Goal: Task Accomplishment & Management: Complete application form

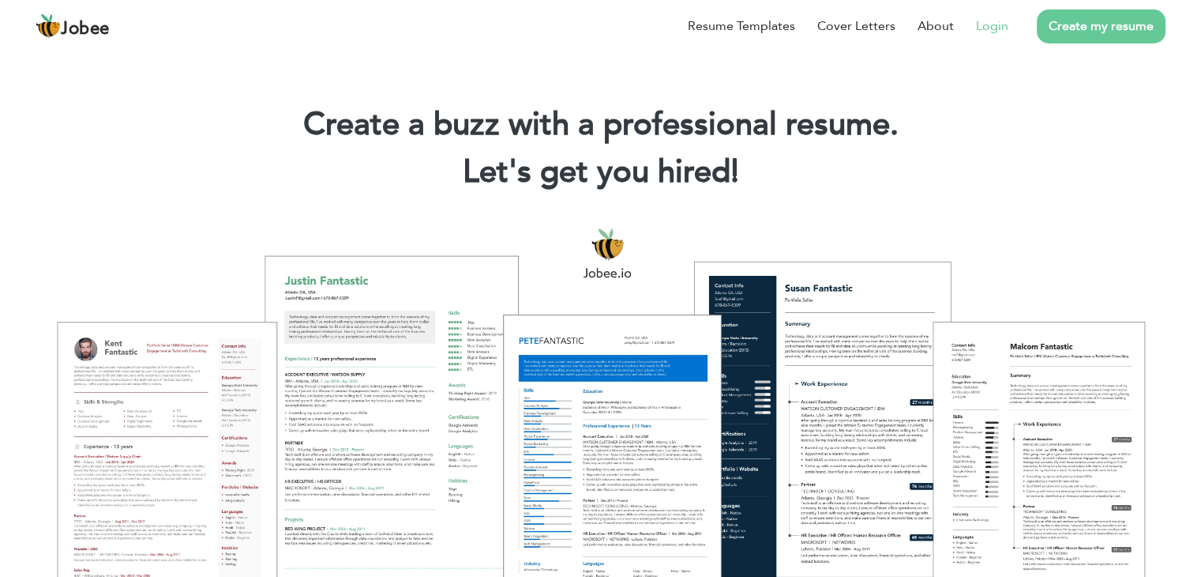
click at [997, 26] on link "Login" at bounding box center [992, 26] width 32 height 19
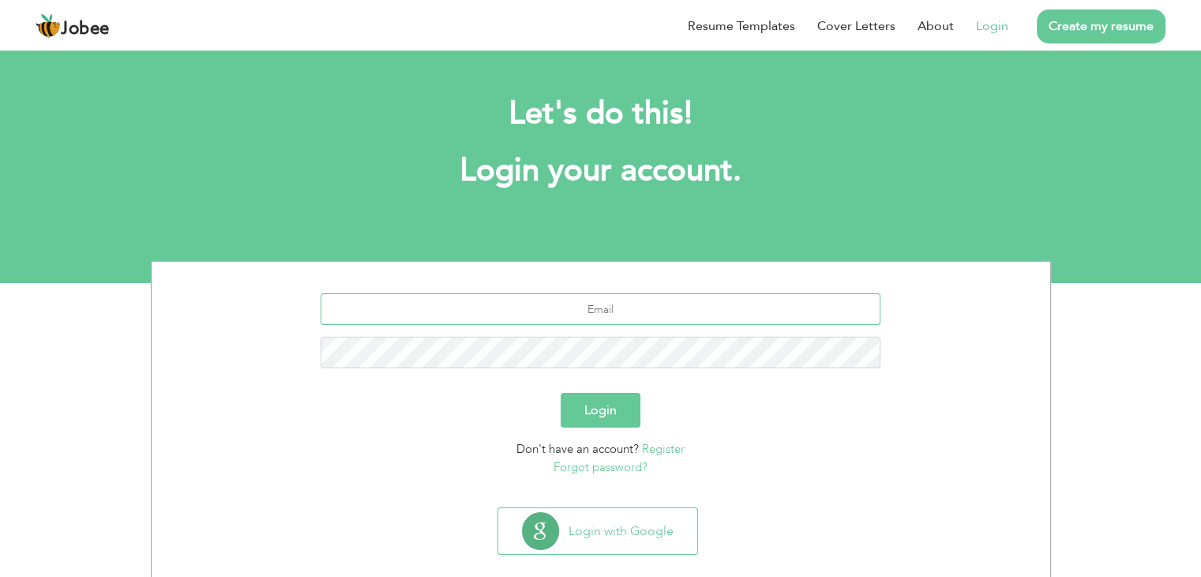
click at [584, 306] on input "text" at bounding box center [601, 309] width 560 height 32
paste input "[EMAIL_ADDRESS][DOMAIN_NAME]"
type input "[EMAIL_ADDRESS][DOMAIN_NAME]"
click at [624, 408] on button "Login" at bounding box center [601, 410] width 80 height 35
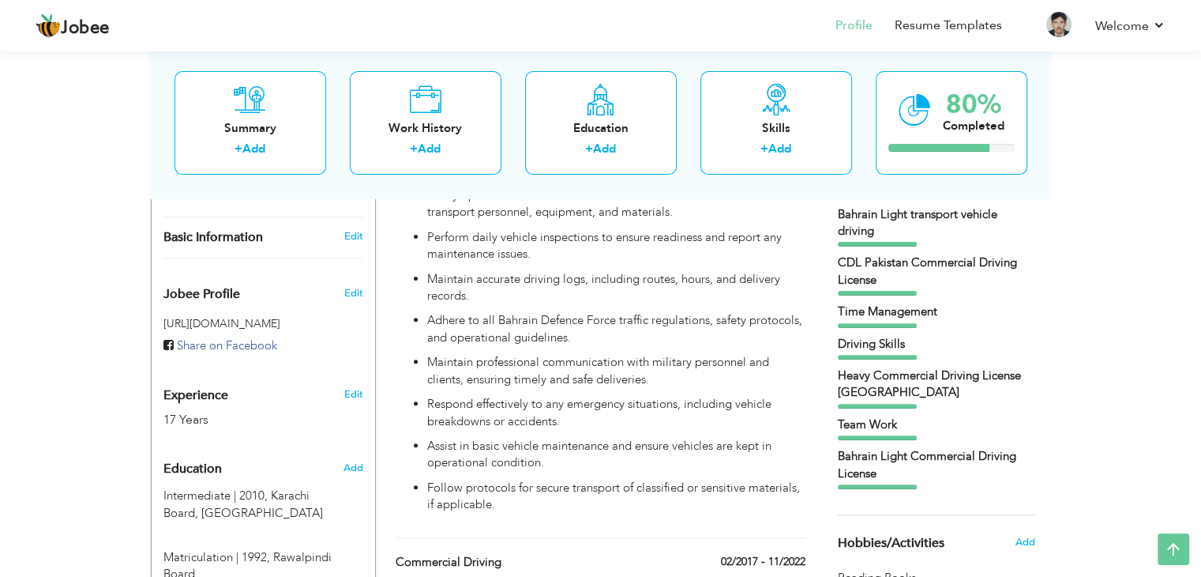
scroll to position [411, 0]
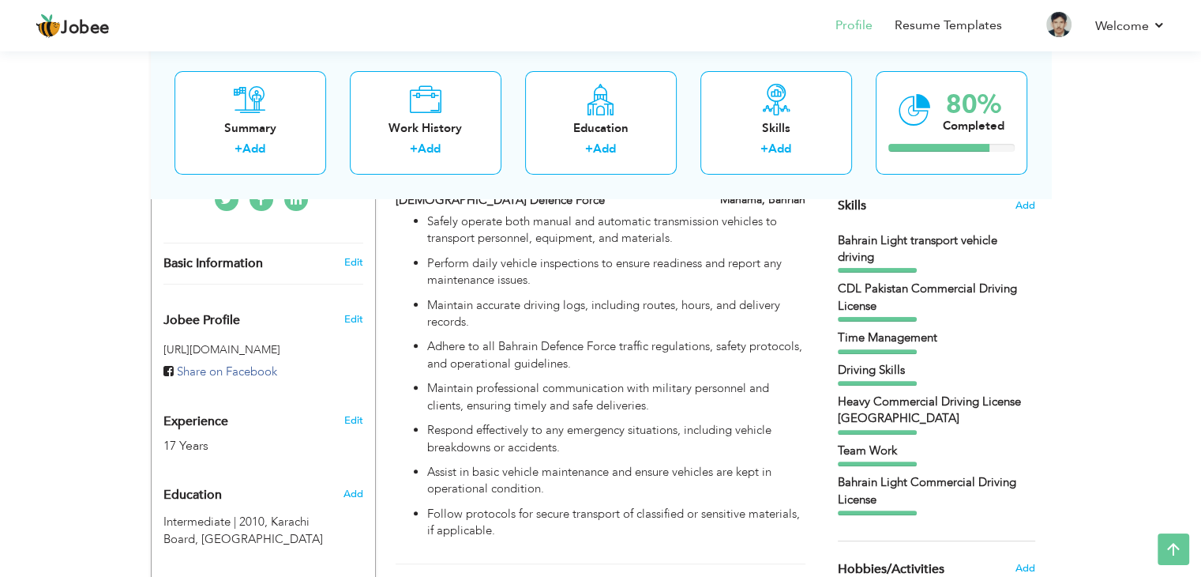
drag, startPoint x: 1188, startPoint y: 205, endPoint x: 1193, endPoint y: 47, distance: 158.0
click at [1193, 47] on div "Jobee Profile Resume Templates Resume Templates Cover Letters About My Resume W…" at bounding box center [600, 439] width 1201 height 1604
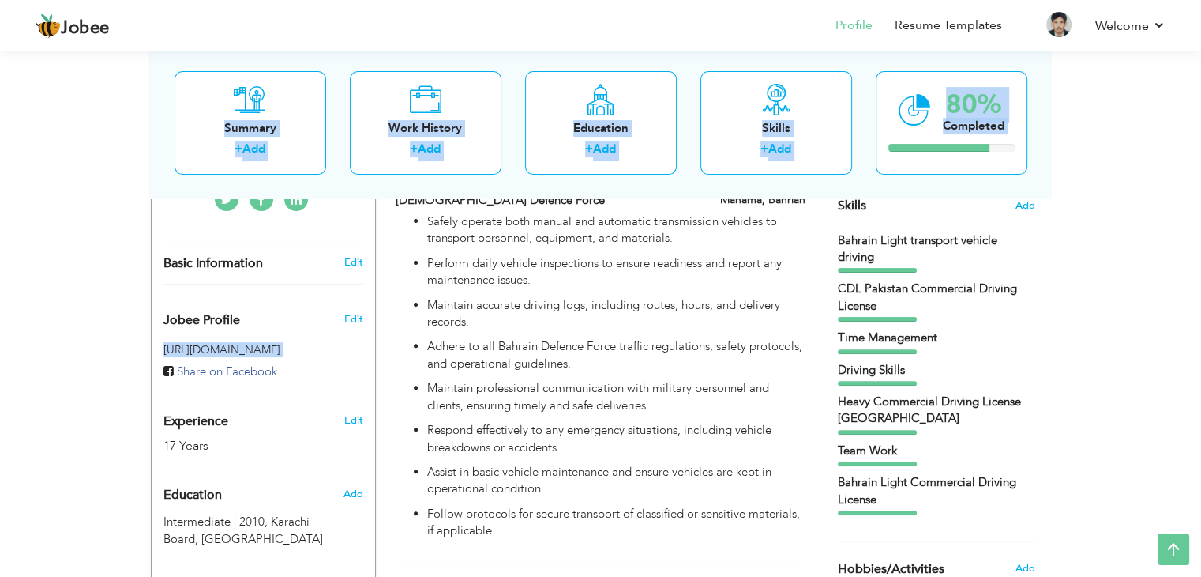
click at [1128, 238] on div "View Resume Export PDF Profile Summary Public Link Experience Education Awards …" at bounding box center [600, 439] width 1201 height 1604
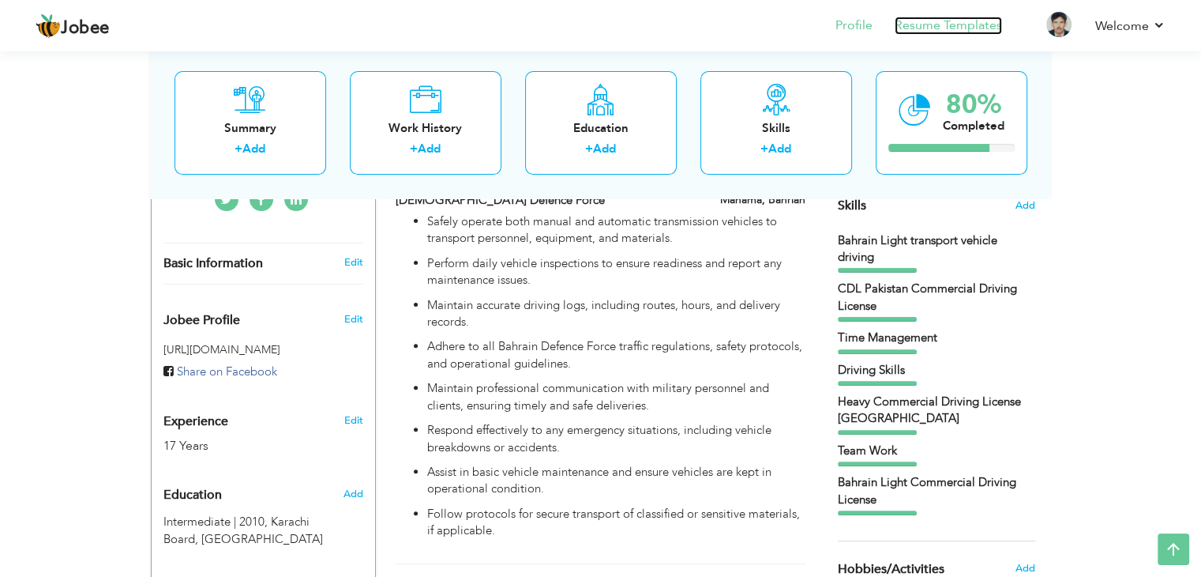
click at [969, 21] on link "Resume Templates" at bounding box center [948, 26] width 107 height 18
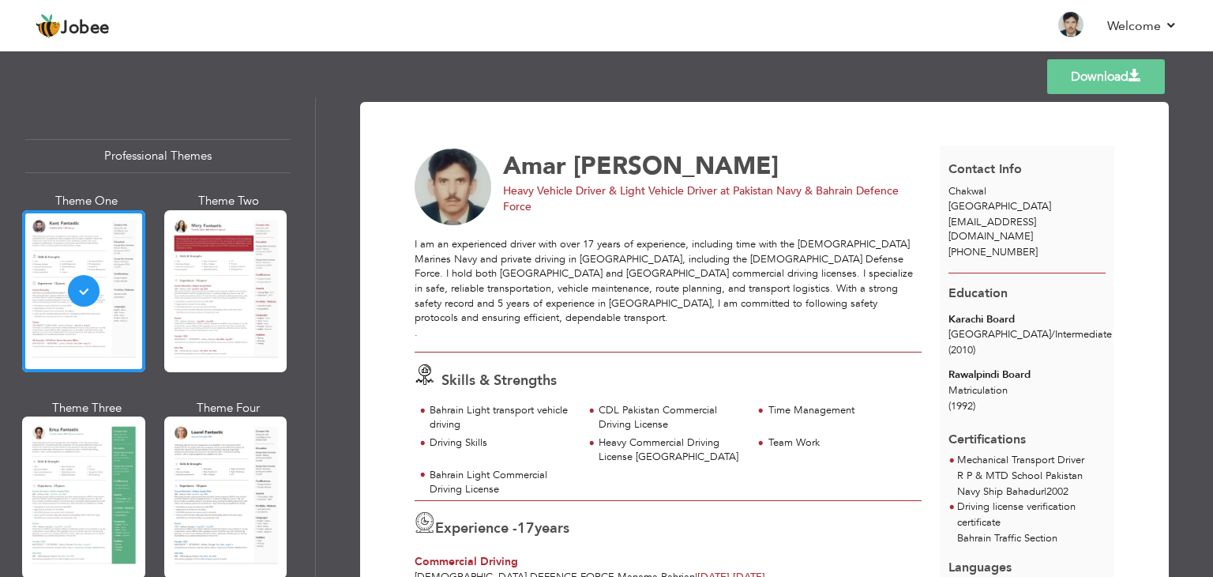
click at [1109, 81] on link "Download" at bounding box center [1106, 76] width 118 height 35
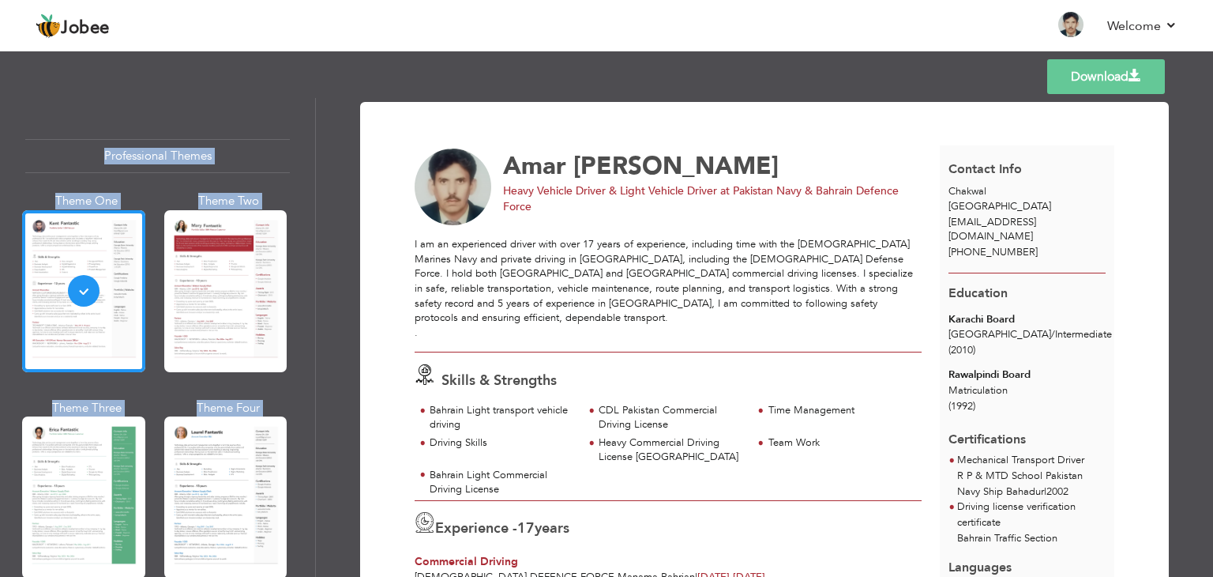
drag, startPoint x: 1212, startPoint y: 92, endPoint x: 1212, endPoint y: 212, distance: 120.1
click at [1212, 212] on div "Templates Download Professional Themes Theme One Theme Two Theme Three Theme Fo…" at bounding box center [606, 311] width 1213 height 529
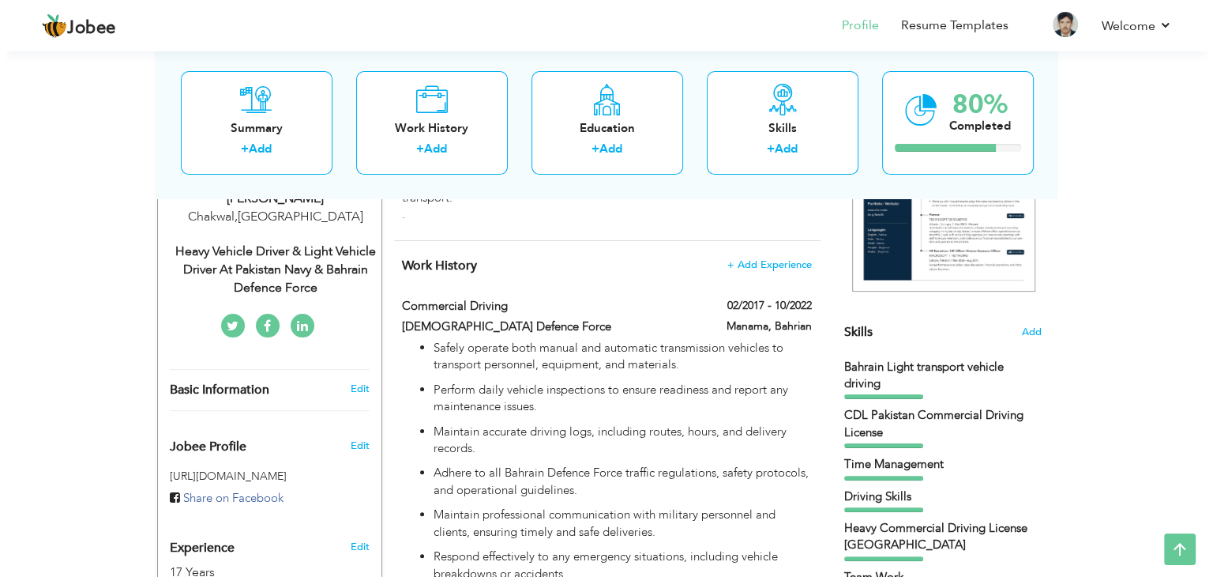
scroll to position [280, 0]
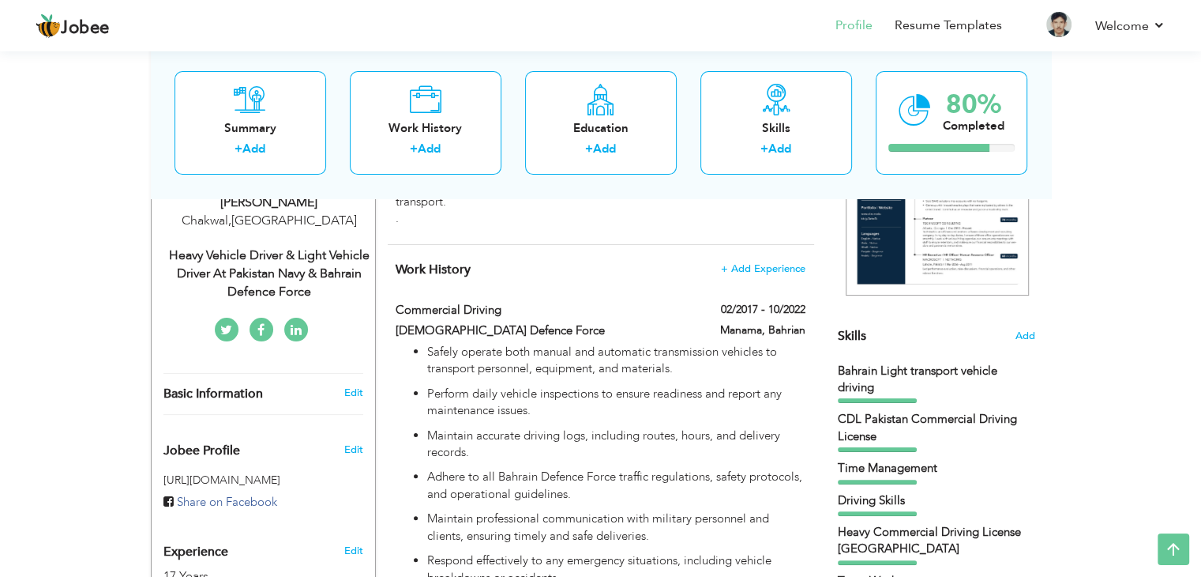
click at [321, 267] on div "Heavy Vehicle Driver & Light Vehicle Driver at Pakistan Navy & Bahrain Defence …" at bounding box center [269, 273] width 212 height 54
type input "Amar"
type input "[PERSON_NAME]"
type input "[PHONE_NUMBER]"
select select "number:166"
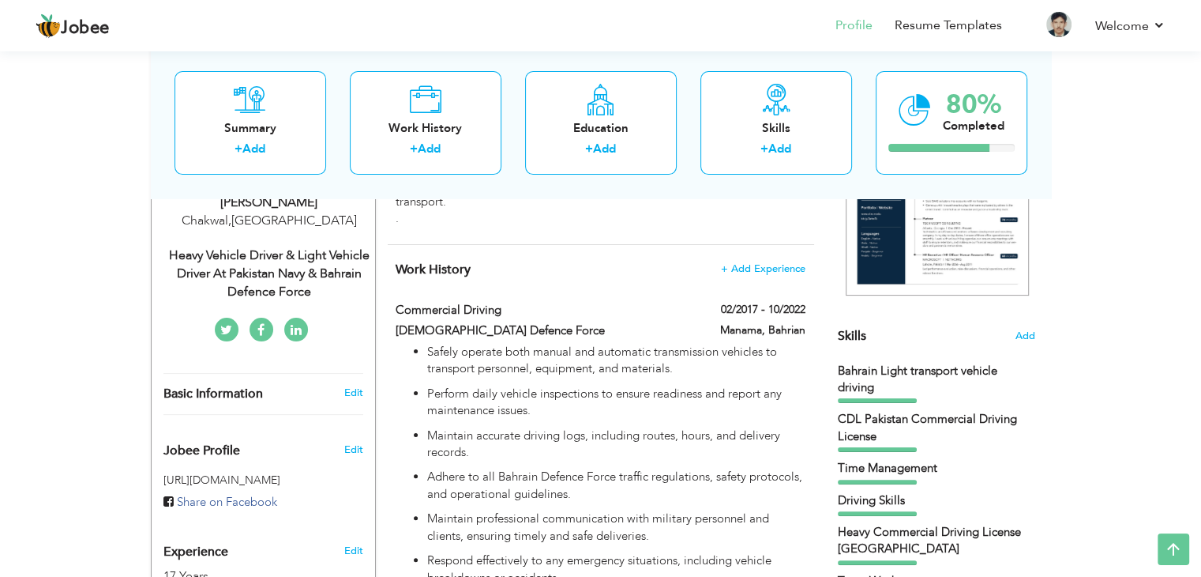
type input "Chakwal"
select select "number:19"
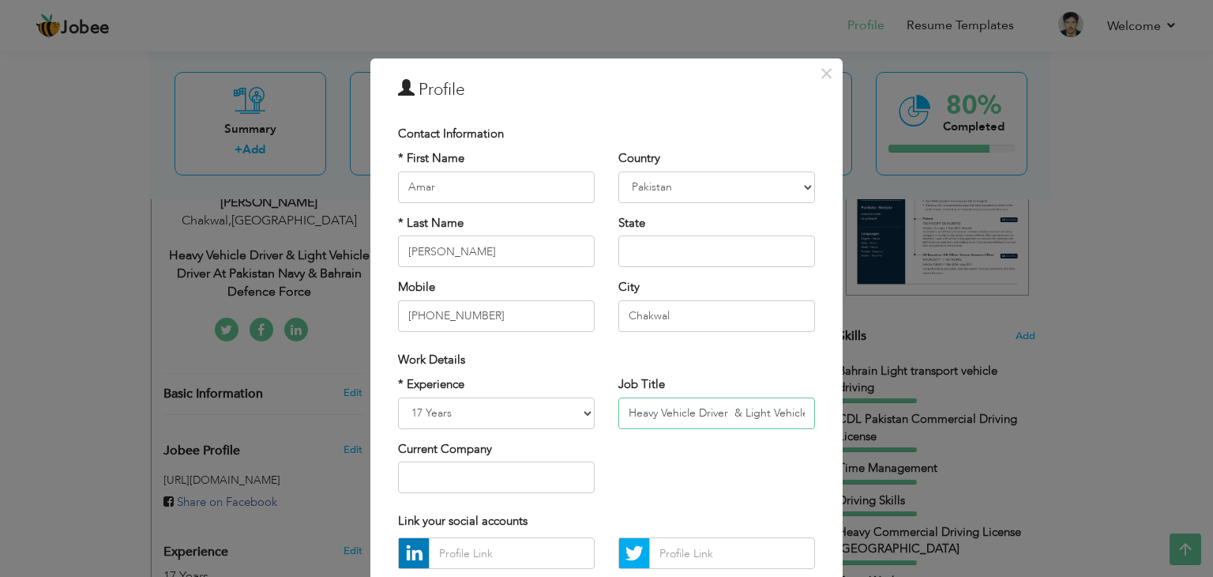
drag, startPoint x: 723, startPoint y: 411, endPoint x: 461, endPoint y: 430, distance: 262.1
click at [461, 430] on div "* Experience Entry Level Less than 1 Year 1 Year 2 Years 3 Years 4 Years 5 Year…" at bounding box center [606, 440] width 441 height 129
type input "Light Vehicle Driver & Heavy Vehicle Driver at Pakistan Navy & Bahrain Defence …"
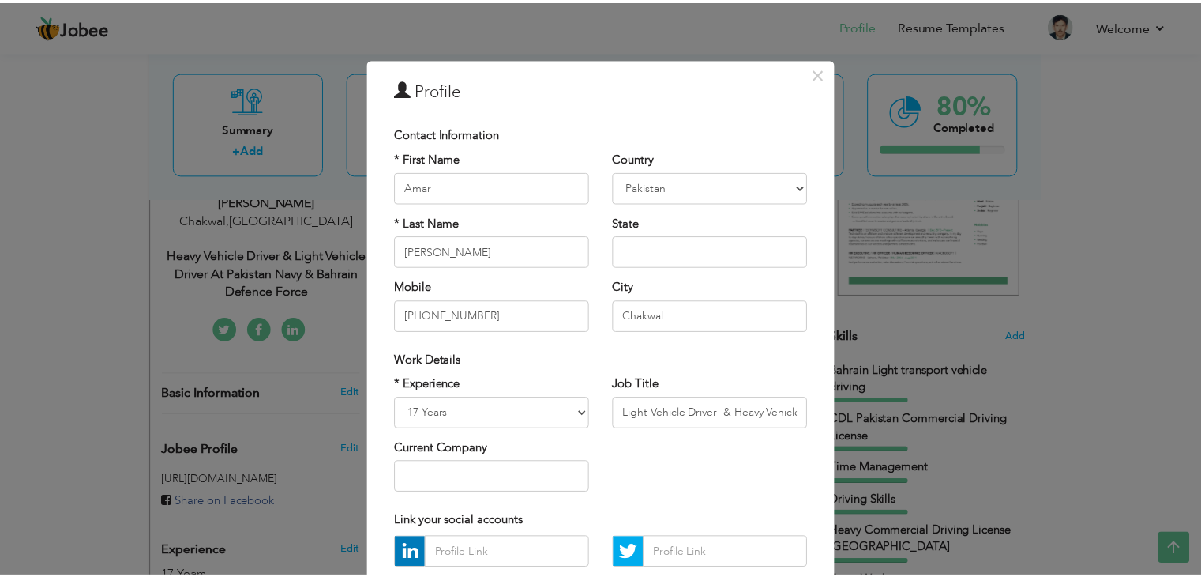
scroll to position [143, 0]
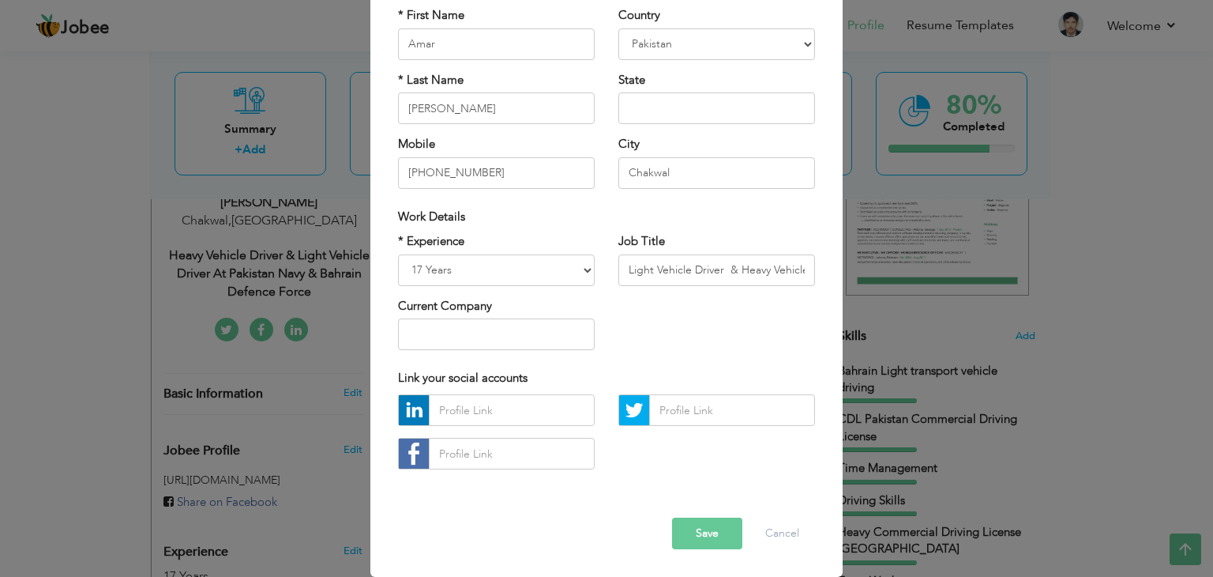
click at [693, 527] on button "Save" at bounding box center [707, 533] width 70 height 32
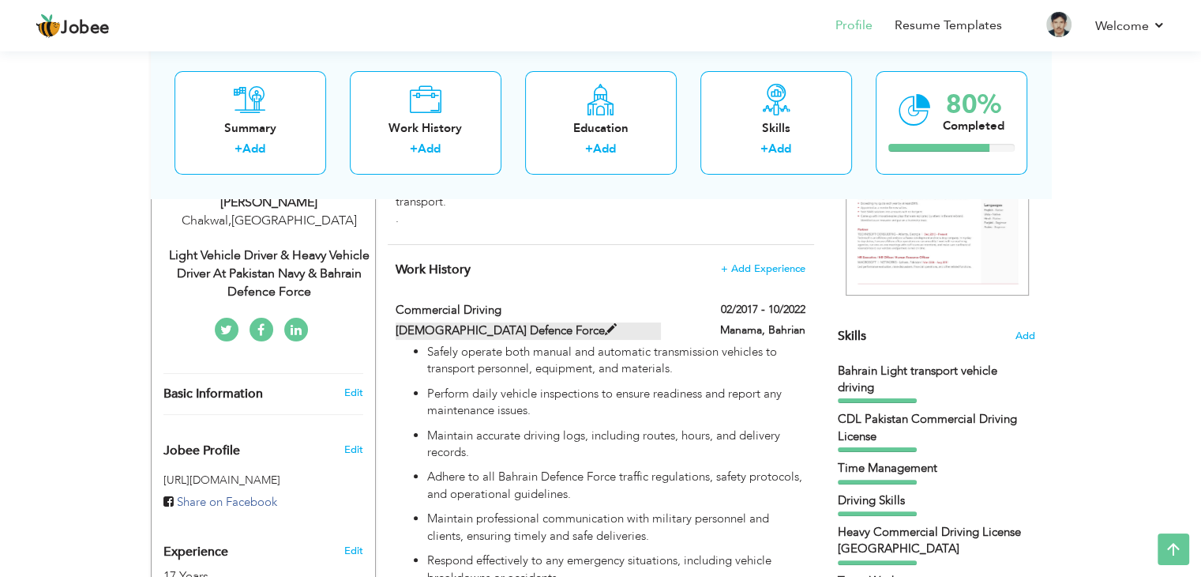
click at [605, 324] on span at bounding box center [611, 330] width 12 height 12
type input "Commercial Driving"
type input "Bahrain Defence Force"
type input "02/2017"
type input "10/2022"
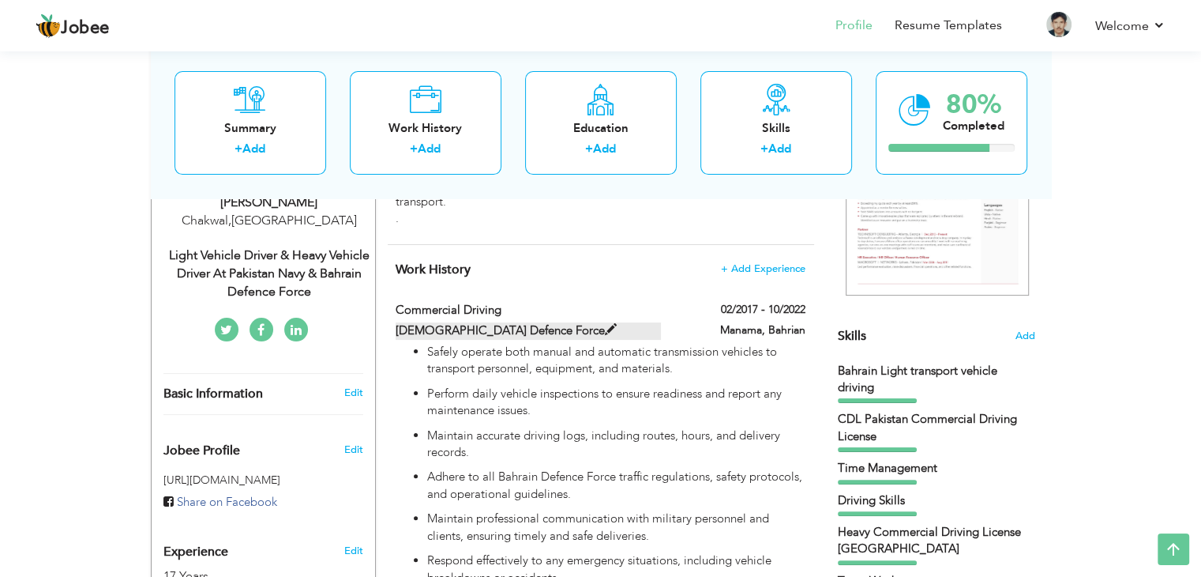
type input "Bahrian"
type input "Manama"
click at [605, 324] on span at bounding box center [611, 330] width 12 height 12
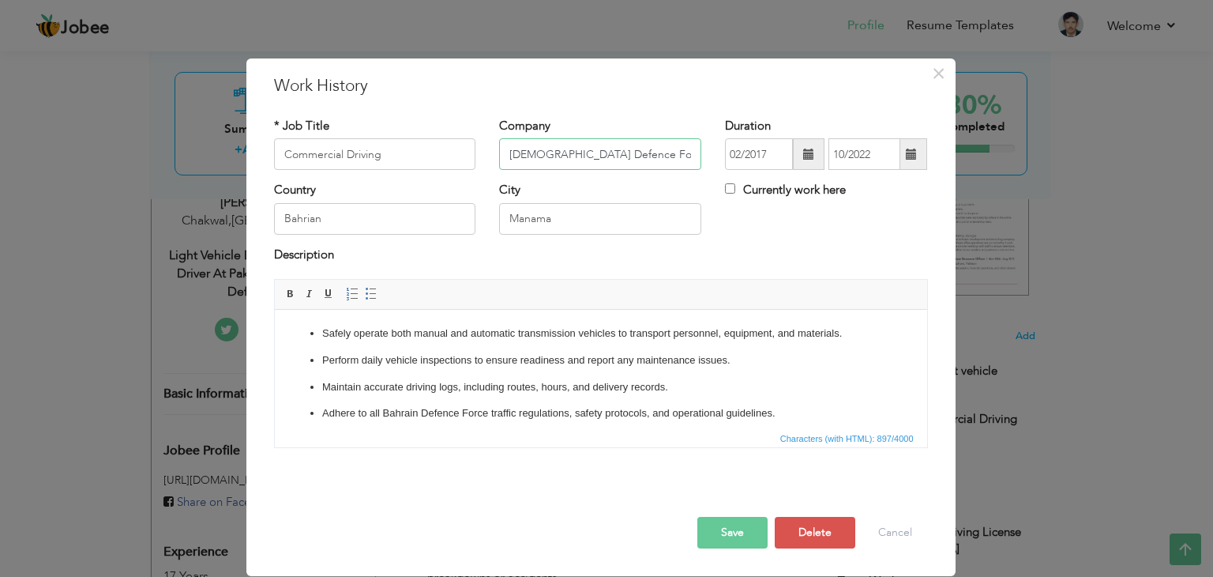
click at [663, 152] on input "Bahrain Defence Force" at bounding box center [600, 154] width 202 height 32
type input "[GEOGRAPHIC_DATA]"
click at [731, 519] on button "Save" at bounding box center [732, 533] width 70 height 32
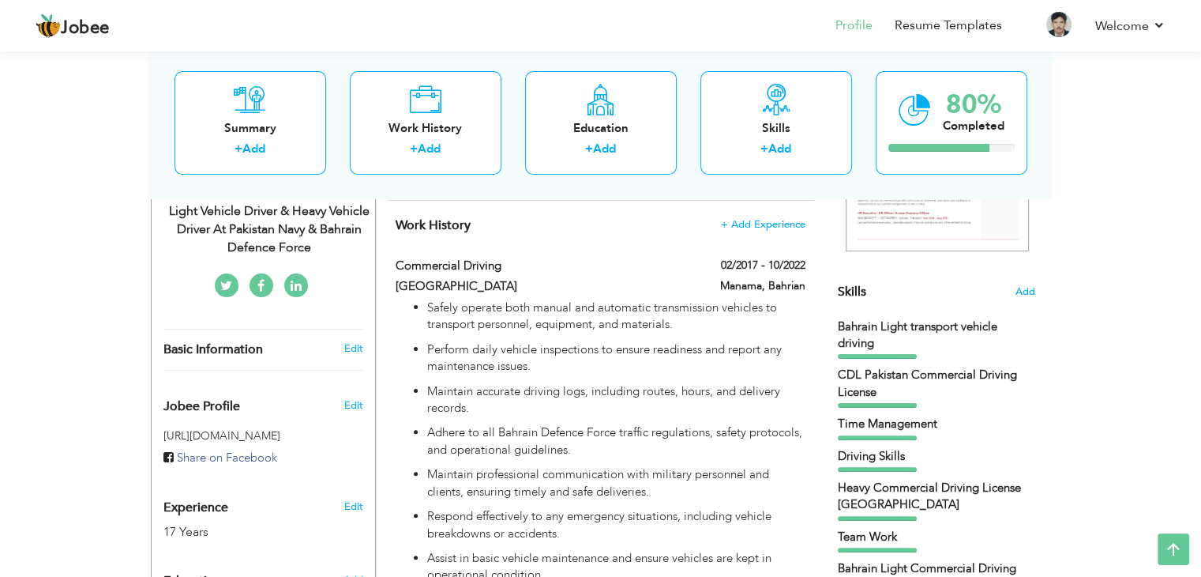
scroll to position [298, 0]
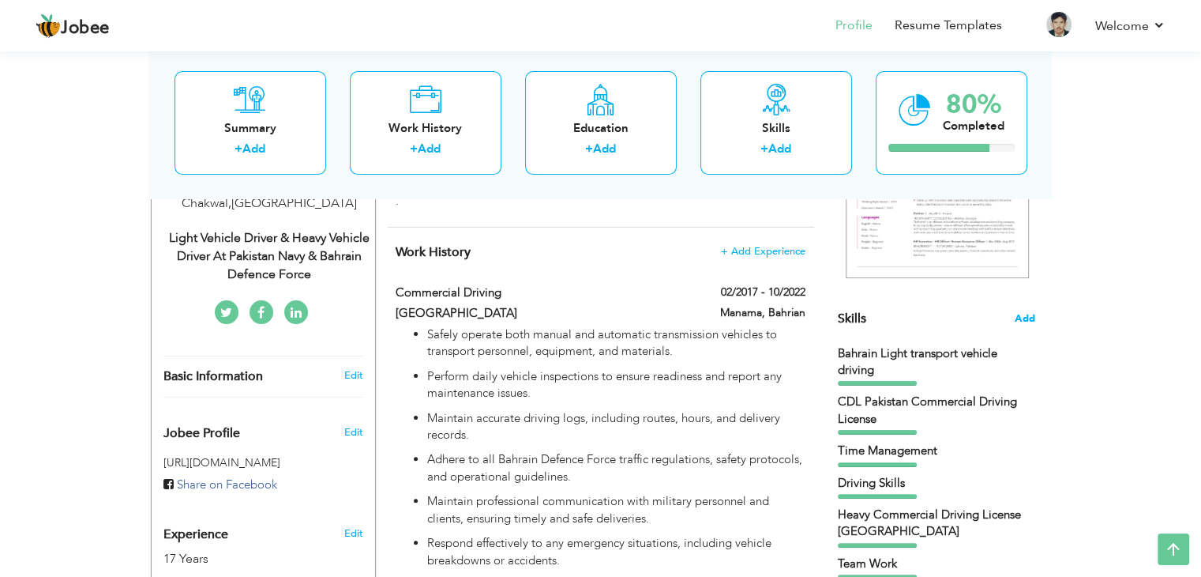
click at [1029, 318] on span "Add" at bounding box center [1025, 318] width 21 height 15
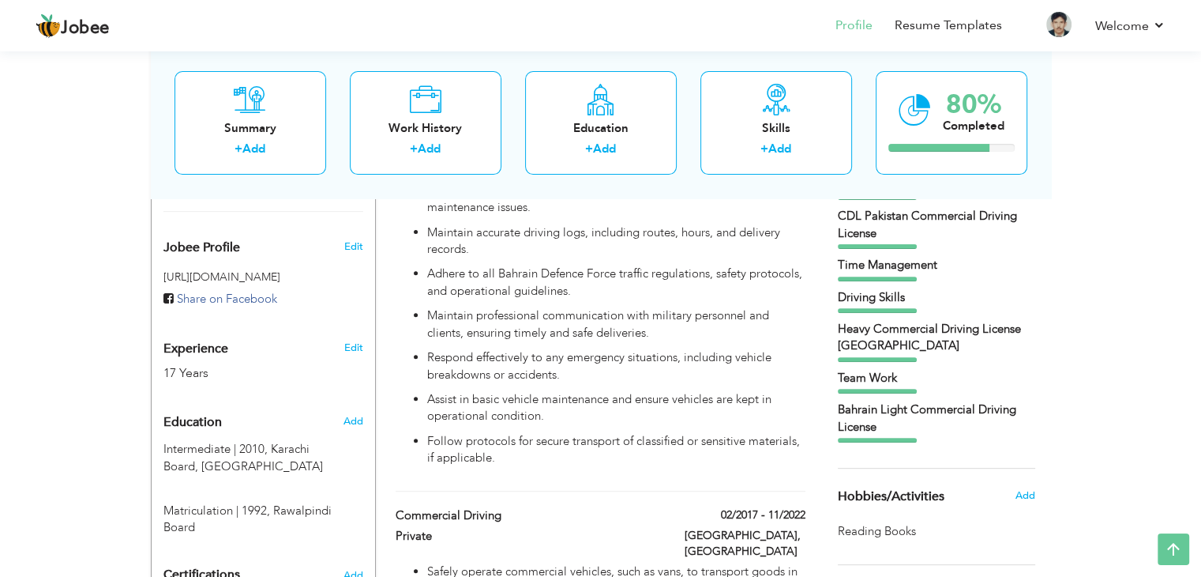
scroll to position [486, 0]
drag, startPoint x: 878, startPoint y: 421, endPoint x: 839, endPoint y: 411, distance: 40.6
click at [839, 411] on div "Bahrain Light Commercial Driving License" at bounding box center [936, 416] width 197 height 34
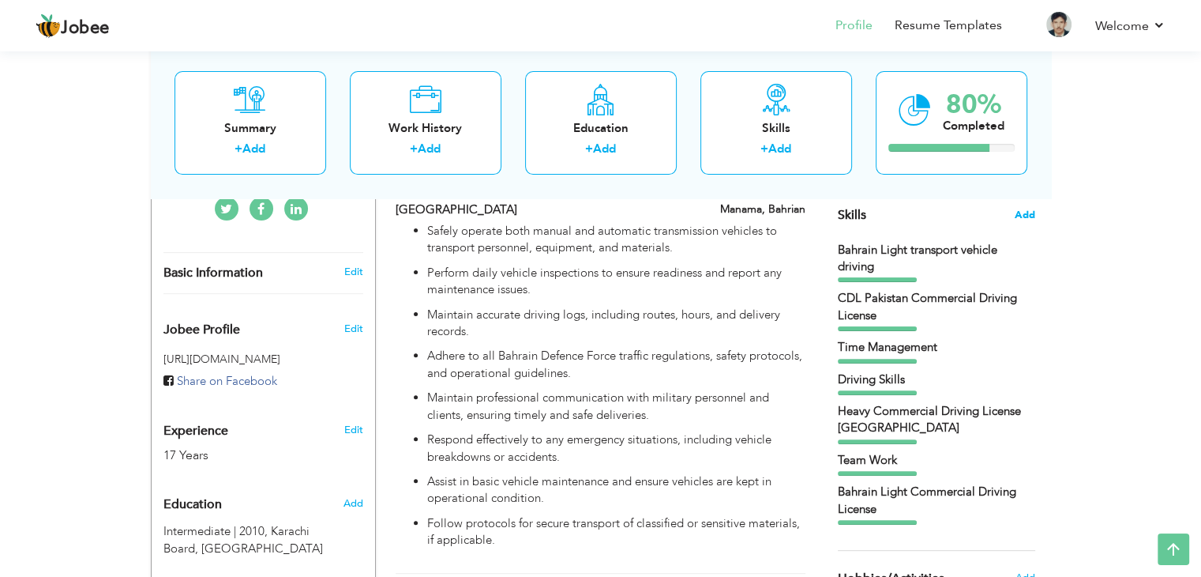
click at [1031, 209] on span "Add" at bounding box center [1025, 215] width 21 height 15
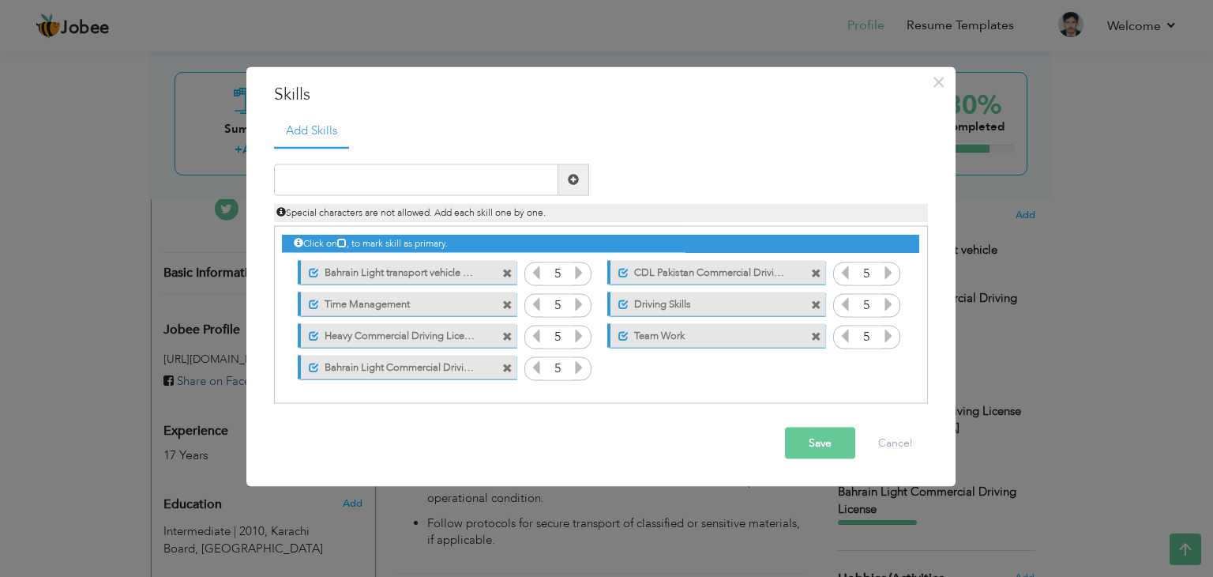
click at [509, 273] on span at bounding box center [507, 274] width 10 height 10
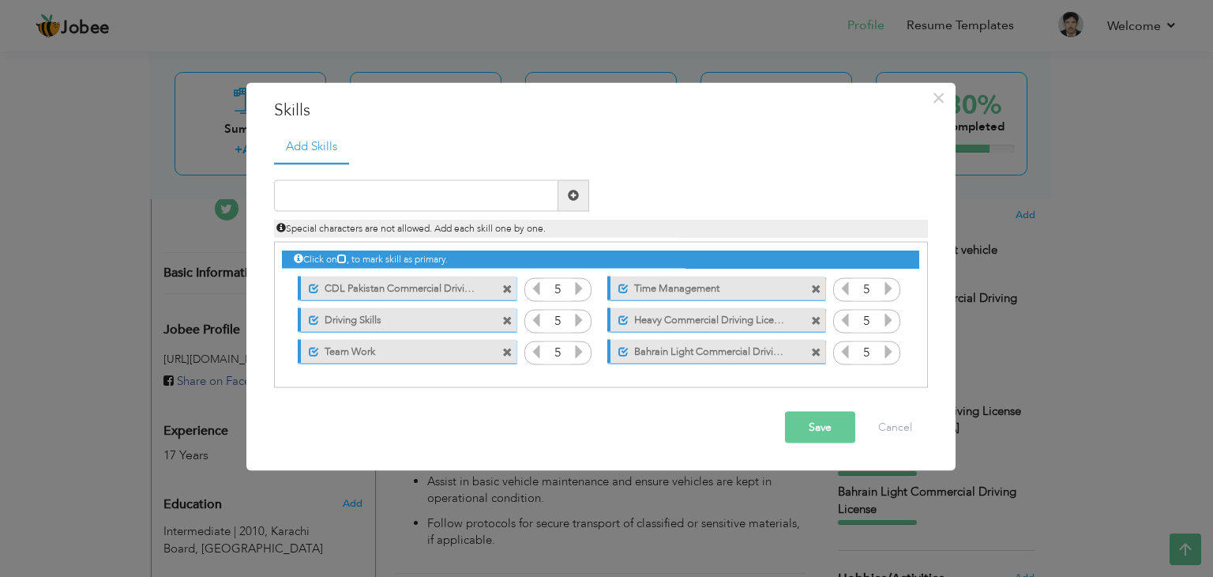
click at [814, 431] on button "Save" at bounding box center [820, 427] width 70 height 32
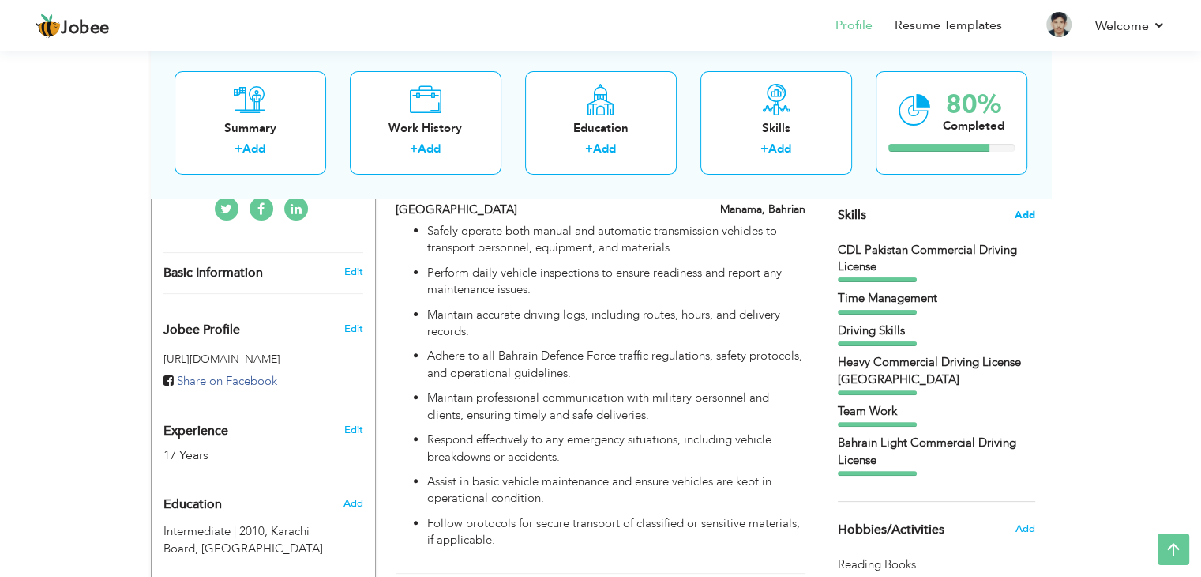
click at [1027, 216] on span "Add" at bounding box center [1025, 215] width 21 height 15
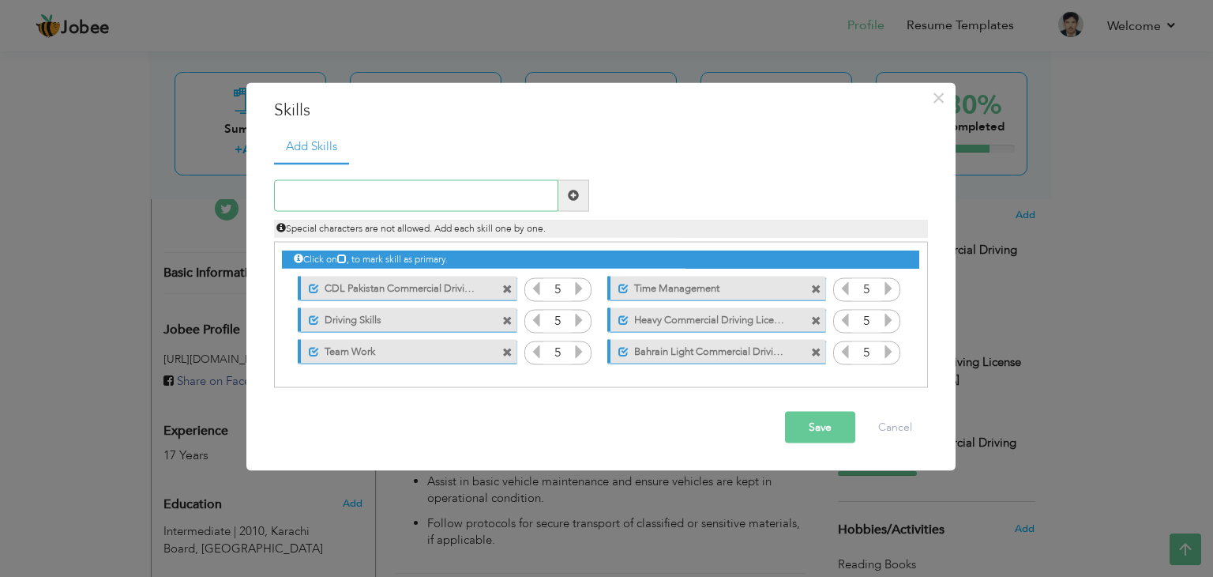
click at [364, 190] on input "text" at bounding box center [416, 195] width 284 height 32
click at [364, 190] on input "Pakistan LIght Commercial Driving License" at bounding box center [416, 195] width 284 height 32
click at [502, 197] on input "Pakistan LIght Commercial Driving License" at bounding box center [416, 195] width 284 height 32
type input "Pakistan LIght Commercial Driving License"
click at [578, 196] on span at bounding box center [573, 195] width 11 height 11
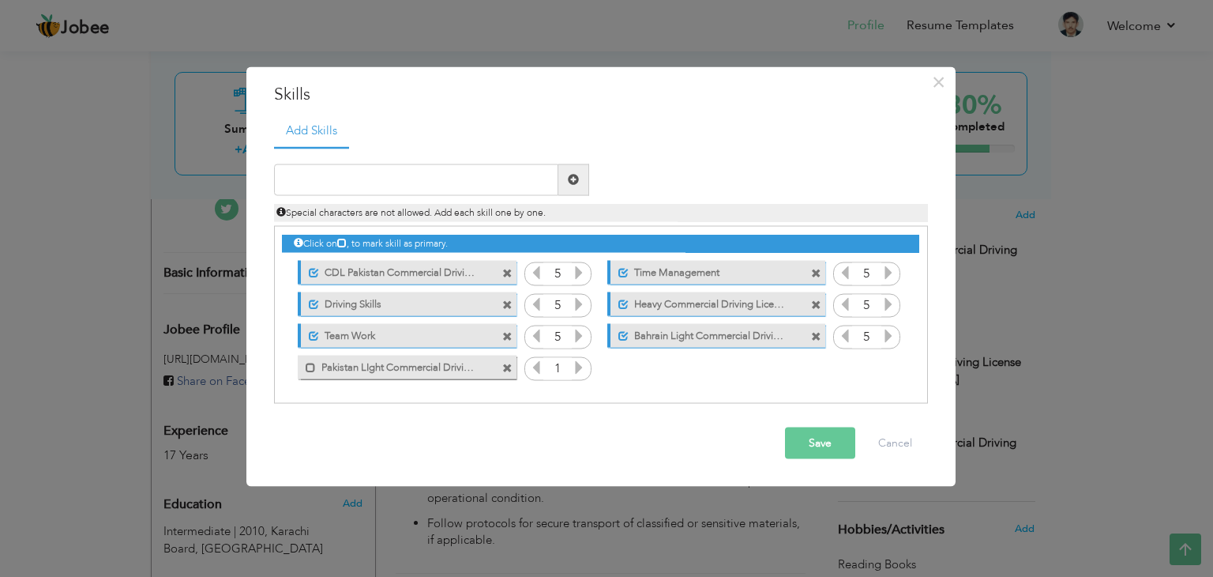
click at [502, 277] on span at bounding box center [507, 274] width 10 height 10
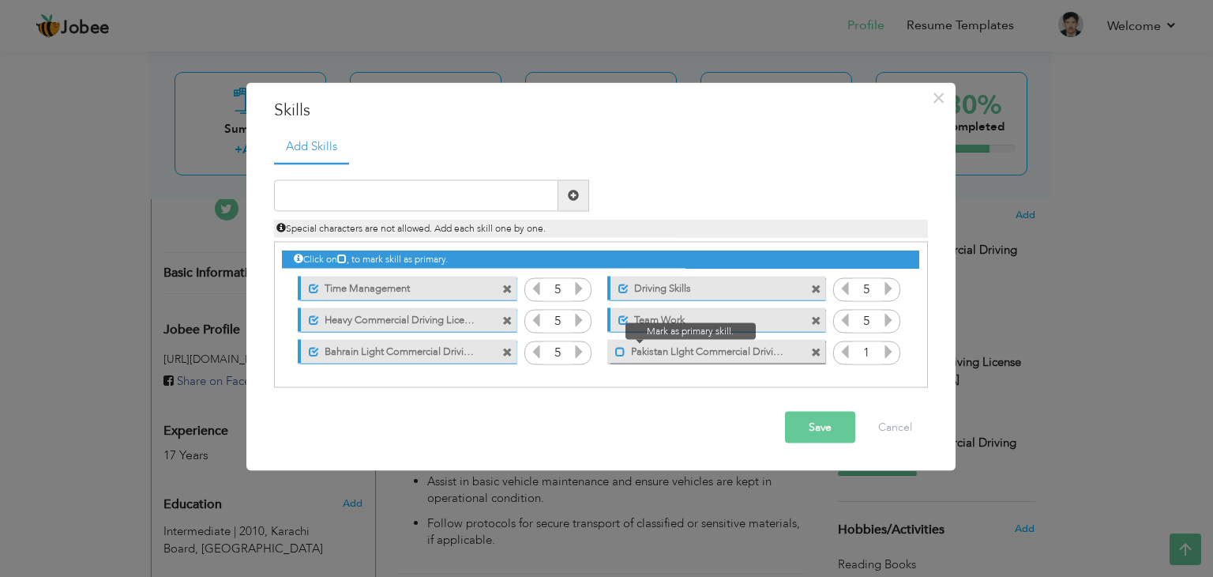
click at [619, 350] on span at bounding box center [620, 352] width 10 height 10
click at [891, 355] on icon at bounding box center [888, 351] width 14 height 14
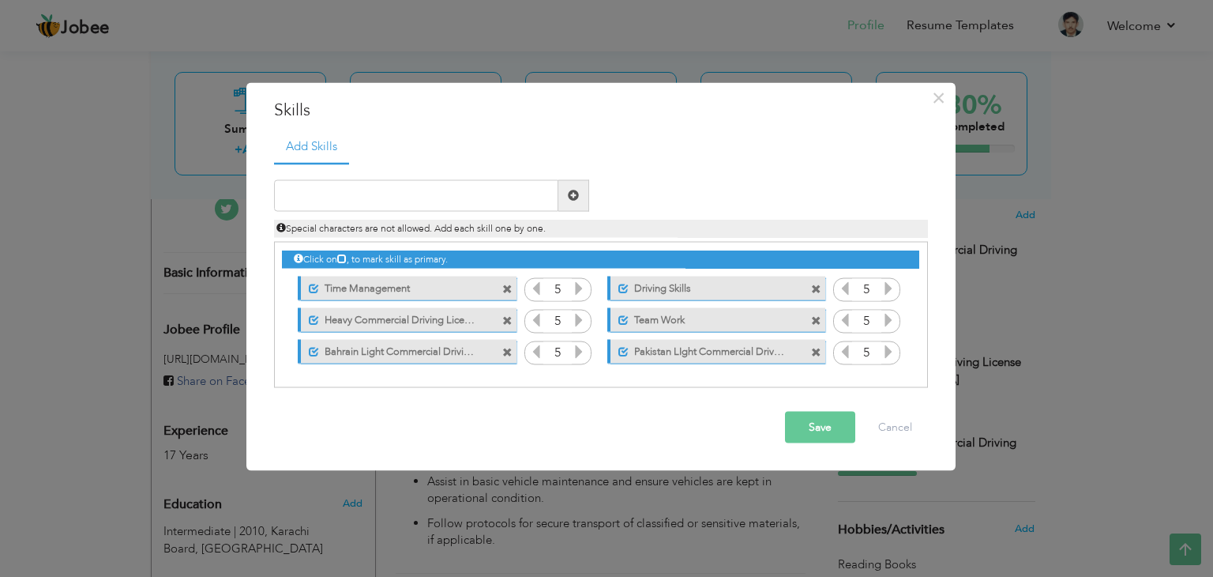
click at [819, 434] on button "Save" at bounding box center [820, 427] width 70 height 32
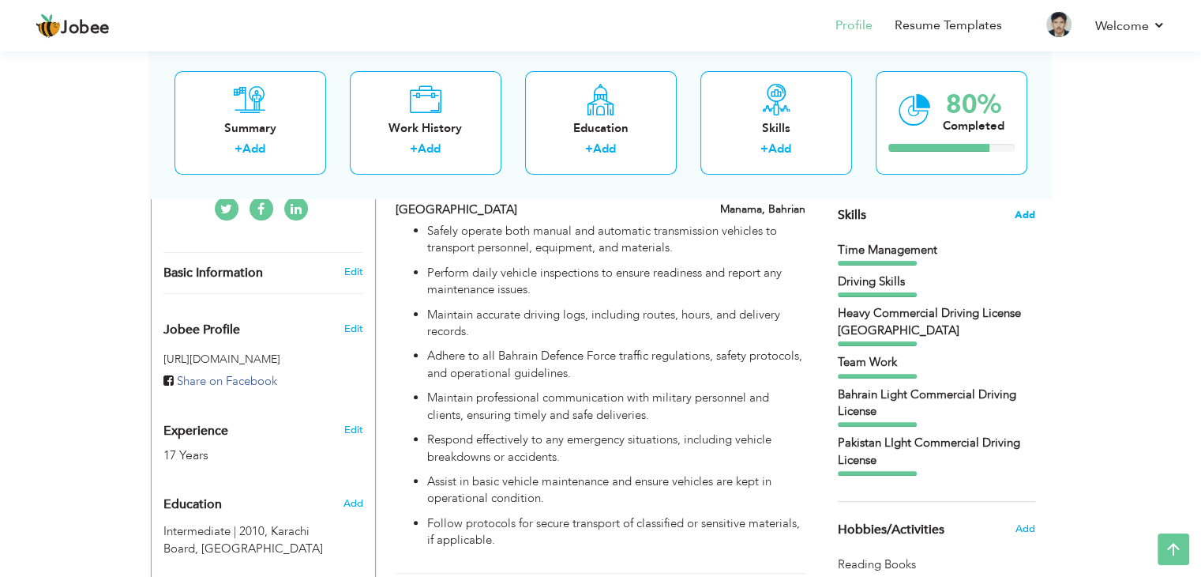
click at [1026, 219] on span "Add" at bounding box center [1025, 215] width 21 height 15
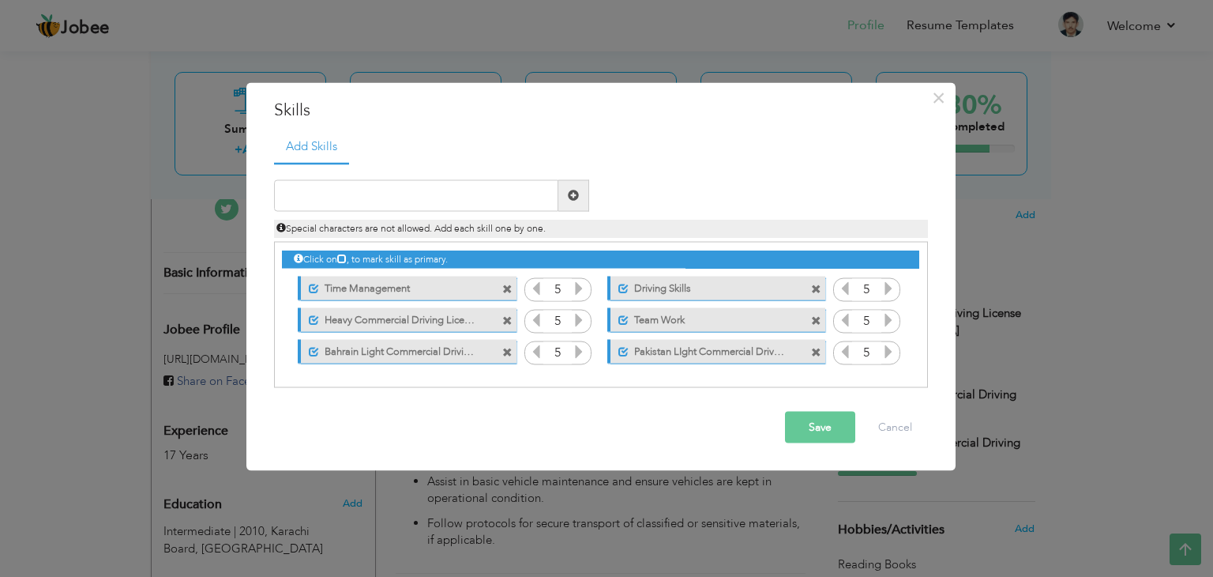
click at [821, 348] on span at bounding box center [816, 353] width 10 height 10
click at [330, 196] on input "text" at bounding box center [416, 195] width 284 height 32
type input "L"
type input "Light Commercial Driving License"
click at [566, 190] on span at bounding box center [573, 195] width 31 height 32
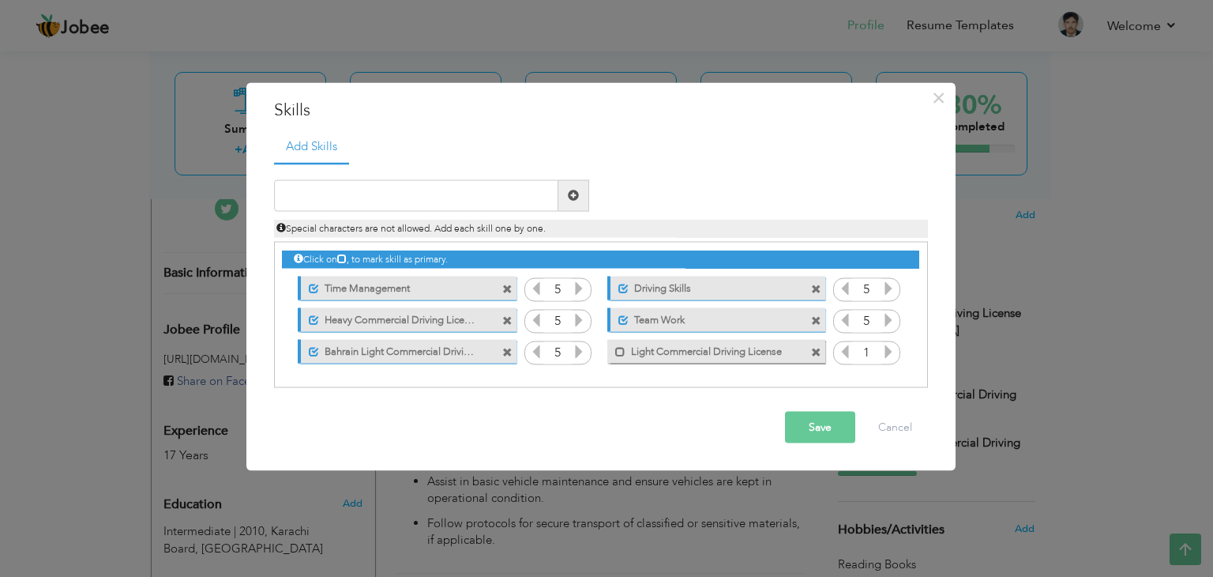
click at [892, 348] on icon at bounding box center [888, 351] width 14 height 14
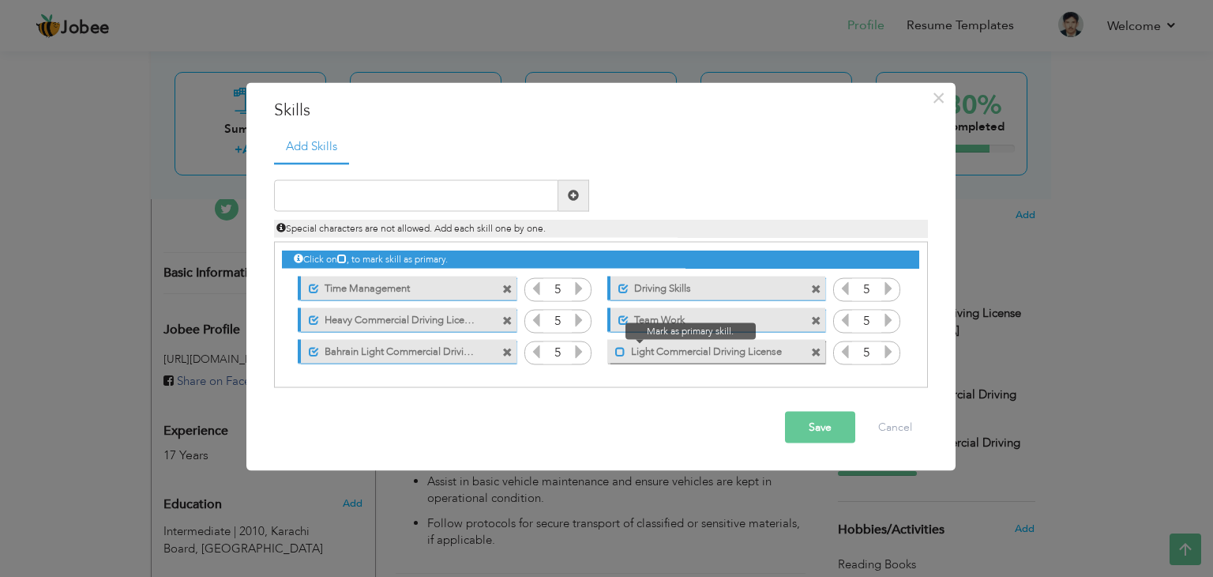
click at [618, 348] on span at bounding box center [620, 352] width 10 height 10
click at [826, 416] on button "Save" at bounding box center [820, 427] width 70 height 32
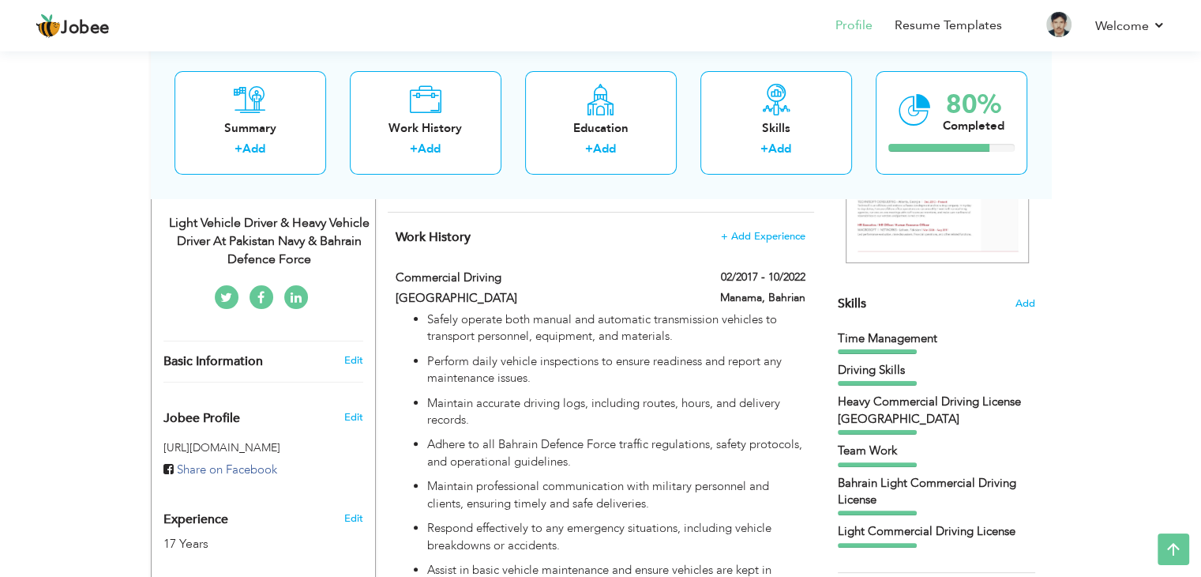
scroll to position [305, 0]
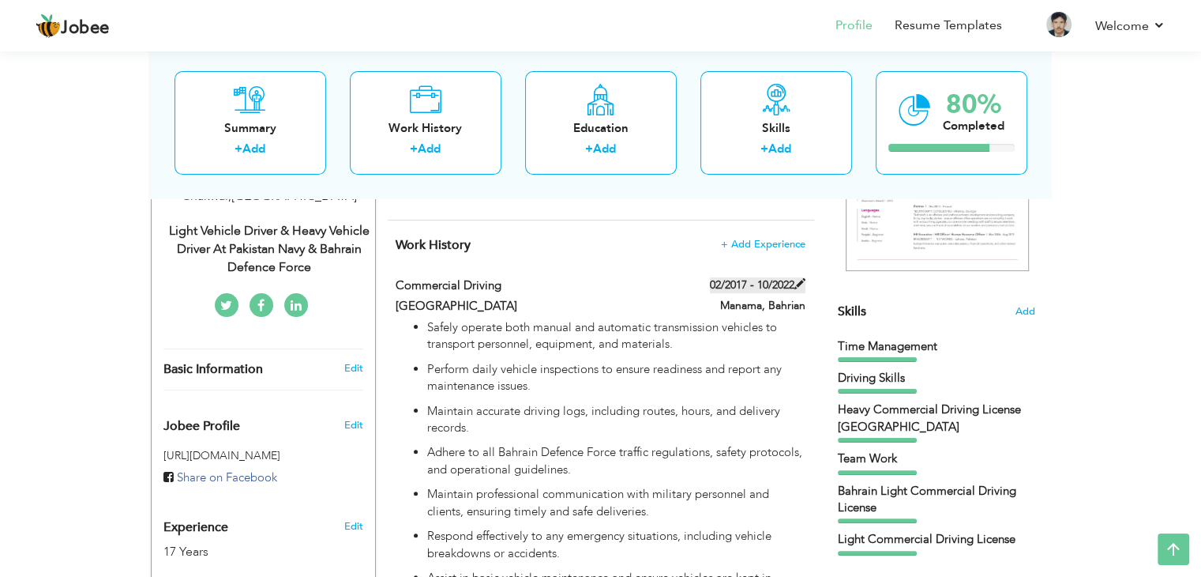
click at [737, 277] on label "02/2017 - 10/2022" at bounding box center [758, 285] width 96 height 16
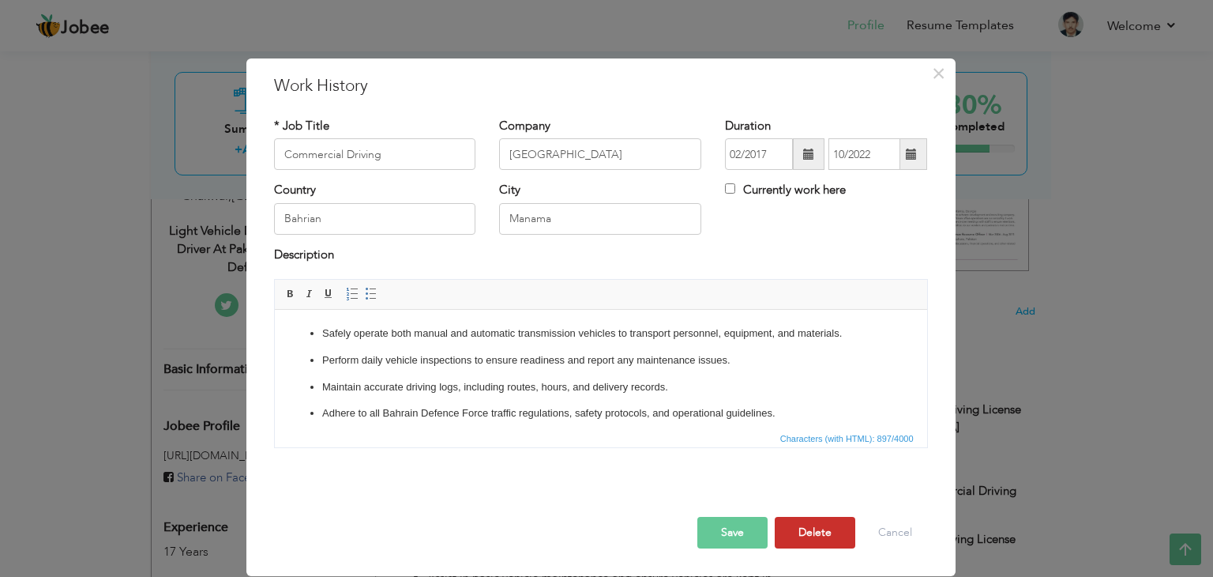
click at [825, 523] on button "Delete" at bounding box center [815, 533] width 81 height 32
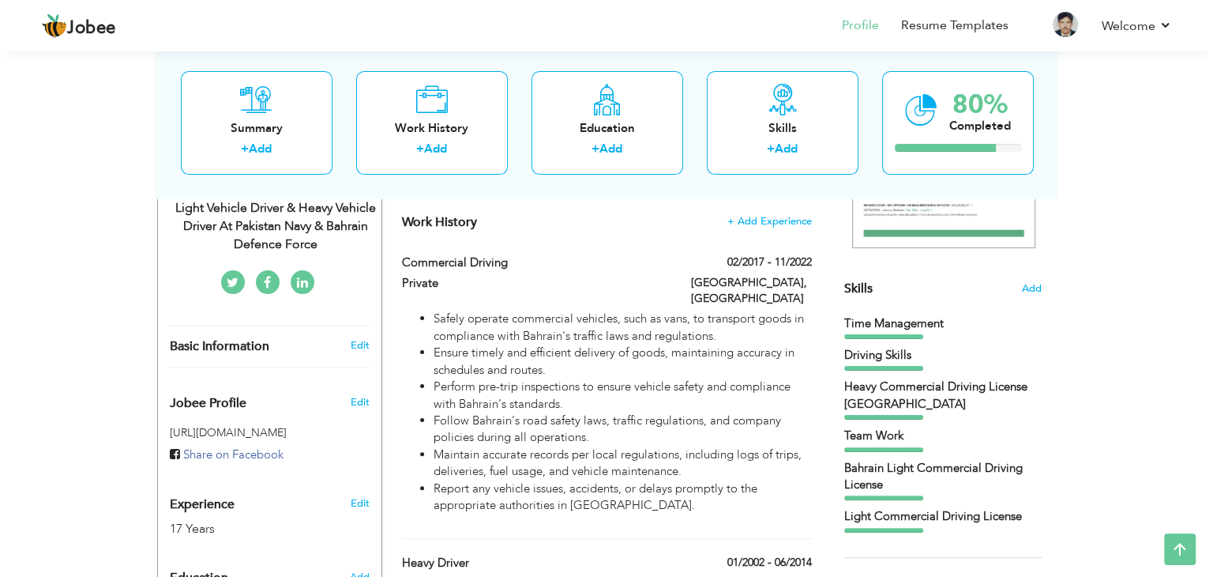
scroll to position [324, 0]
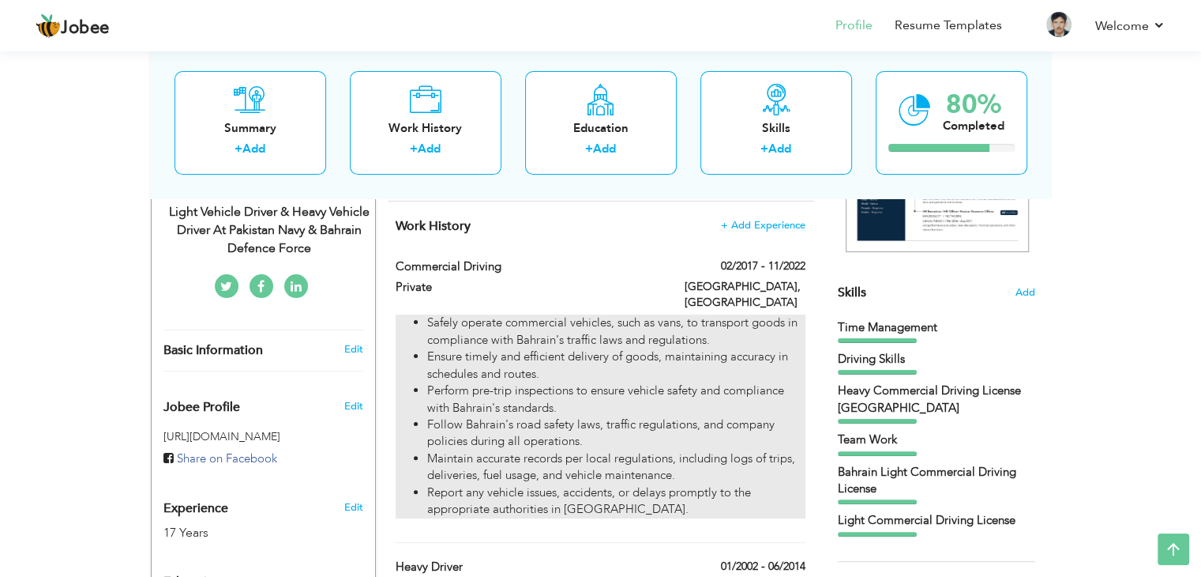
click at [707, 348] on li "Ensure timely and efficient delivery of goods, maintaining accuracy in schedule…" at bounding box center [616, 365] width 378 height 34
type input "Private"
type input "11/2022"
type input "[GEOGRAPHIC_DATA]"
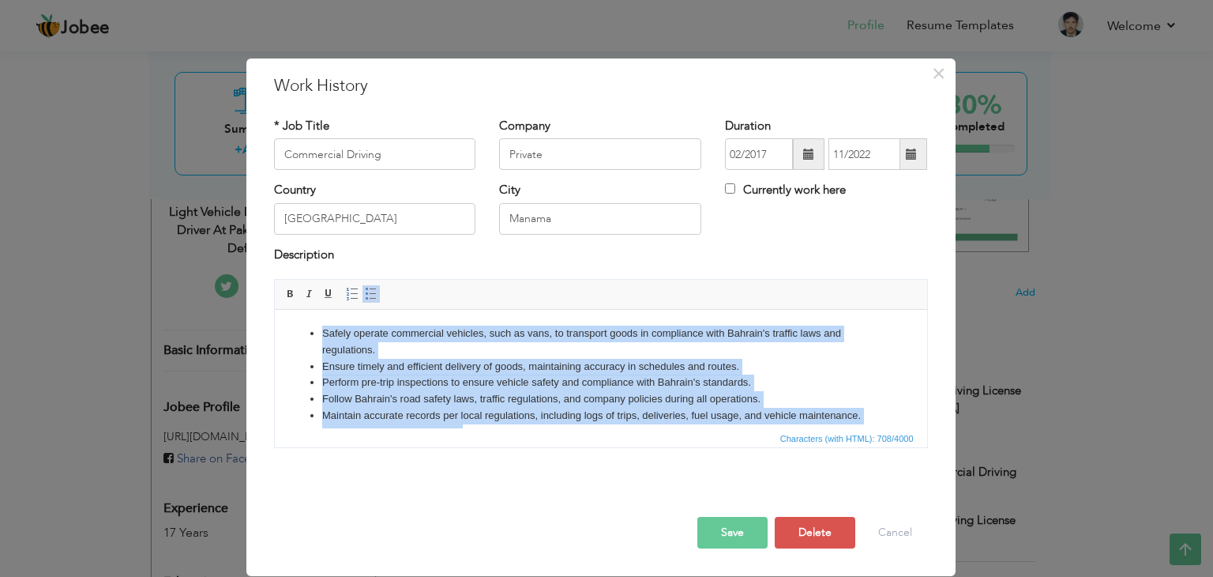
scroll to position [28, 0]
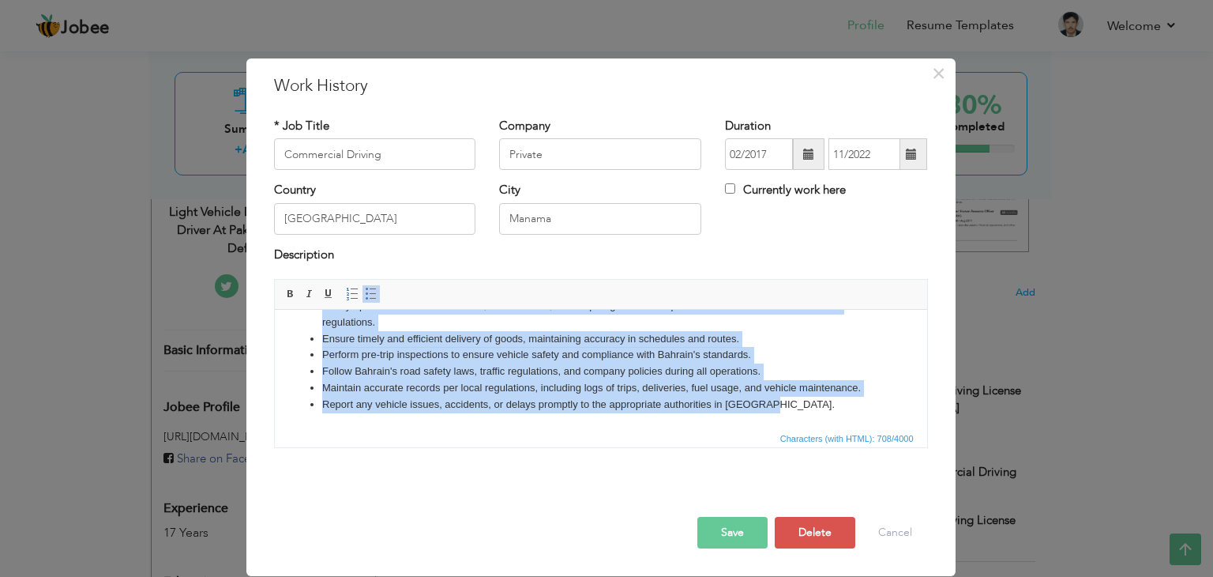
drag, startPoint x: 317, startPoint y: 332, endPoint x: 945, endPoint y: 612, distance: 687.7
click at [926, 429] on html "Safely operate commercial vehicles, such as vans, to transport goods in complia…" at bounding box center [600, 355] width 652 height 147
copy ul "Safely operate commercial vehicles, such as vans, to transport goods in complia…"
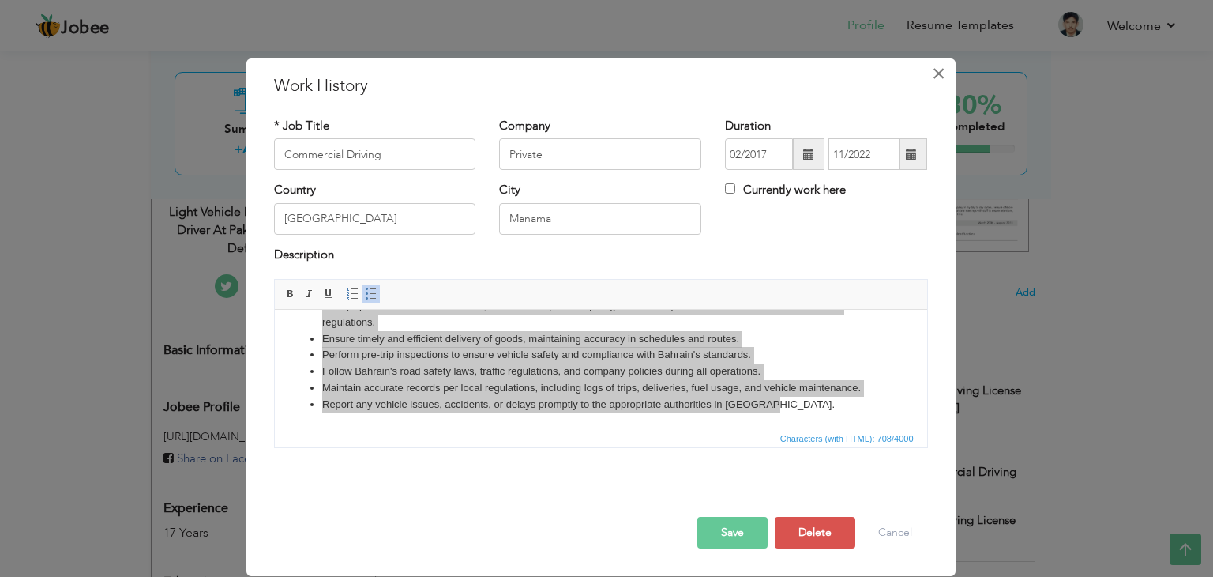
click at [937, 67] on span "×" at bounding box center [938, 73] width 13 height 28
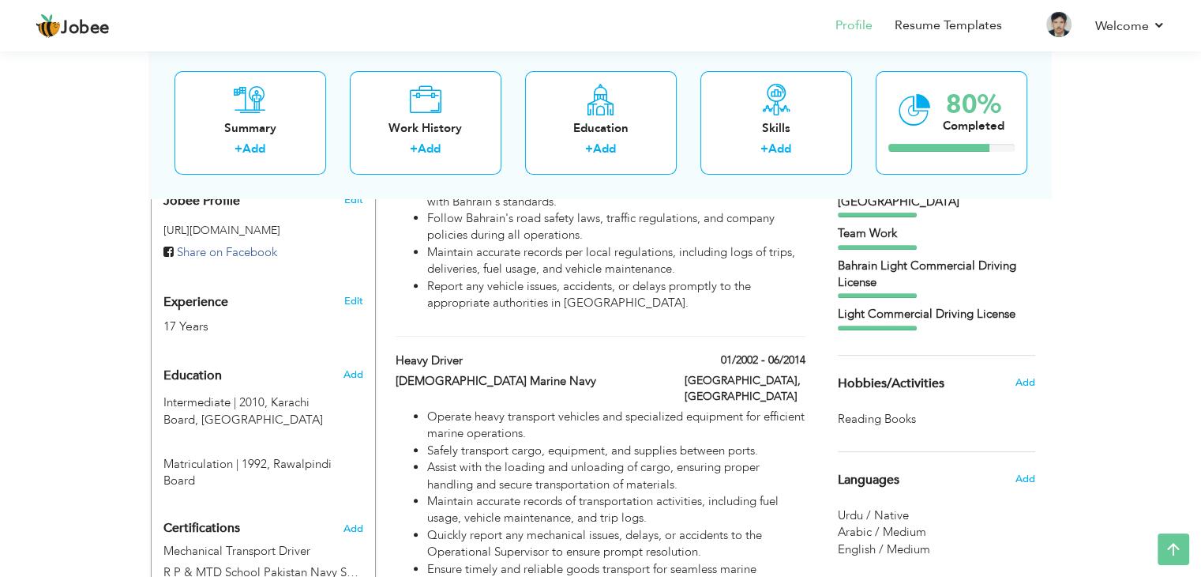
scroll to position [581, 0]
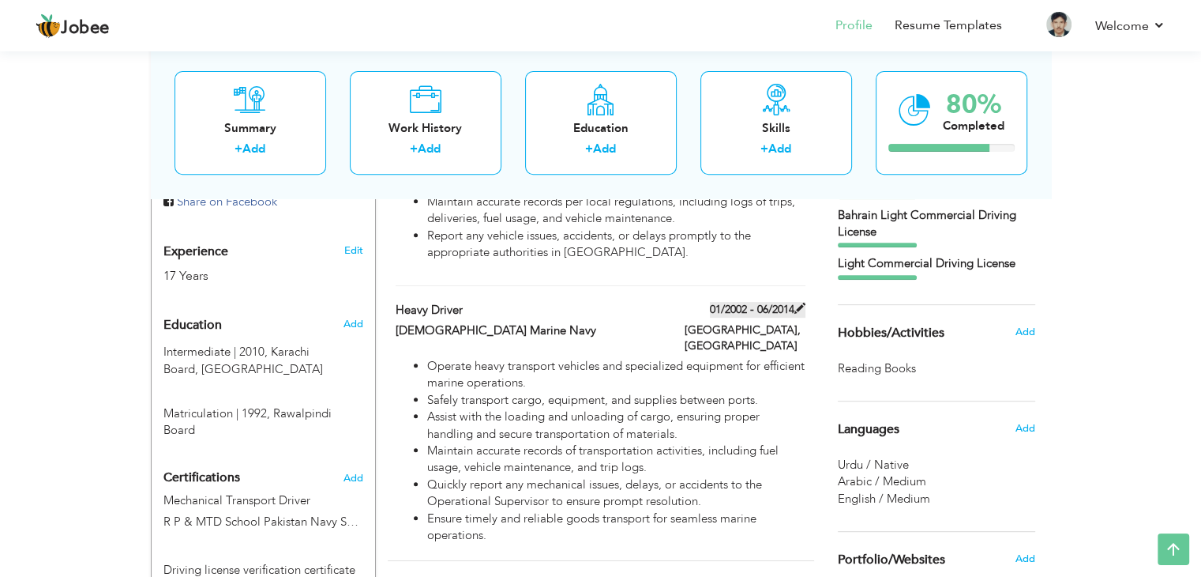
click at [795, 303] on span at bounding box center [800, 308] width 11 height 11
type input "Heavy Driver"
type input "[DEMOGRAPHIC_DATA] Marine Navy"
type input "01/2002"
type input "06/2014"
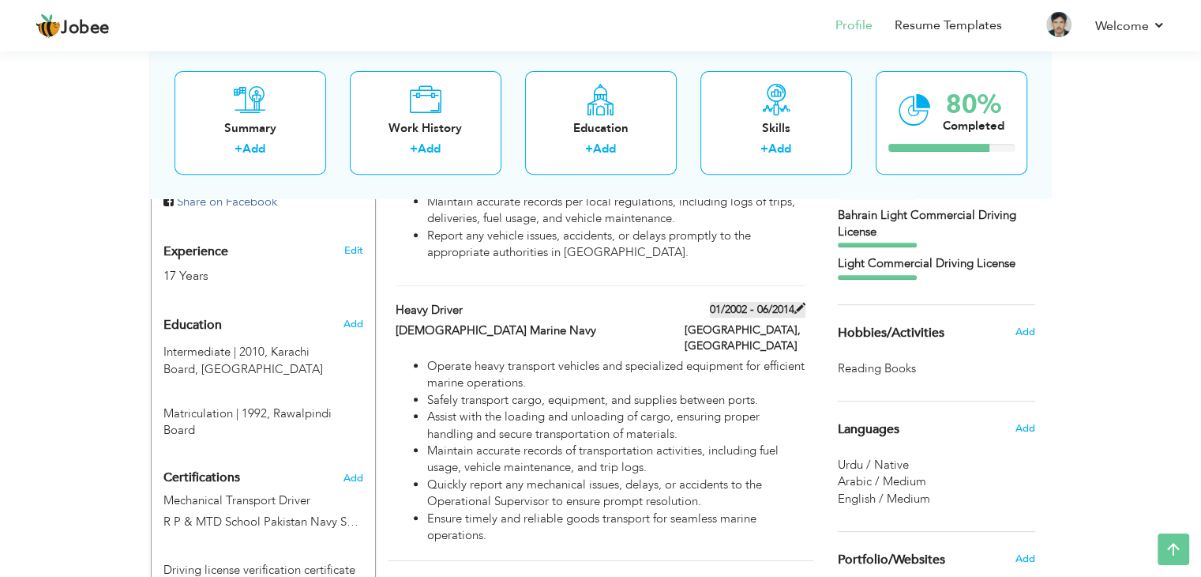
type input "[GEOGRAPHIC_DATA]"
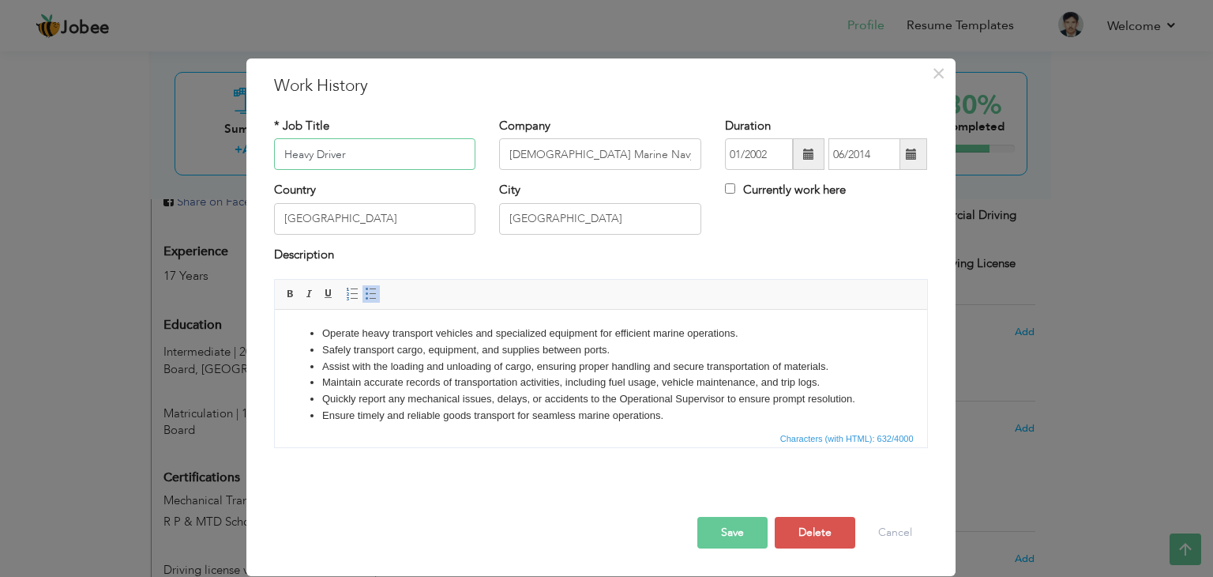
click at [286, 149] on input "Heavy Driver" at bounding box center [375, 154] width 202 height 32
type input "Light & Heavy Driver"
click at [728, 541] on button "Save" at bounding box center [732, 533] width 70 height 32
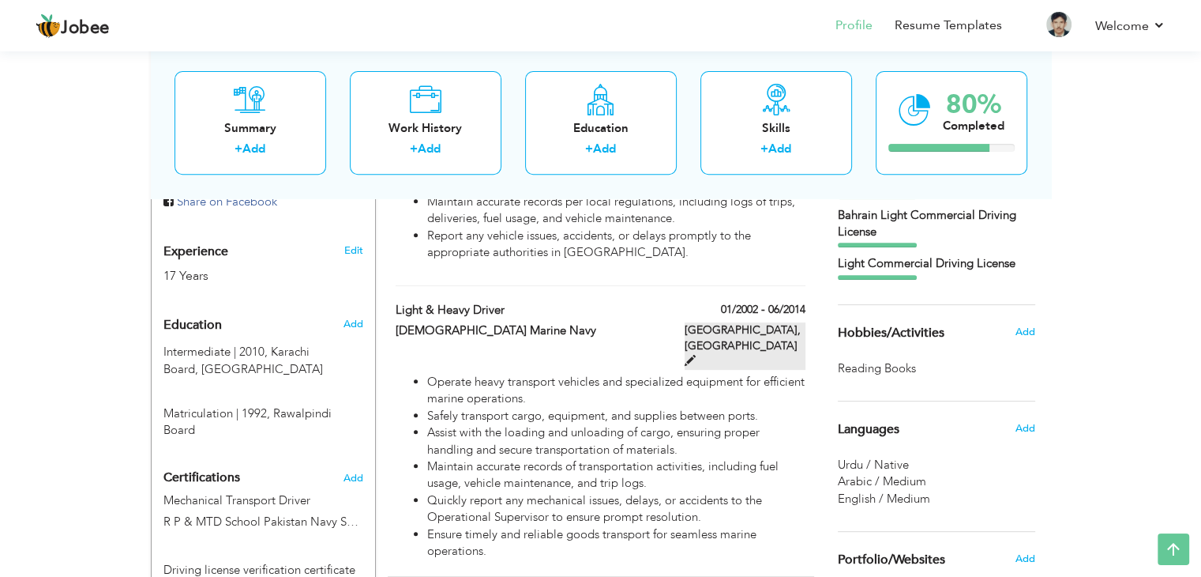
click at [696, 355] on span at bounding box center [690, 360] width 11 height 11
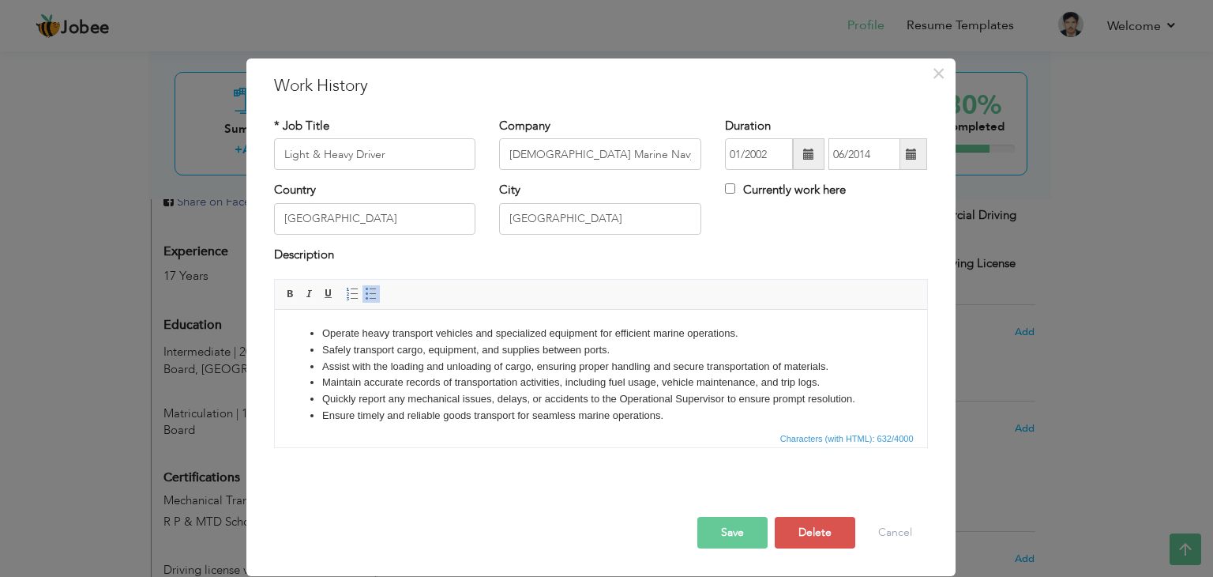
click at [362, 335] on li "Operate heavy transport vehicles and specialized equipment for efficient marine…" at bounding box center [600, 333] width 558 height 17
click at [714, 524] on button "Save" at bounding box center [732, 533] width 70 height 32
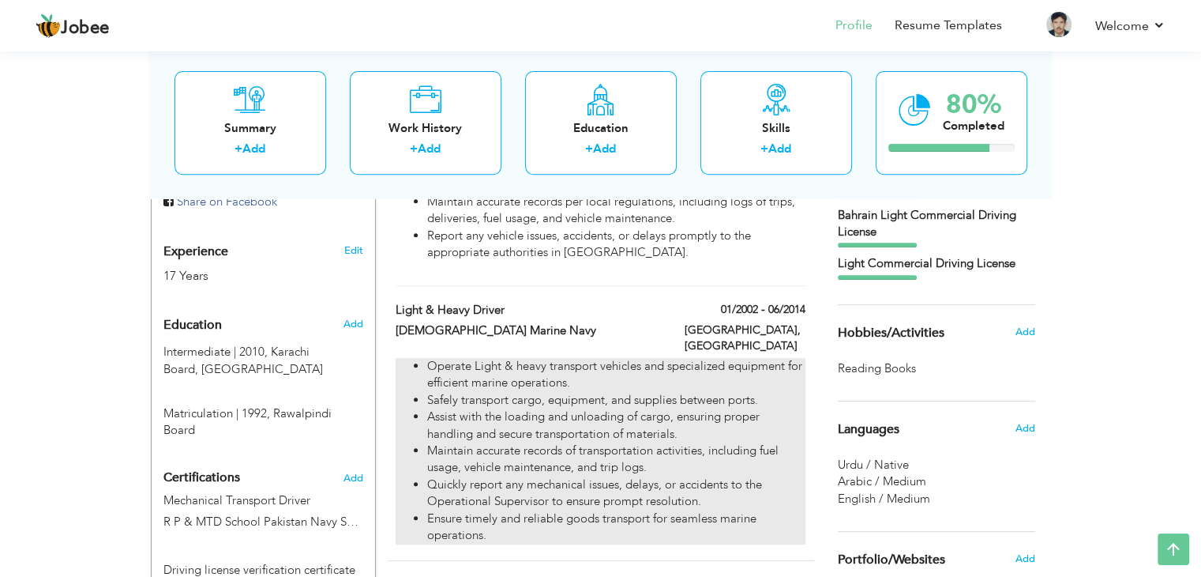
click at [795, 358] on li "Operate Light & heavy transport vehicles and specialized equipment for efficien…" at bounding box center [616, 375] width 378 height 34
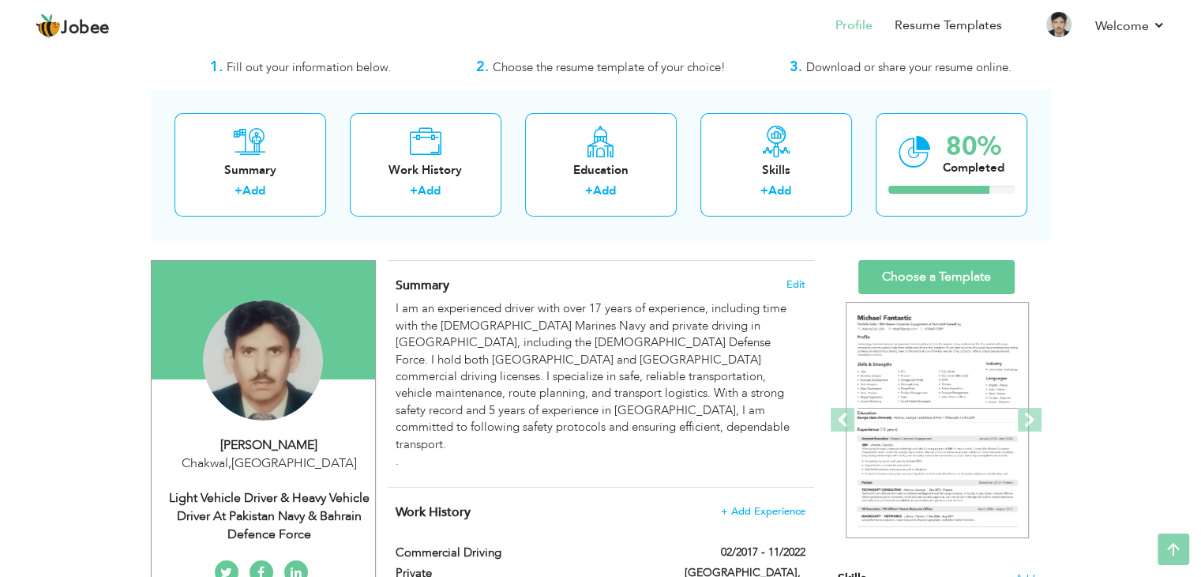
scroll to position [35, 0]
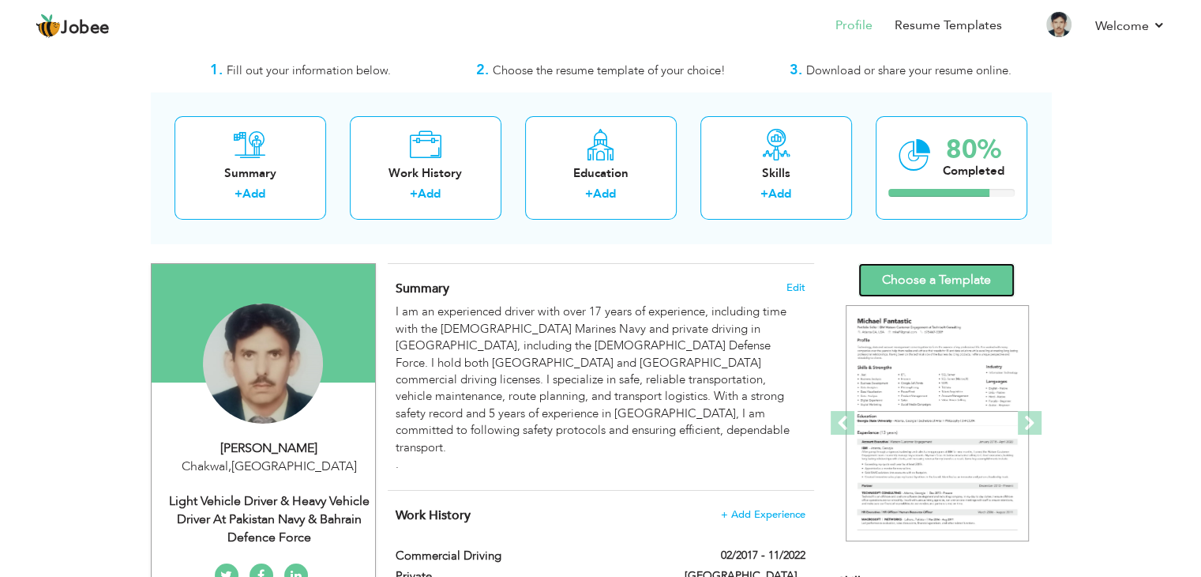
click at [964, 282] on link "Choose a Template" at bounding box center [937, 280] width 156 height 34
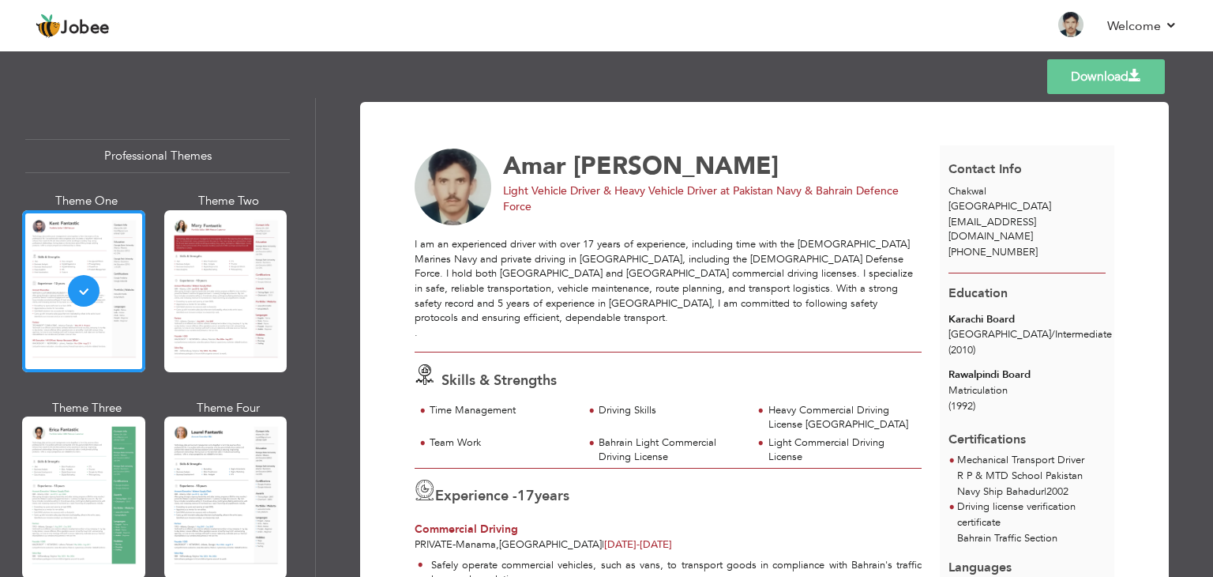
scroll to position [1599, 0]
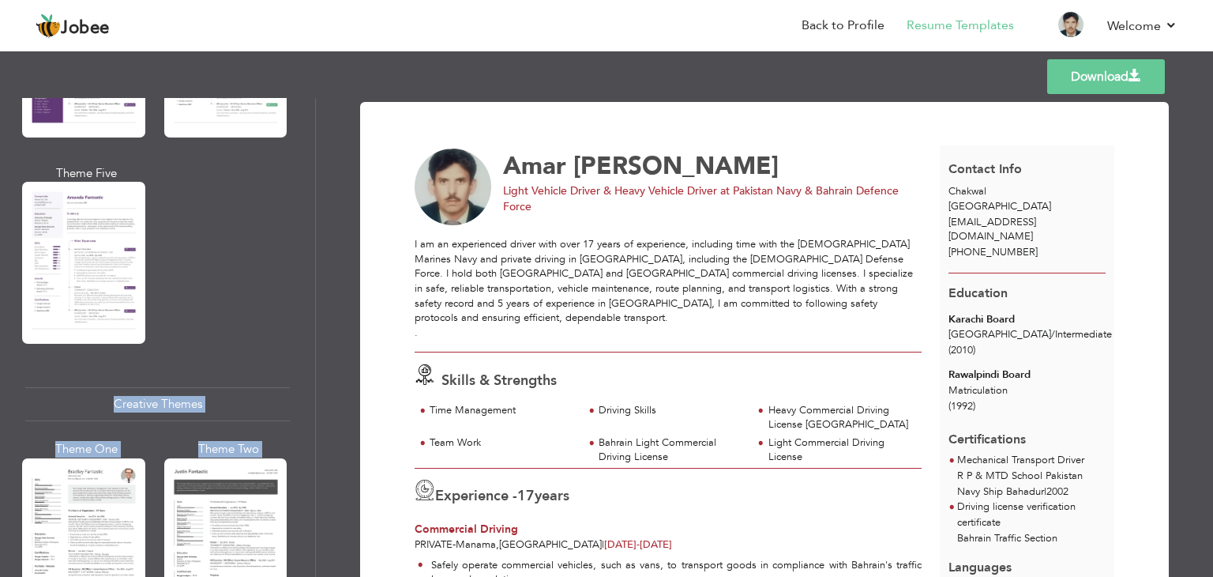
drag, startPoint x: 319, startPoint y: 361, endPoint x: 314, endPoint y: 300, distance: 61.1
click at [314, 300] on div "Professional Themes Theme One Theme Two Theme Three Theme Four" at bounding box center [606, 337] width 1213 height 479
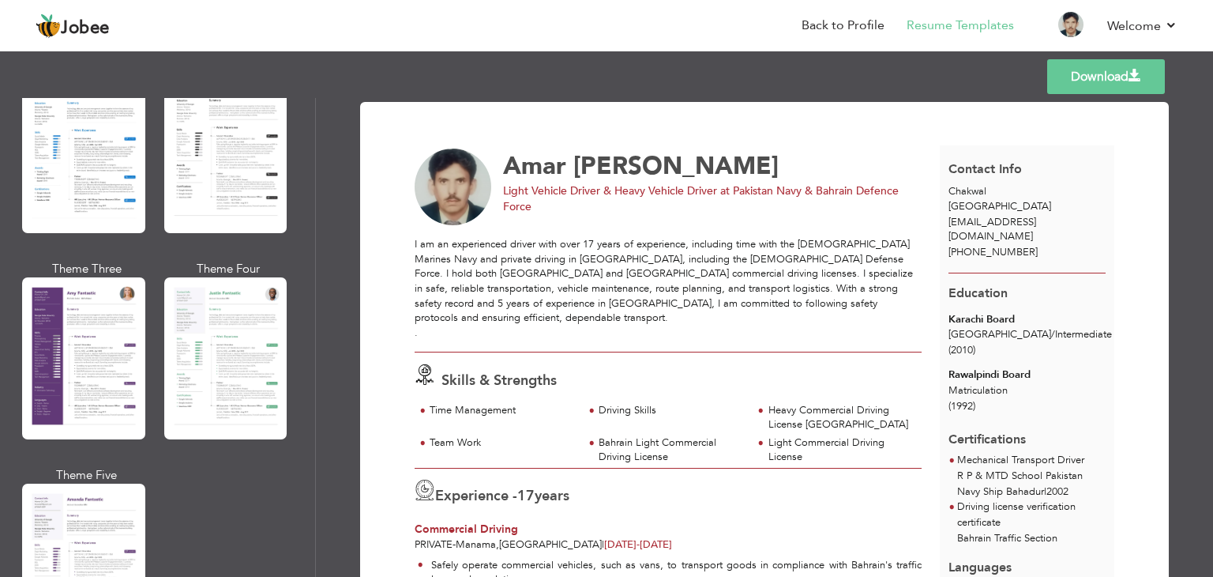
scroll to position [1314, 0]
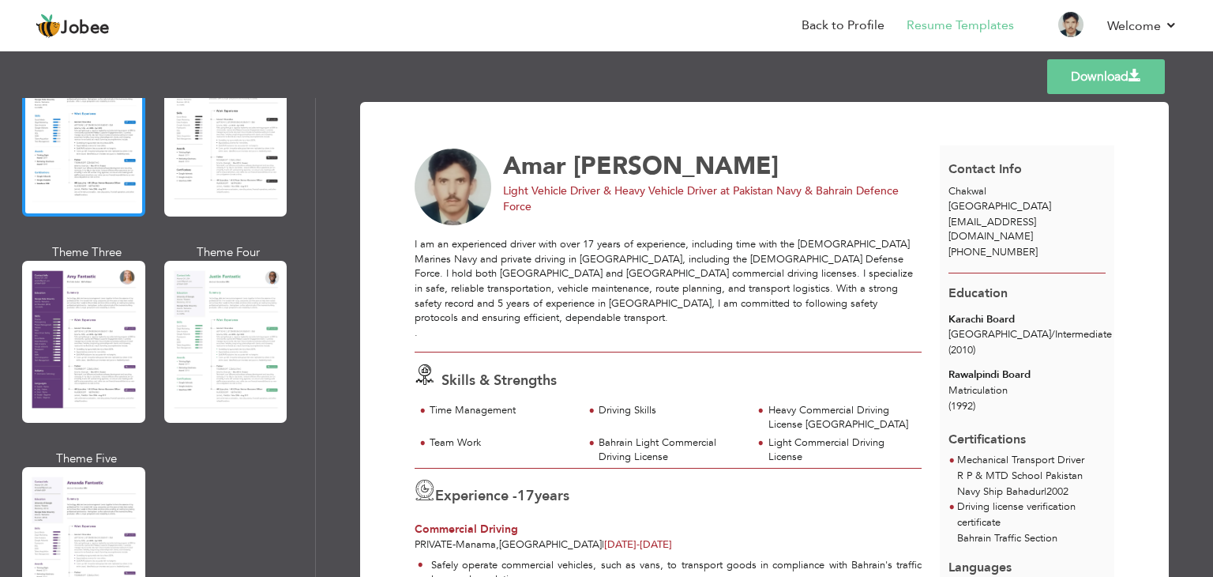
click at [137, 181] on div at bounding box center [83, 135] width 123 height 162
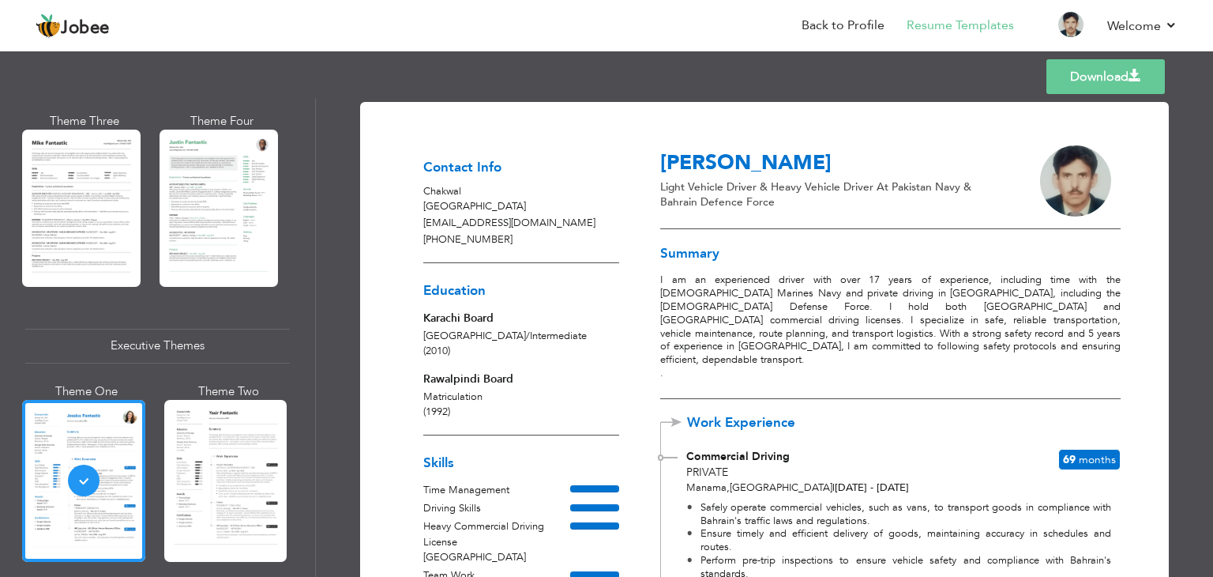
scroll to position [948, 0]
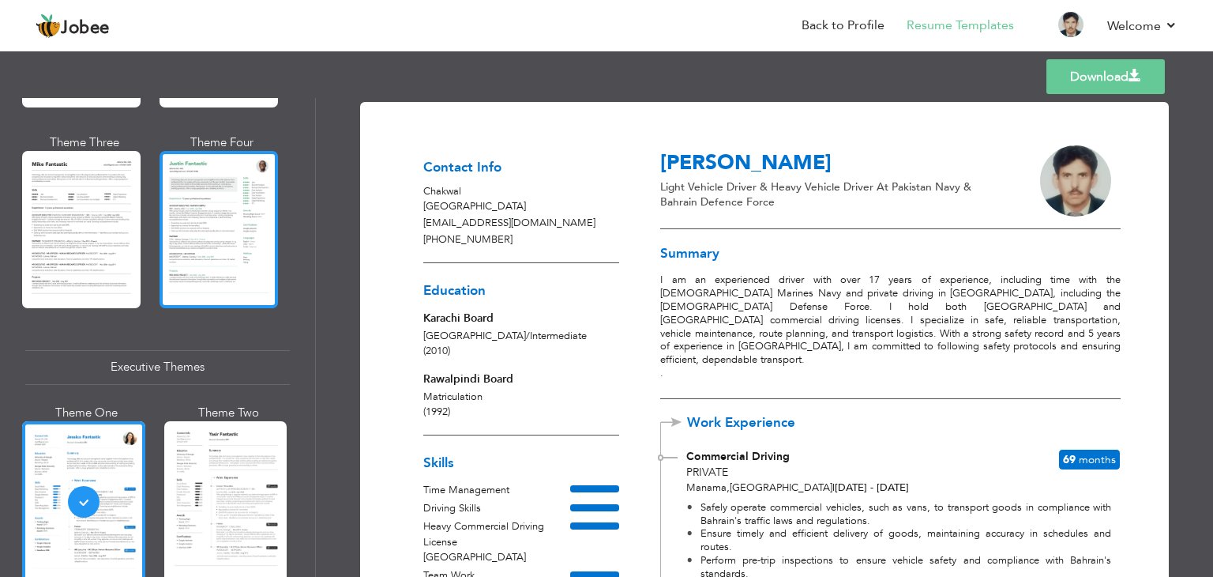
click at [246, 250] on div at bounding box center [219, 229] width 118 height 156
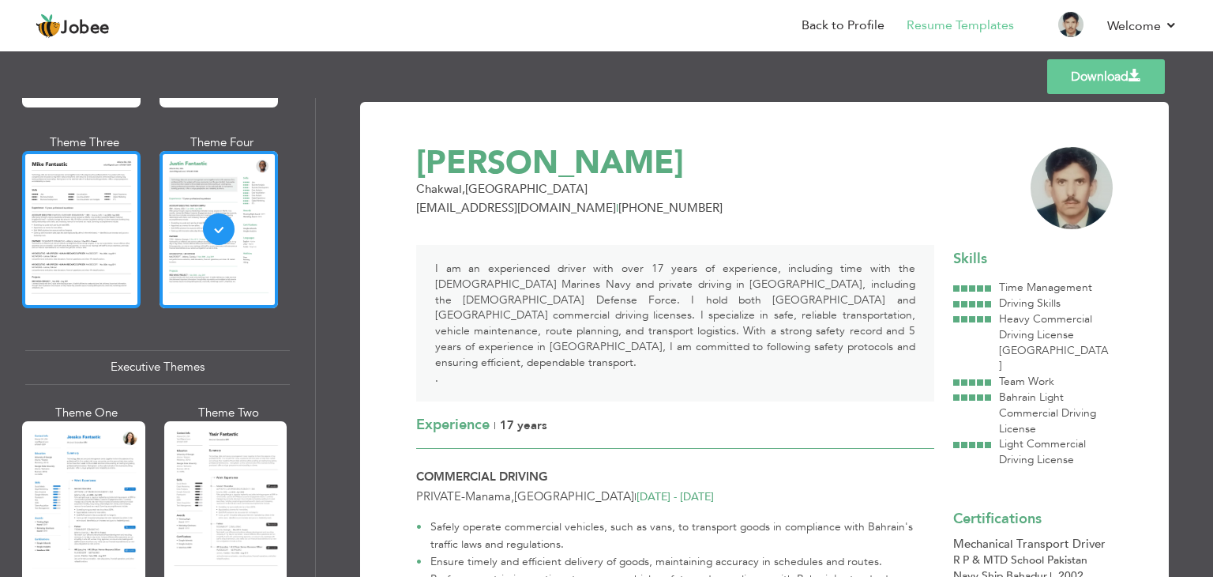
click at [89, 171] on div at bounding box center [81, 229] width 118 height 156
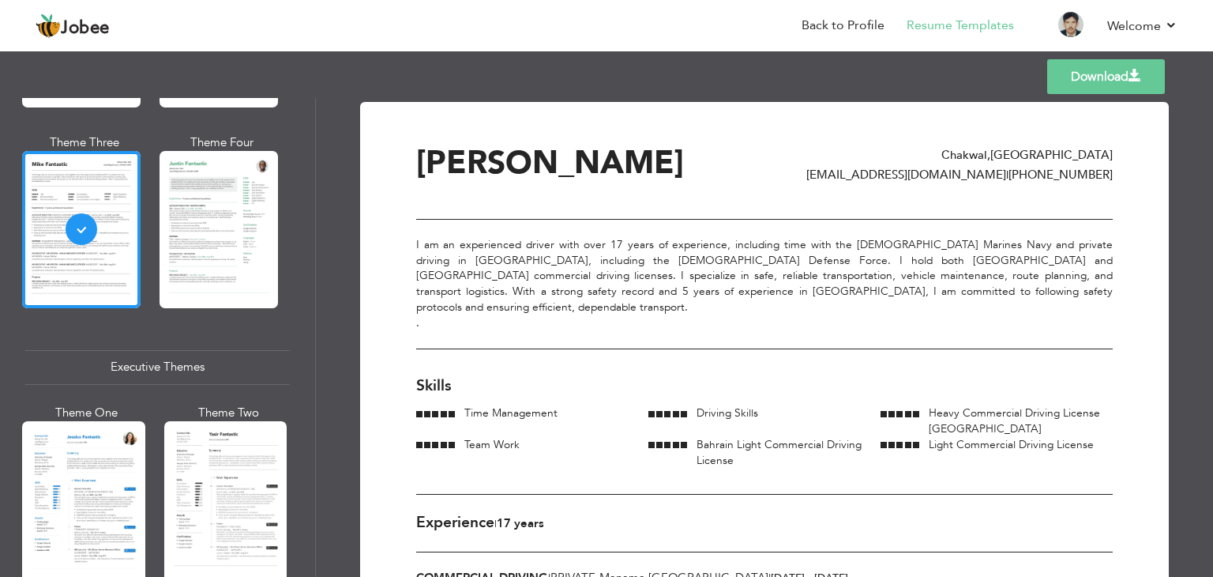
drag, startPoint x: 306, startPoint y: 268, endPoint x: 315, endPoint y: 222, distance: 46.6
click at [315, 222] on div "Professional Themes Theme One Theme Two Theme Three Theme Four Theme Five" at bounding box center [158, 337] width 316 height 479
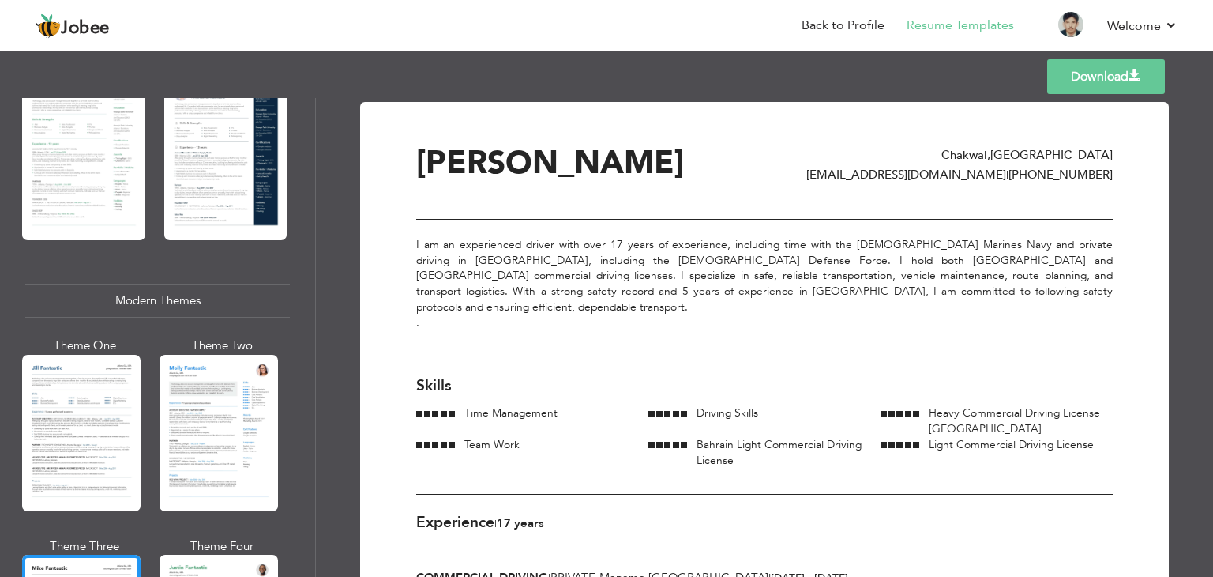
scroll to position [464, 0]
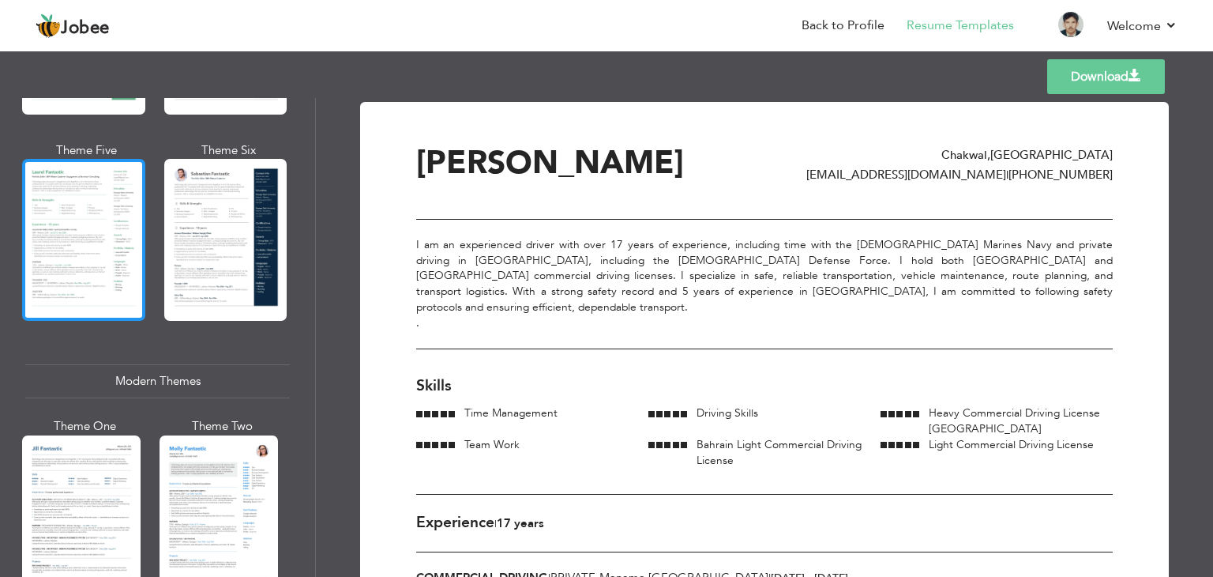
click at [118, 206] on div at bounding box center [83, 240] width 123 height 162
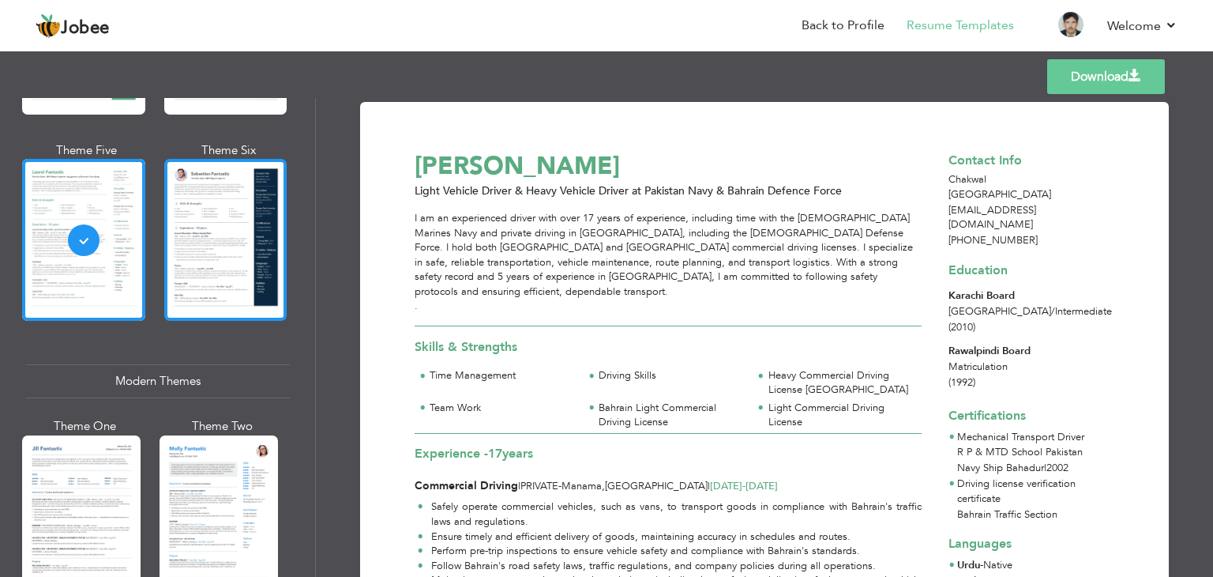
click at [239, 176] on div at bounding box center [225, 240] width 123 height 162
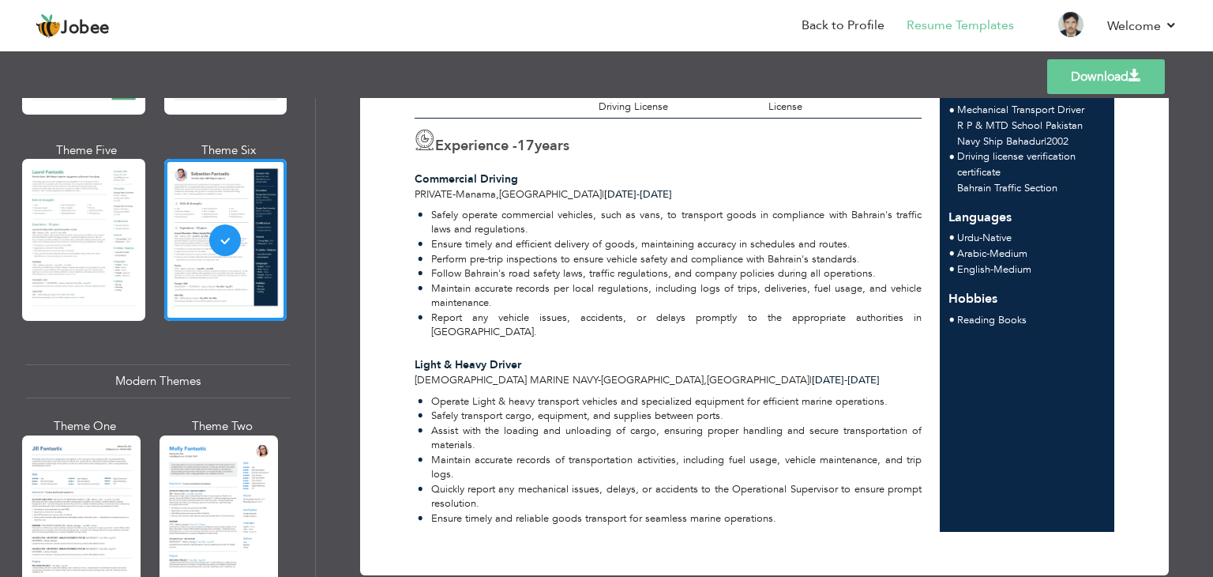
scroll to position [0, 0]
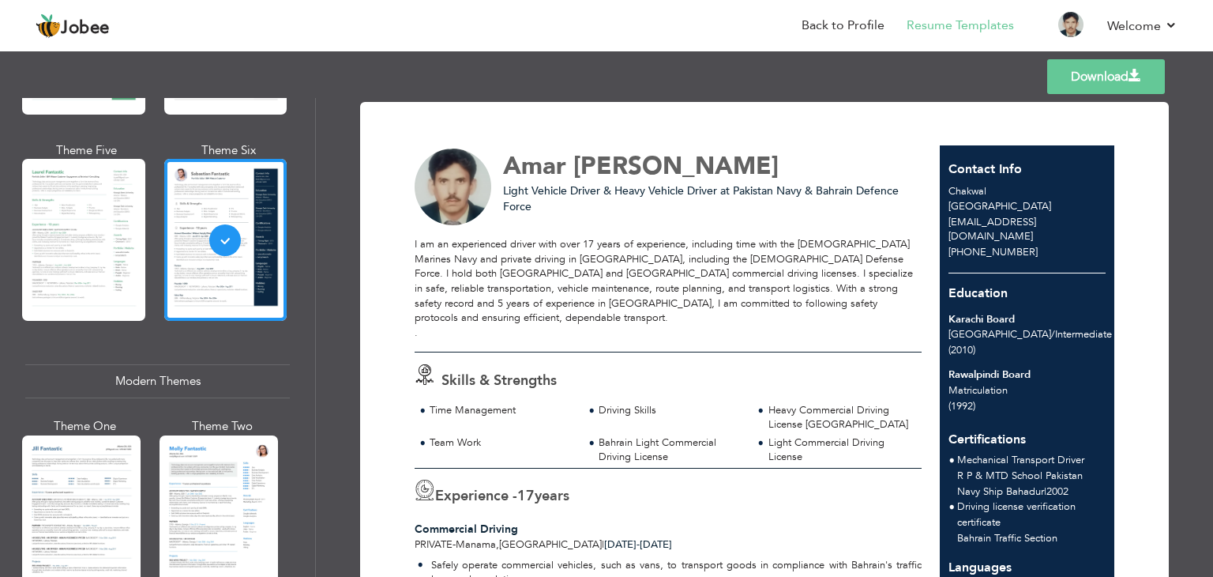
click at [1128, 85] on link "Download" at bounding box center [1106, 76] width 118 height 35
click at [859, 17] on link "Back to Profile" at bounding box center [843, 26] width 83 height 18
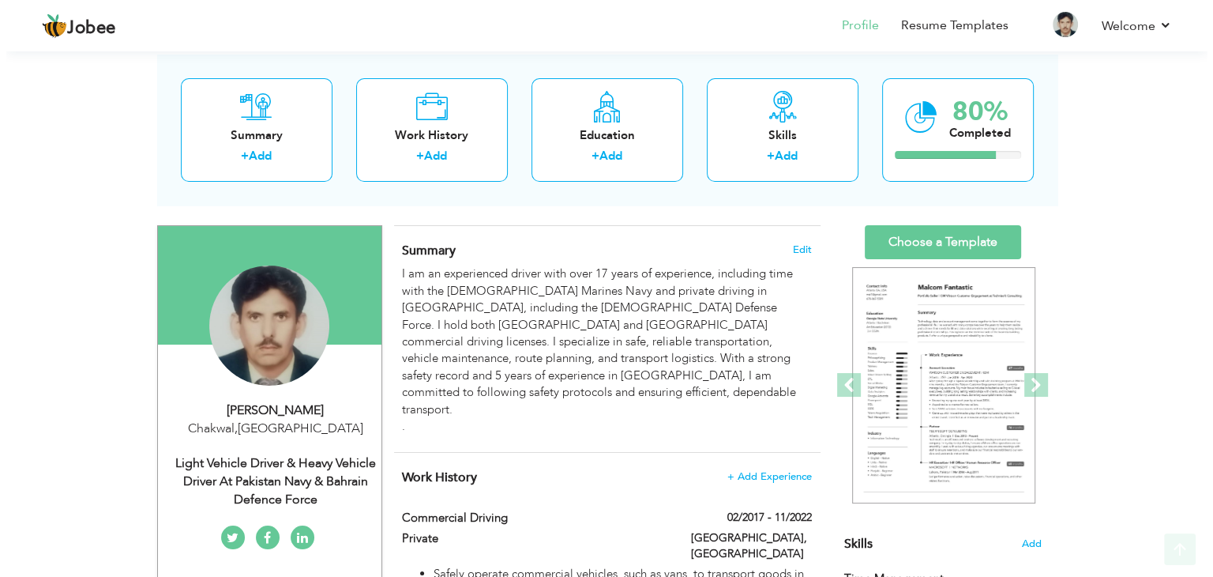
scroll to position [85, 0]
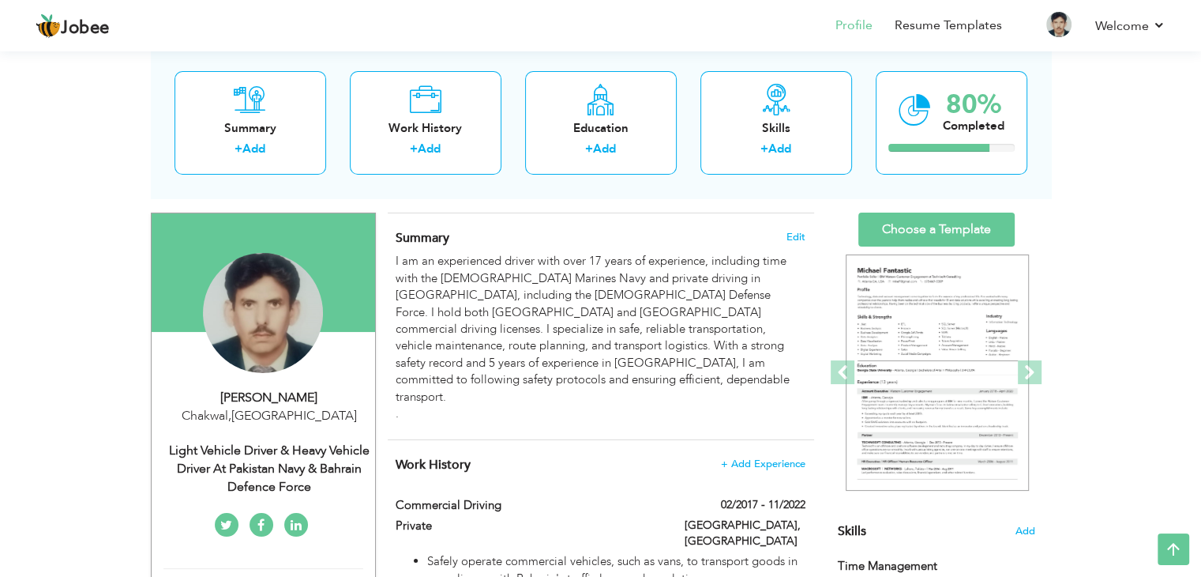
click at [246, 446] on div "Light Vehicle Driver & Heavy Vehicle Driver at Pakistan Navy & Bahrain Defence …" at bounding box center [269, 469] width 212 height 54
type input "Amar"
type input "[PERSON_NAME]"
type input "[PHONE_NUMBER]"
select select "number:166"
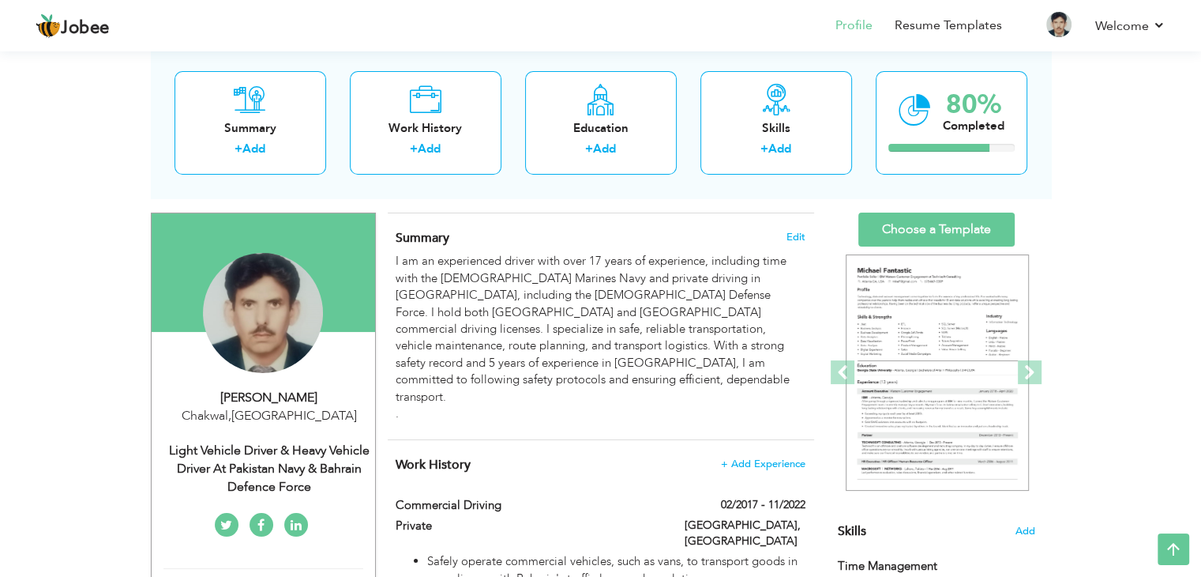
type input "Chakwal"
select select "number:19"
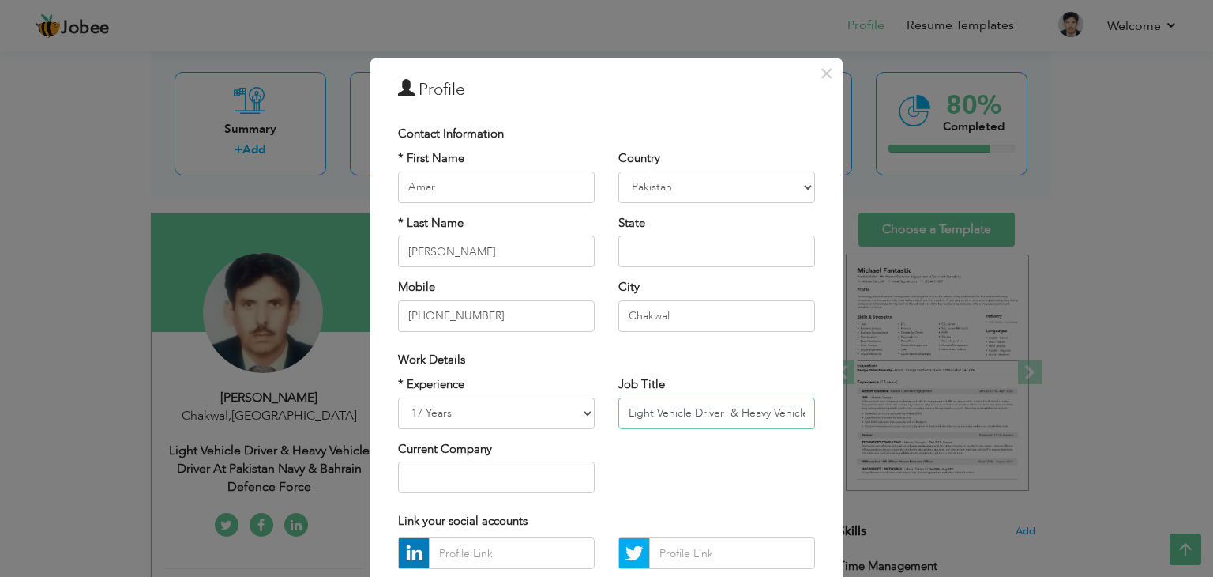
scroll to position [0, 243]
drag, startPoint x: 702, startPoint y: 412, endPoint x: 1048, endPoint y: 411, distance: 345.9
click at [1048, 411] on div "× Profile Contact Information * First Name Amar * Last Name Sohail" at bounding box center [606, 288] width 1213 height 577
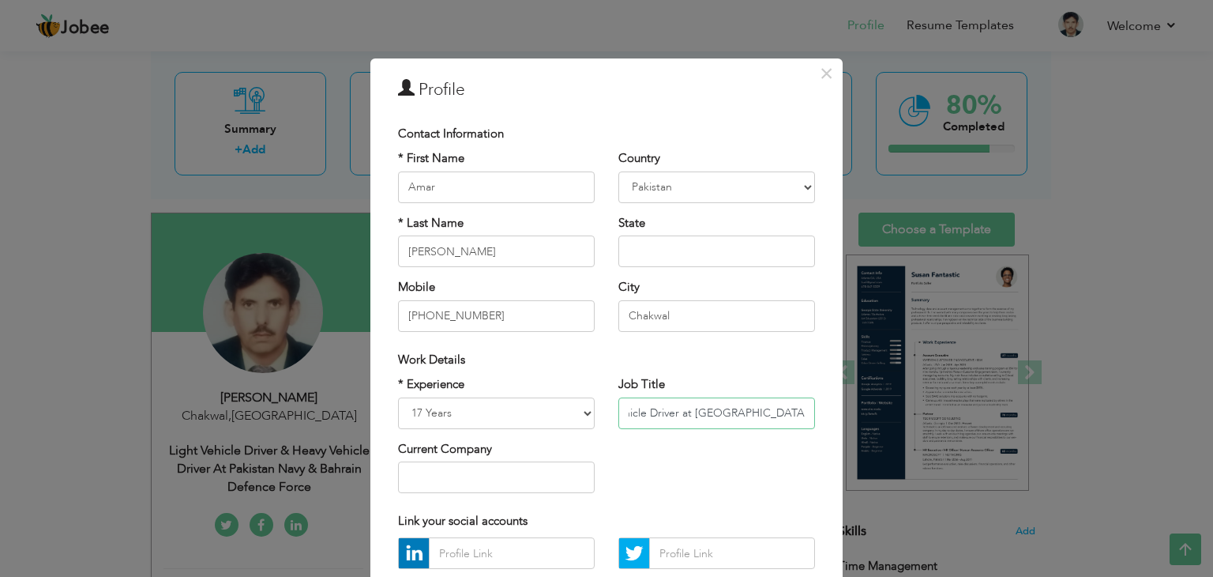
scroll to position [0, 168]
type input "Light Vehicle Driver & Heavy Vehicle Driver at Pakistan Navy & Bahrain"
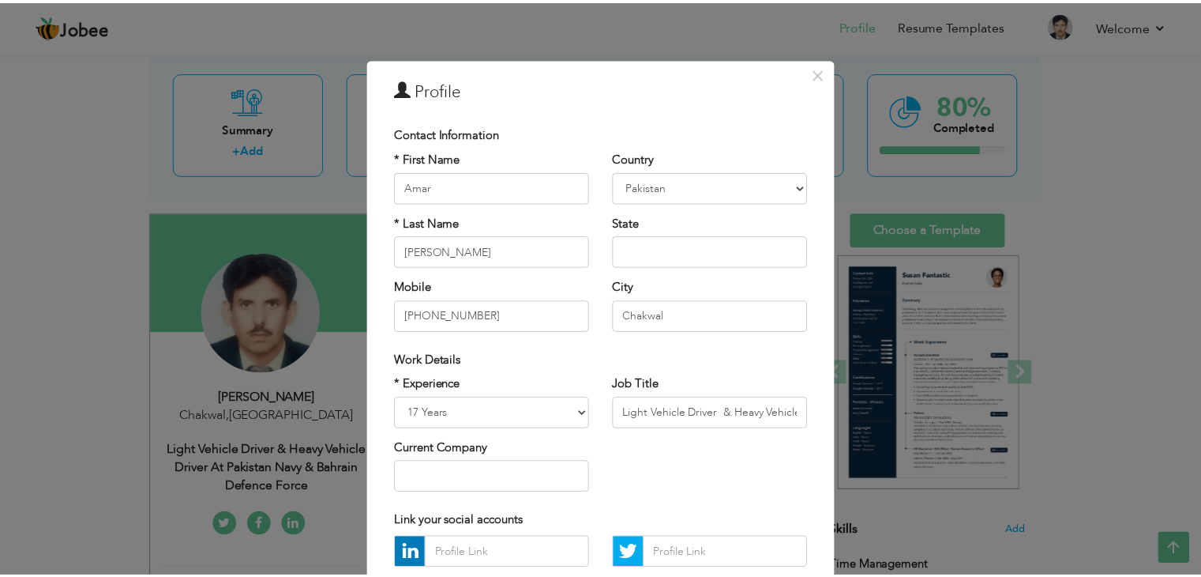
scroll to position [143, 0]
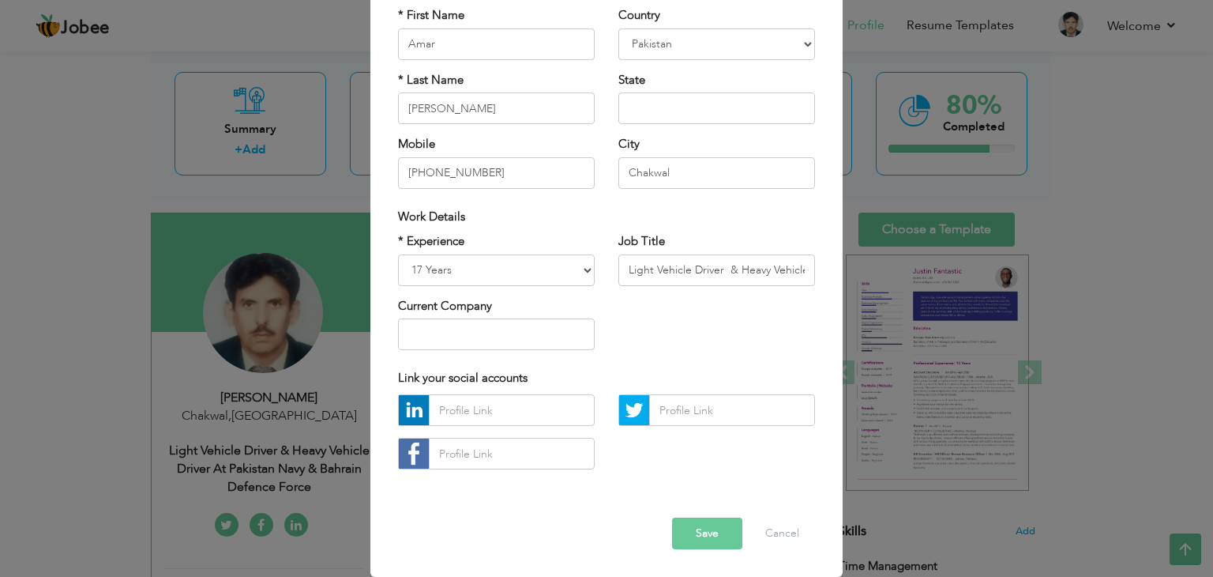
click at [714, 528] on button "Save" at bounding box center [707, 533] width 70 height 32
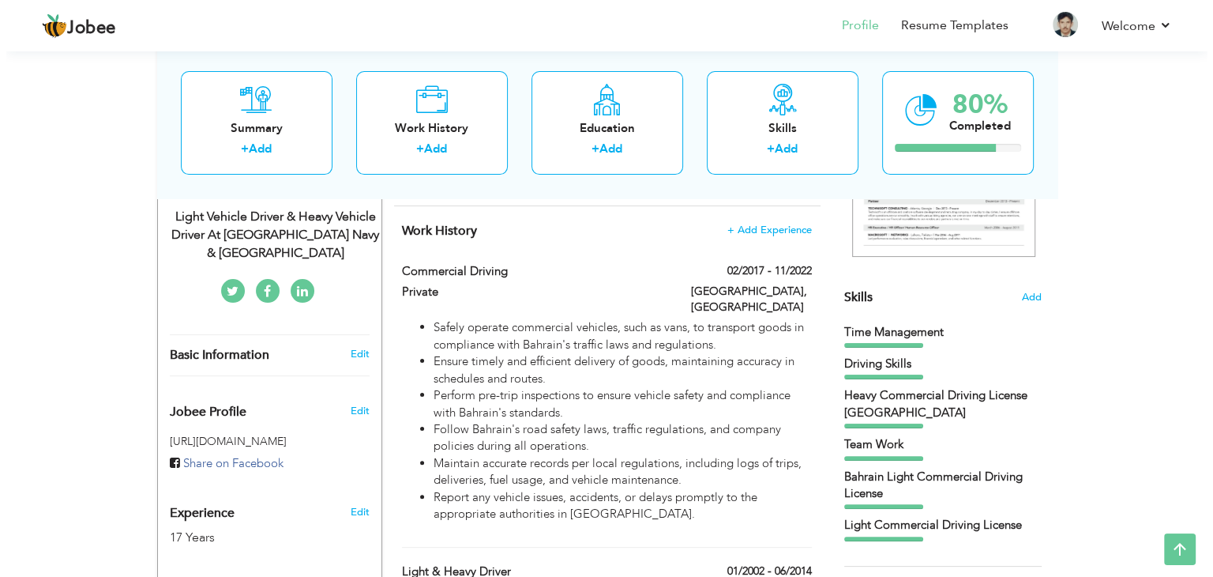
scroll to position [314, 0]
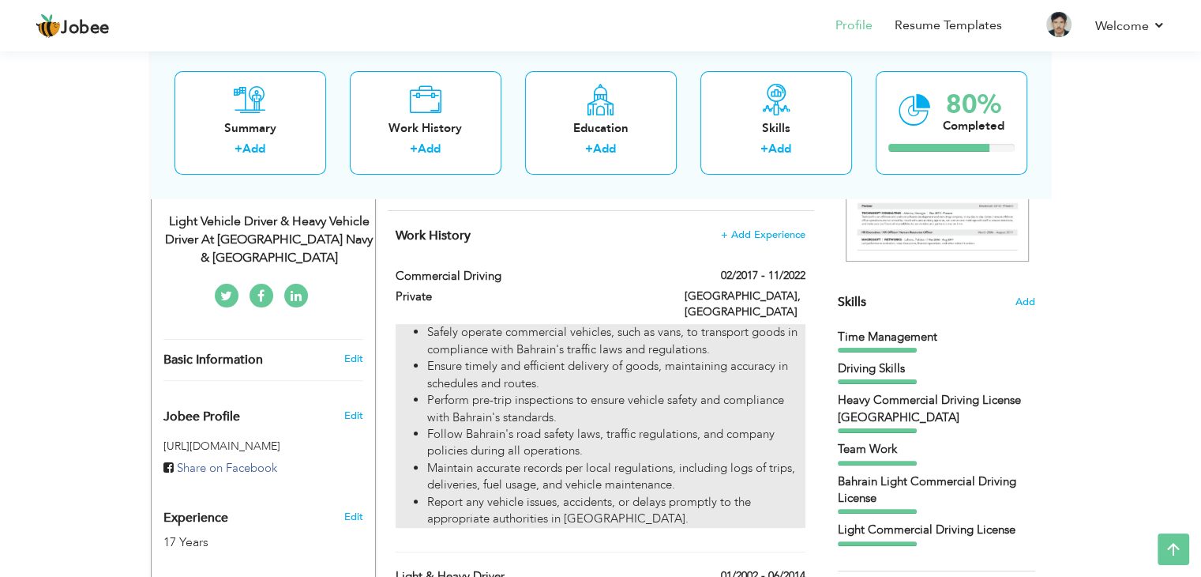
click at [787, 324] on li "Safely operate commercial vehicles, such as vans, to transport goods in complia…" at bounding box center [616, 341] width 378 height 34
type input "Commercial Driving"
type input "Private"
type input "02/2017"
type input "11/2022"
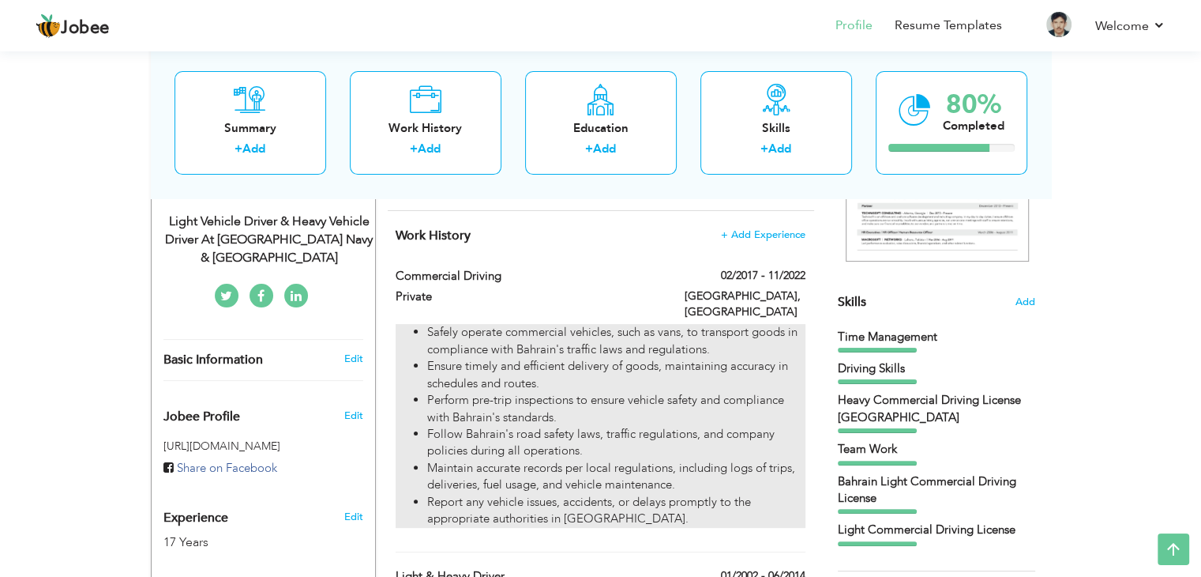
type input "[GEOGRAPHIC_DATA]"
type input "Manama"
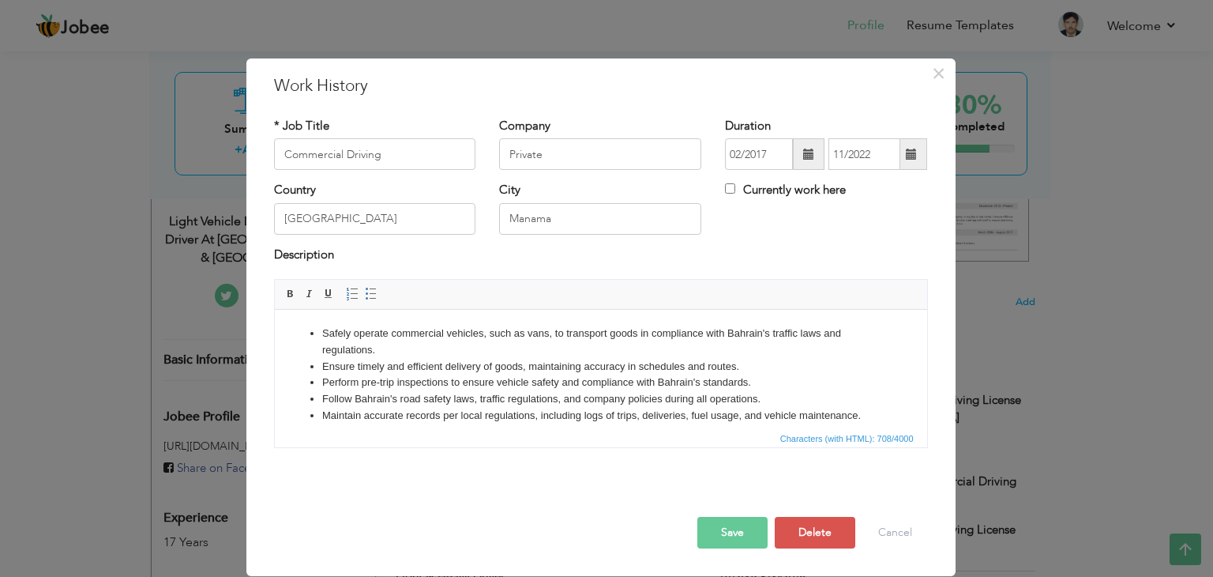
click at [716, 377] on li "Perform pre-trip inspections to ensure vehicle safety and compliance with Bahra…" at bounding box center [600, 382] width 558 height 17
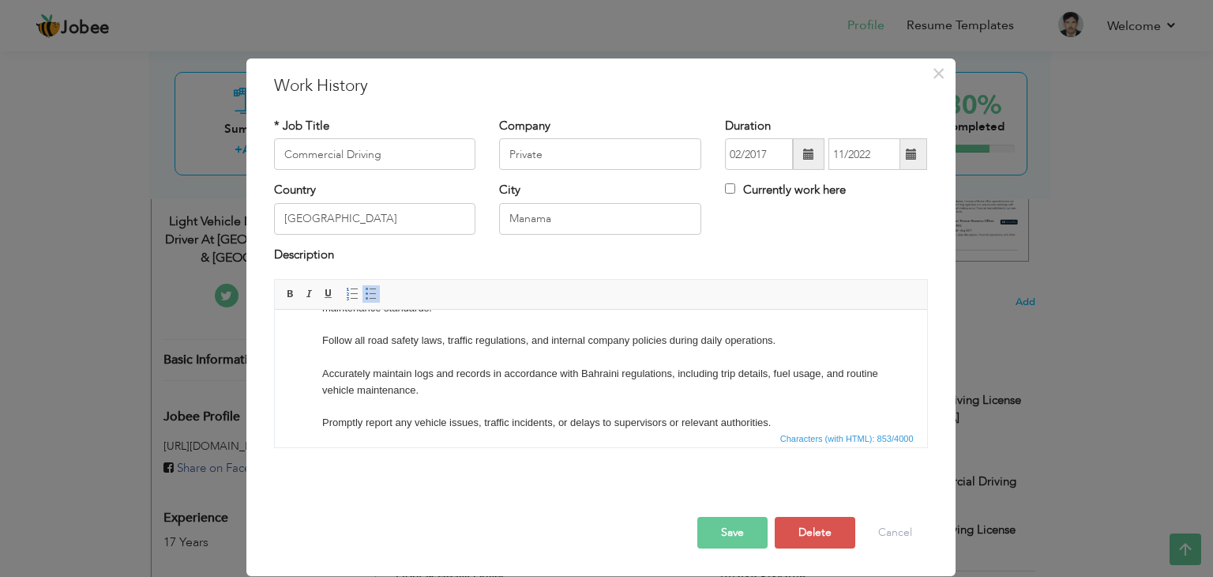
scroll to position [28, 0]
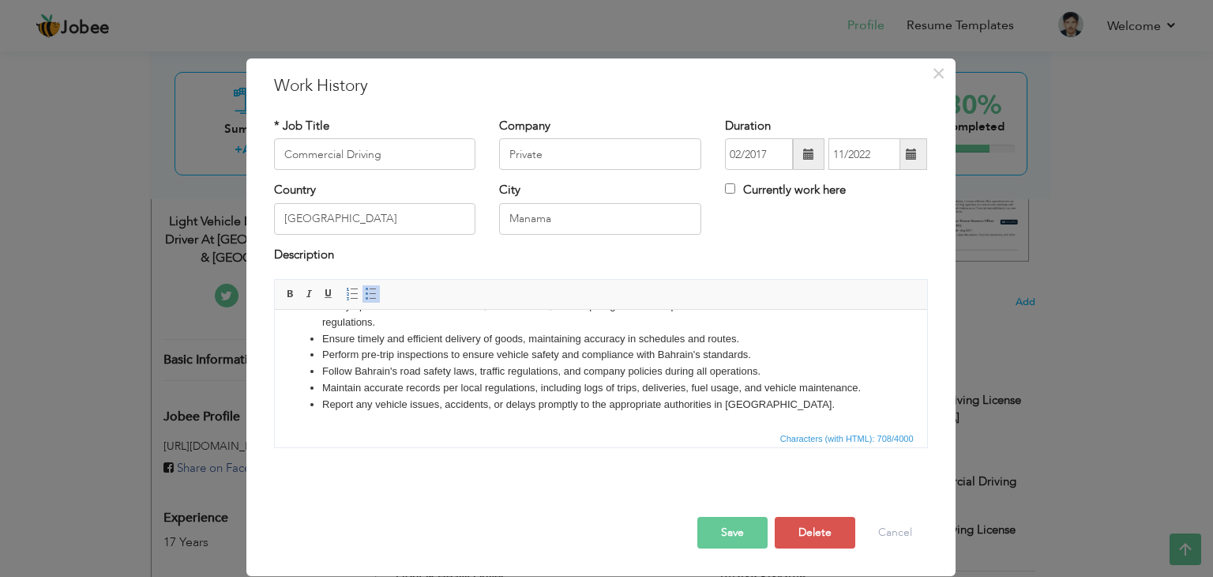
click at [543, 360] on li "Perform pre-trip inspections to ensure vehicle safety and compliance with Bahra…" at bounding box center [600, 355] width 558 height 17
click at [569, 384] on li "Maintain accurate records per local regulations, including logs of trips, deliv…" at bounding box center [600, 388] width 558 height 17
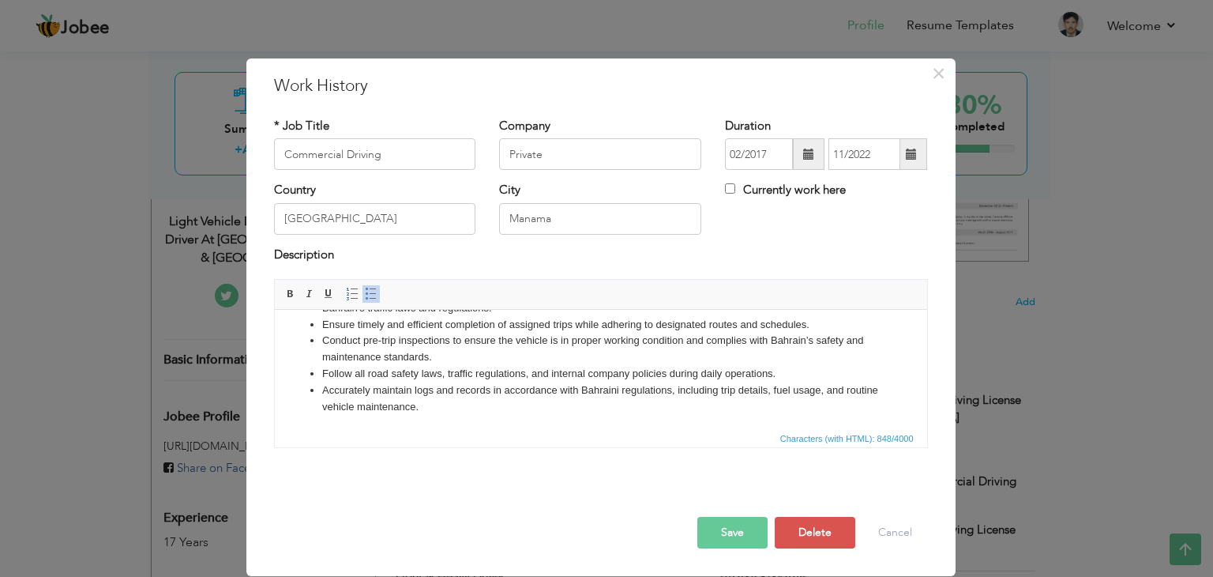
scroll to position [58, 0]
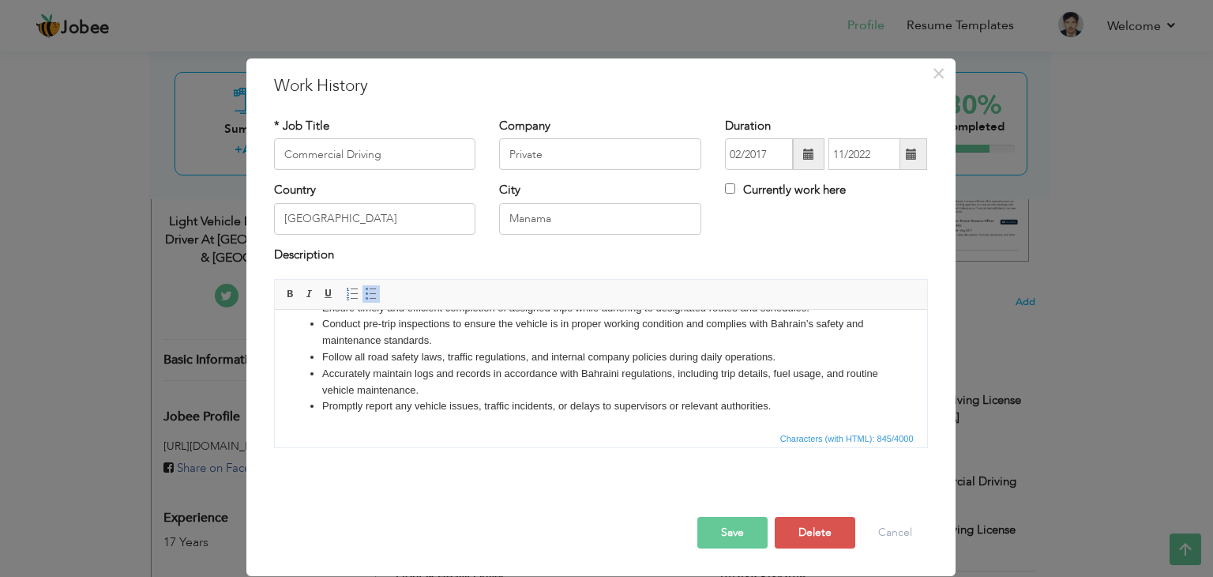
click at [746, 528] on button "Save" at bounding box center [732, 533] width 70 height 32
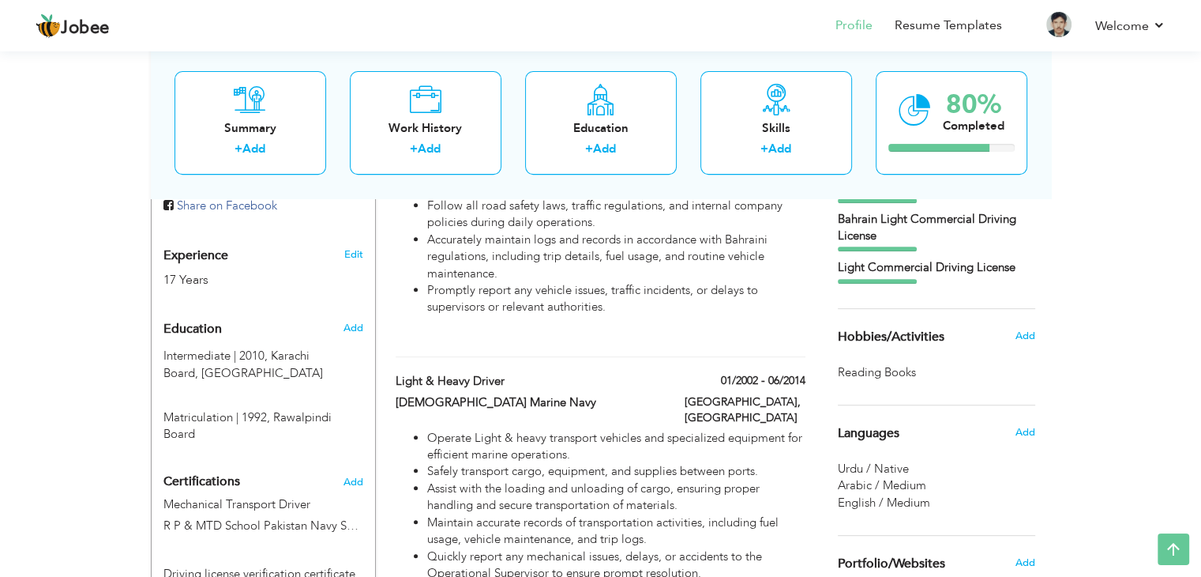
scroll to position [588, 0]
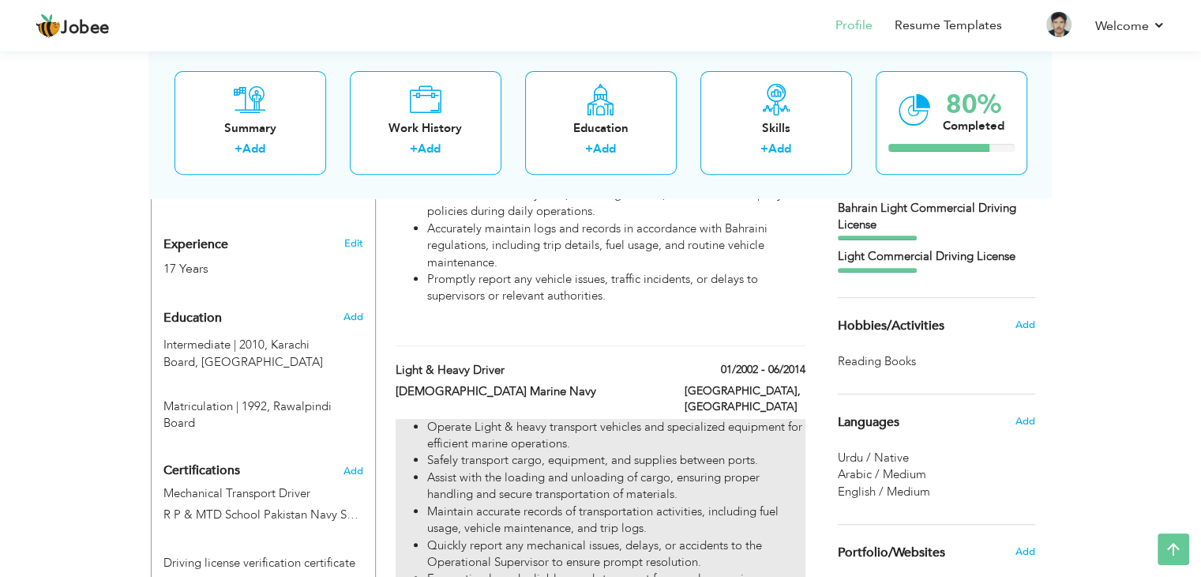
click at [682, 469] on li "Assist with the loading and unloading of cargo, ensuring proper handling and se…" at bounding box center [616, 486] width 378 height 34
type input "Light & Heavy Driver"
type input "[DEMOGRAPHIC_DATA] Marine Navy"
type input "01/2002"
type input "06/2014"
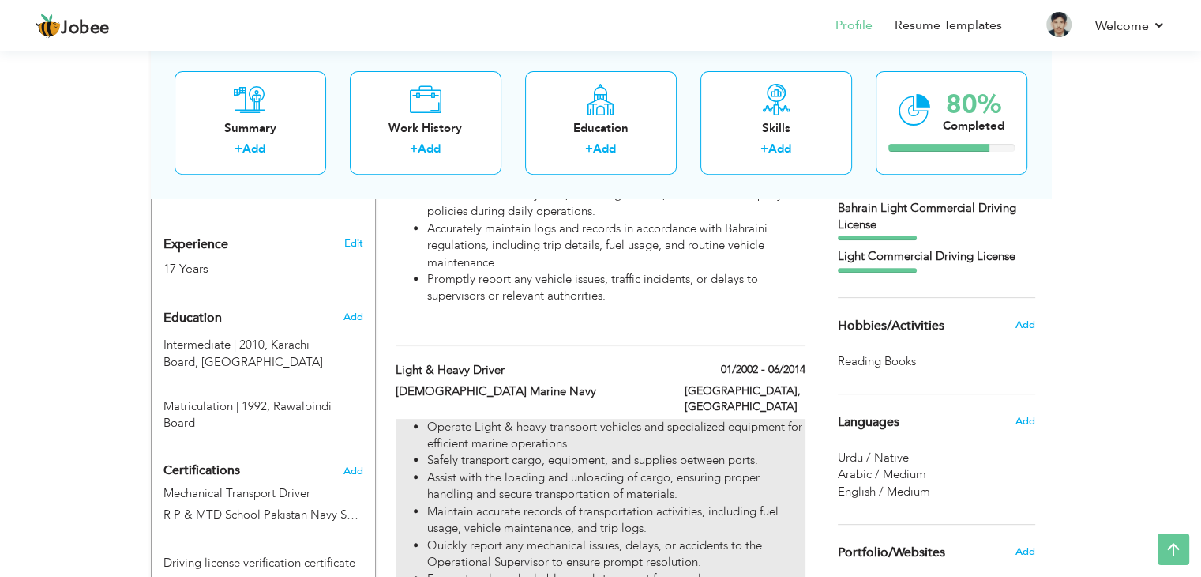
type input "[GEOGRAPHIC_DATA]"
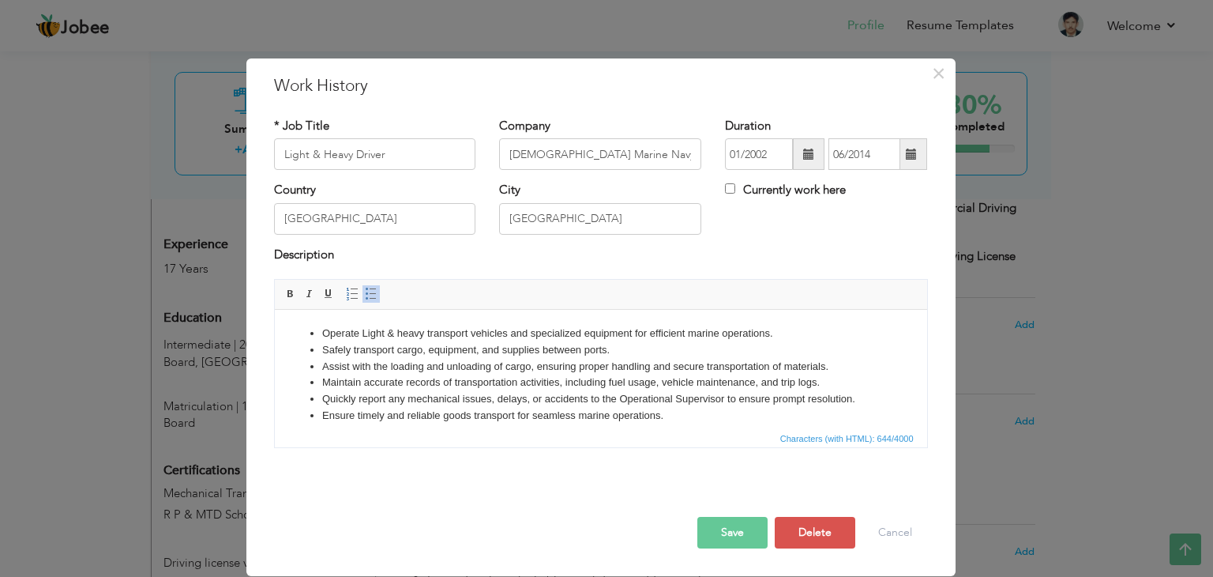
click at [667, 351] on li "Safely transport cargo, equipment, and supplies between ports." at bounding box center [600, 350] width 558 height 17
click at [719, 554] on div "Save Save and Continue Delete Cancel" at bounding box center [601, 516] width 678 height 88
click at [732, 528] on button "Save" at bounding box center [732, 533] width 70 height 32
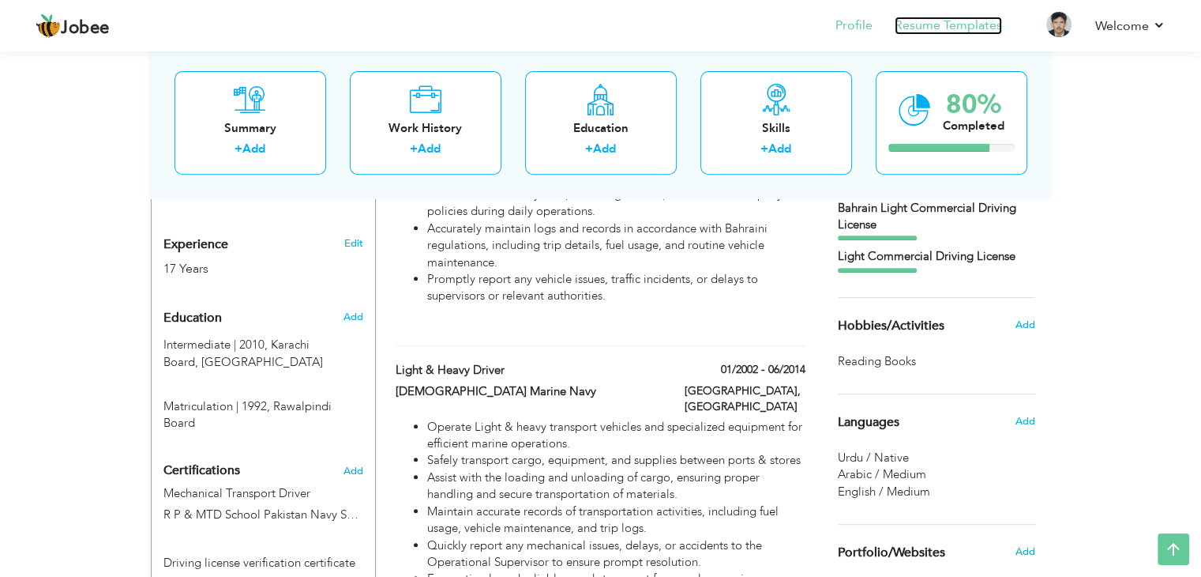
click at [942, 23] on link "Resume Templates" at bounding box center [948, 26] width 107 height 18
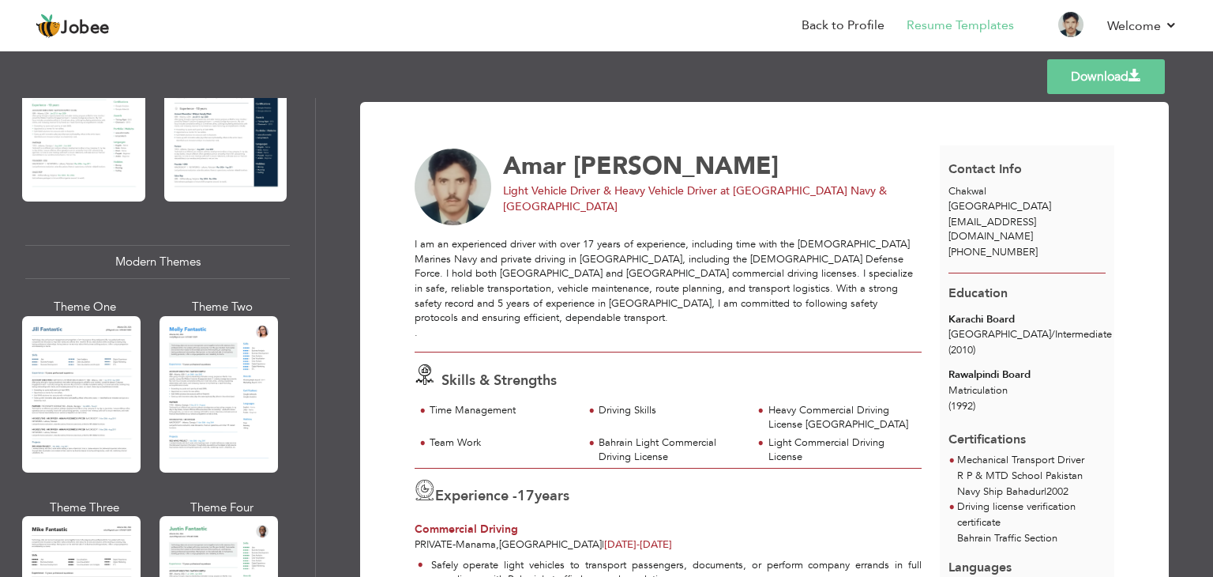
scroll to position [655, 0]
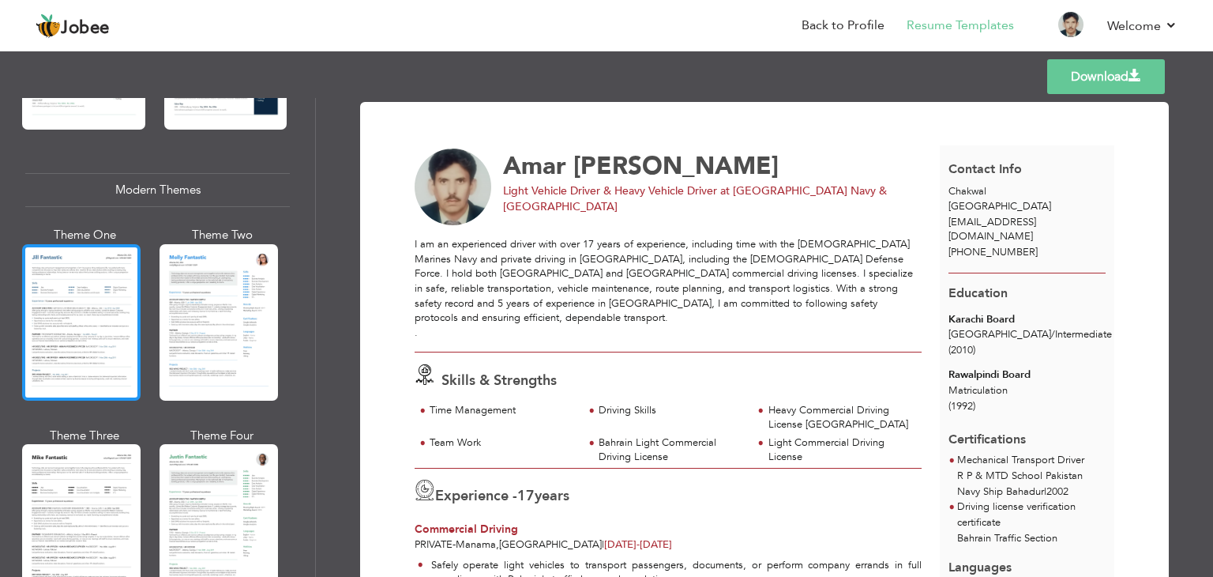
click at [40, 293] on div at bounding box center [81, 322] width 118 height 156
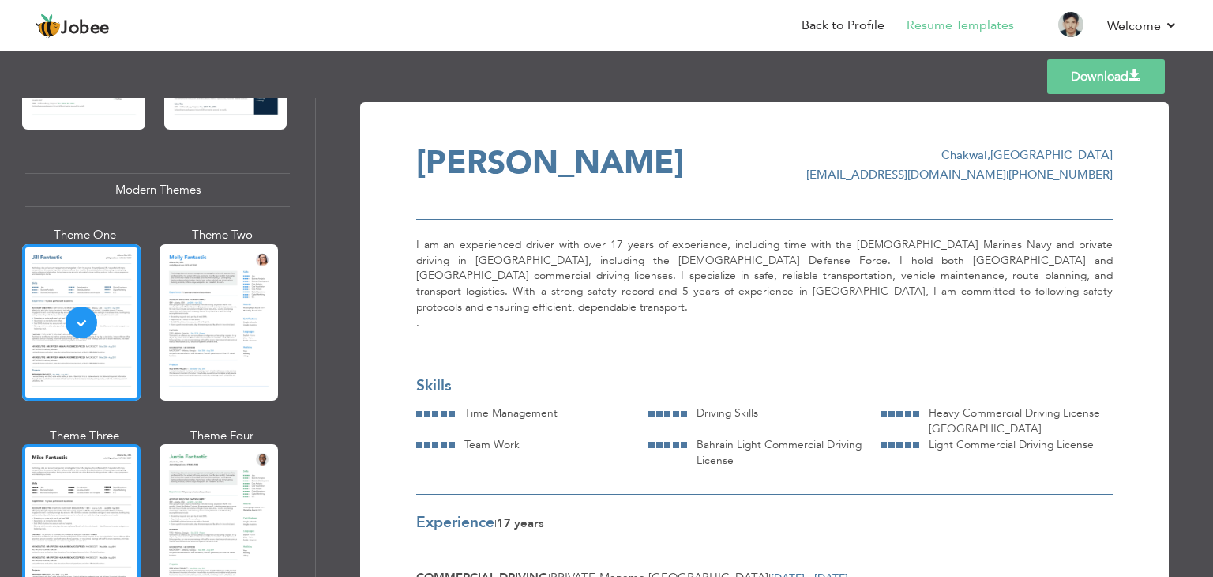
click at [114, 469] on div at bounding box center [81, 522] width 118 height 156
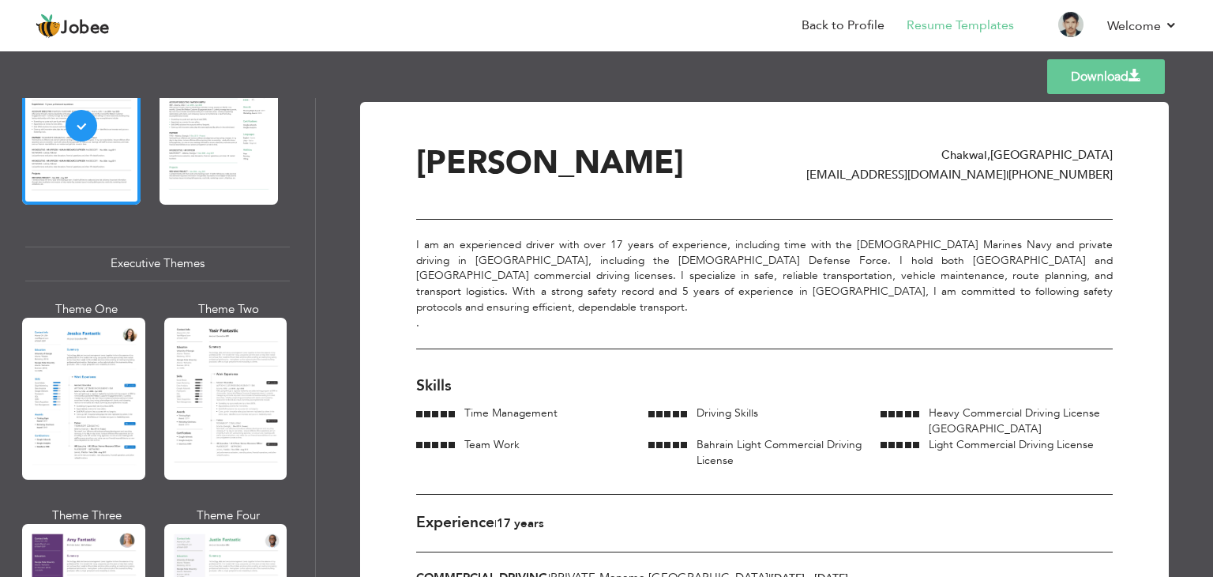
scroll to position [1110, 0]
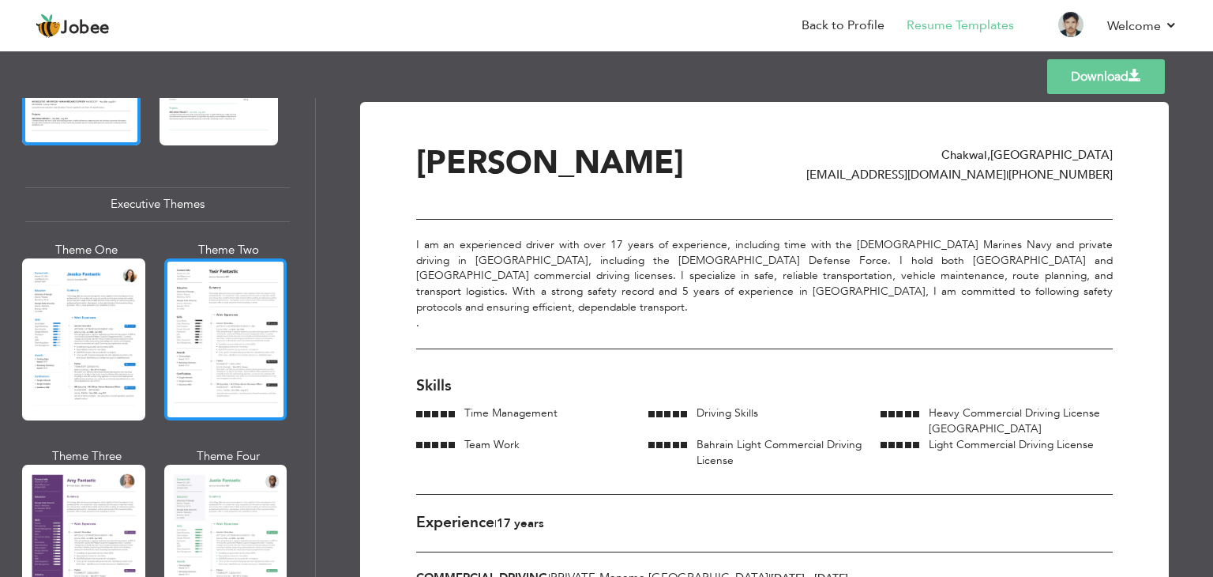
click at [234, 310] on div at bounding box center [225, 339] width 123 height 162
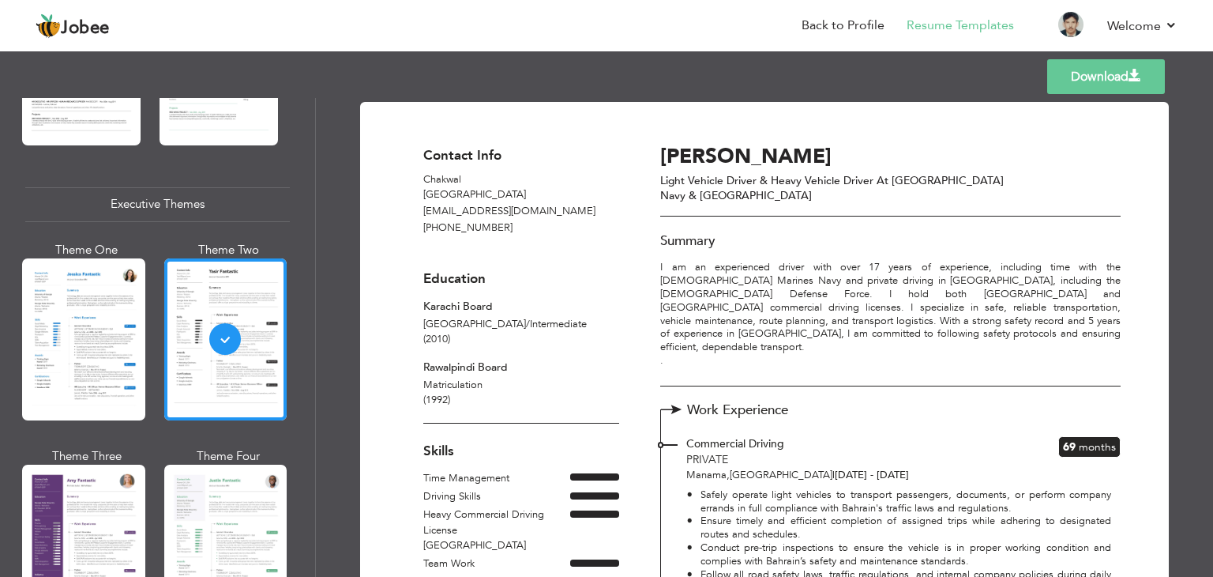
drag, startPoint x: 318, startPoint y: 316, endPoint x: 321, endPoint y: 377, distance: 60.9
click at [321, 377] on div "Download Contact Info Chakwal Pakistan sohailamar454@gmail.com +923322307484 Ed…" at bounding box center [764, 337] width 897 height 479
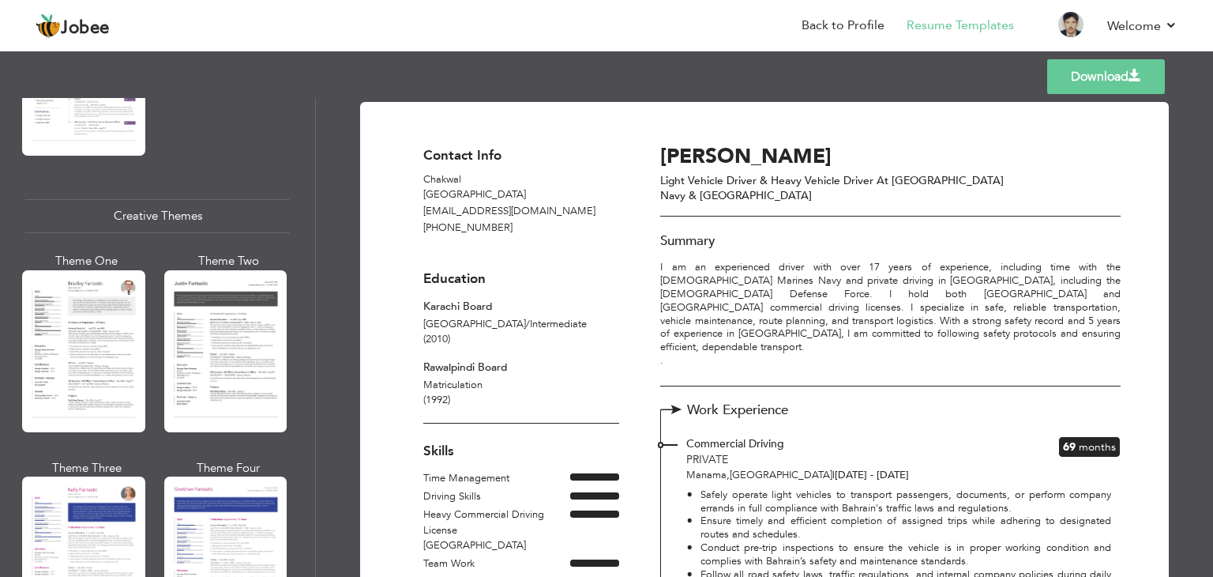
scroll to position [1826, 0]
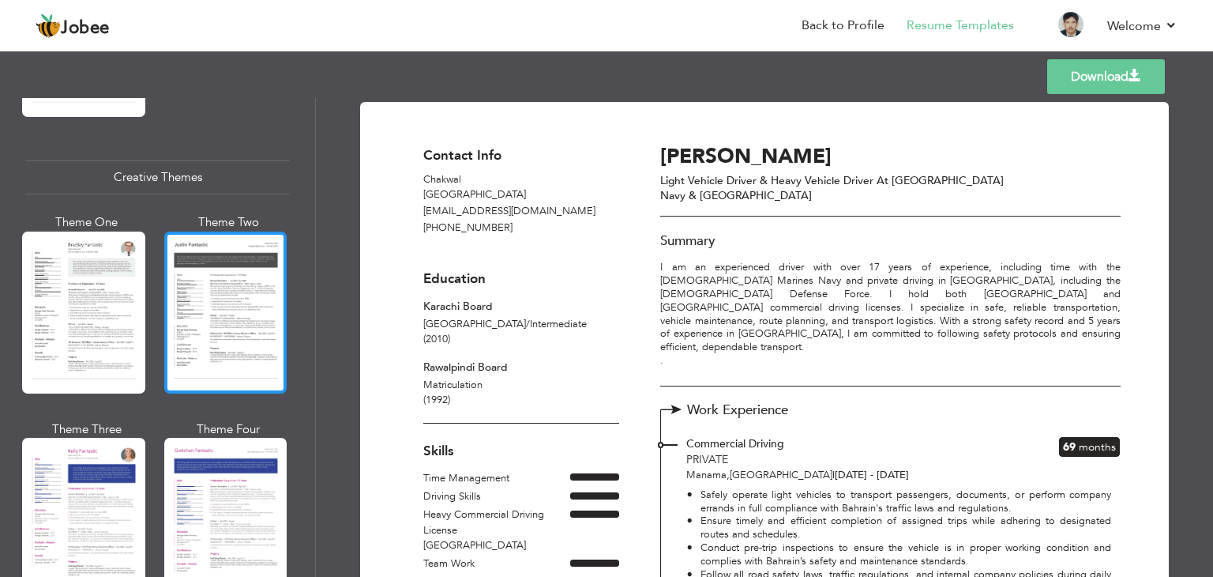
click at [213, 304] on div at bounding box center [225, 312] width 123 height 162
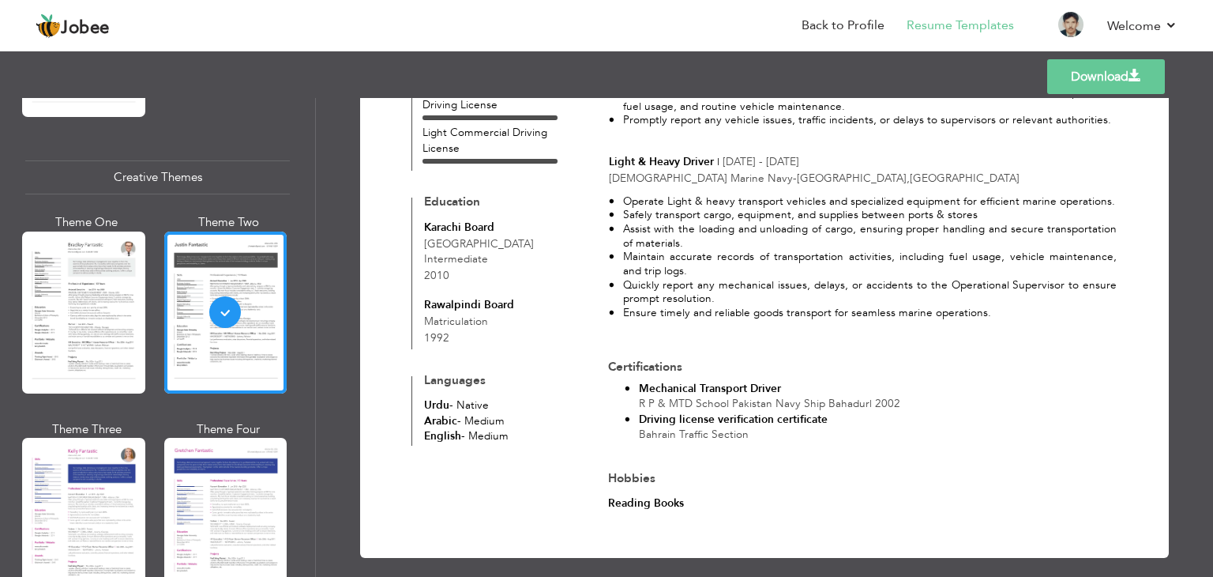
scroll to position [0, 0]
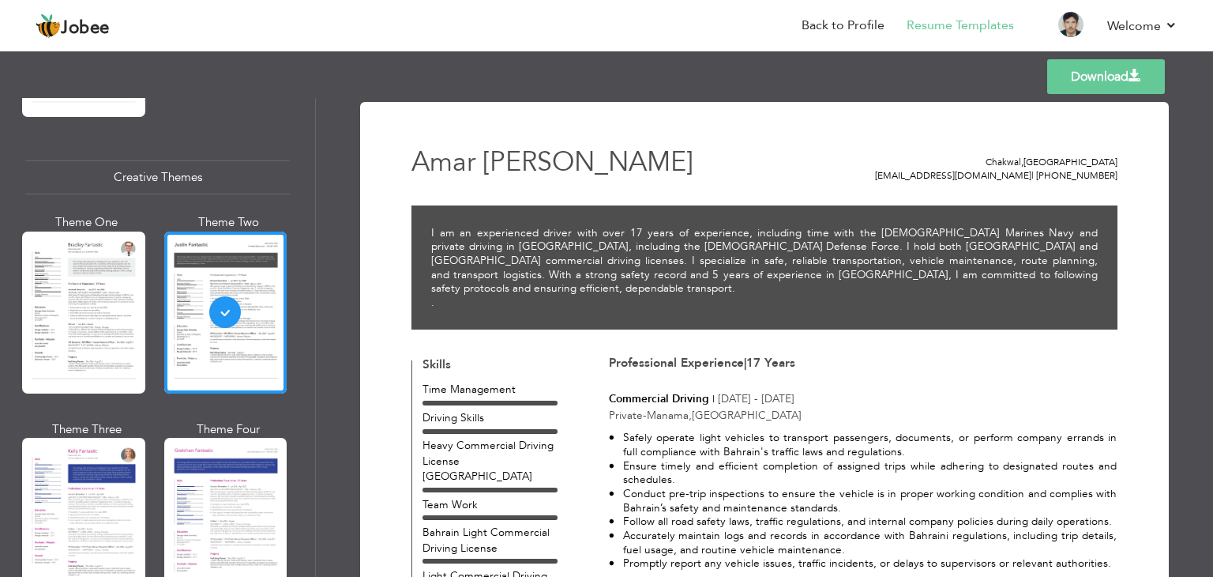
click at [1070, 76] on link "Download" at bounding box center [1106, 76] width 118 height 35
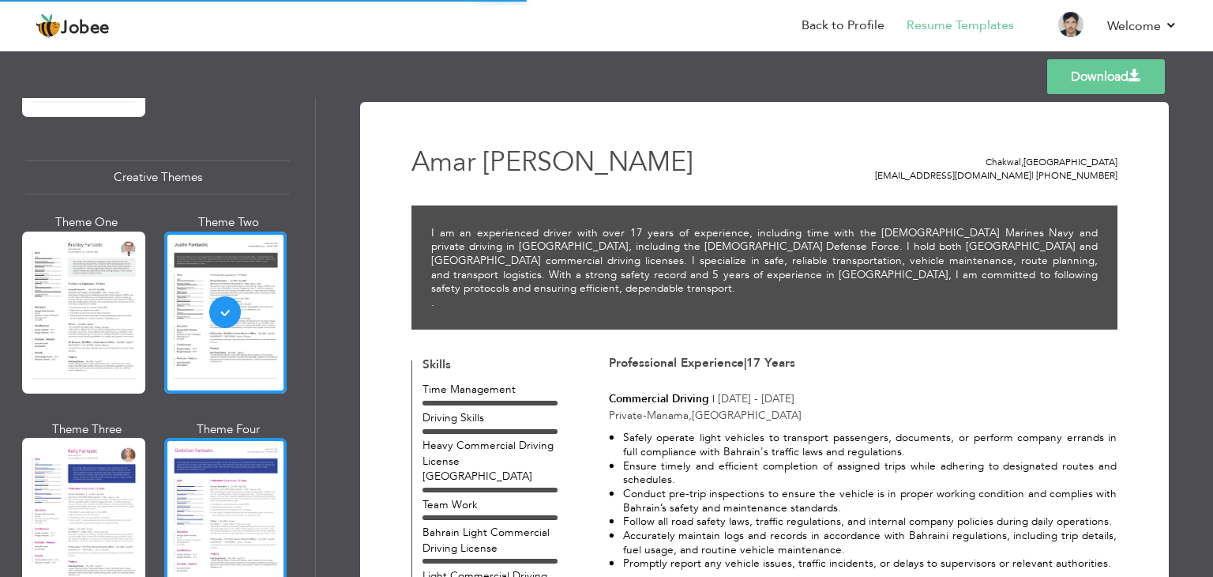
click at [231, 462] on div at bounding box center [225, 519] width 123 height 162
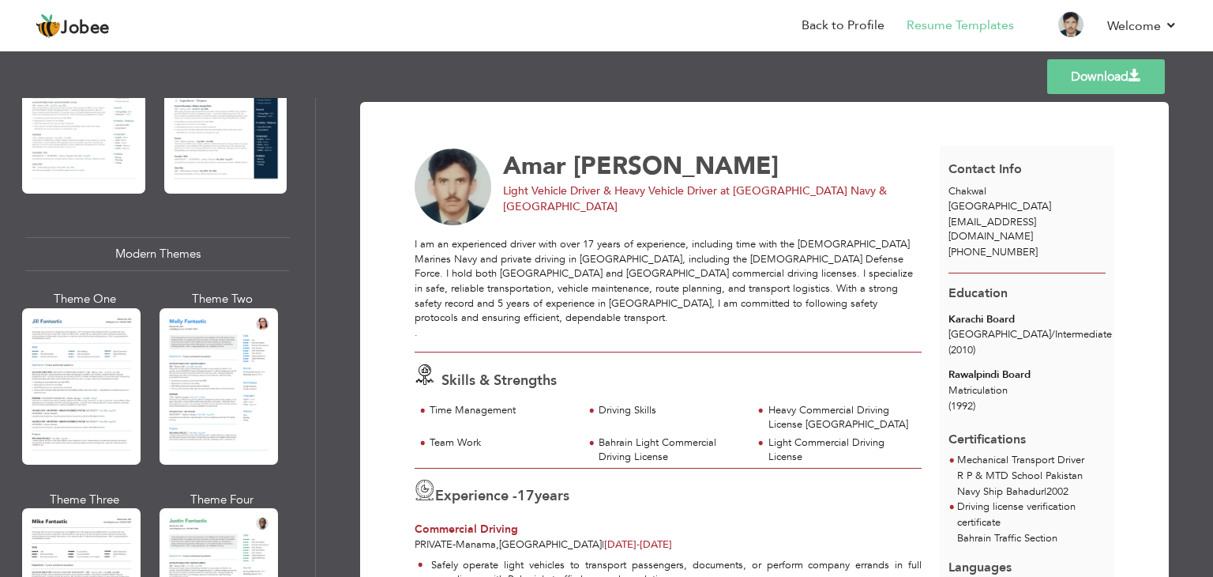
scroll to position [596, 0]
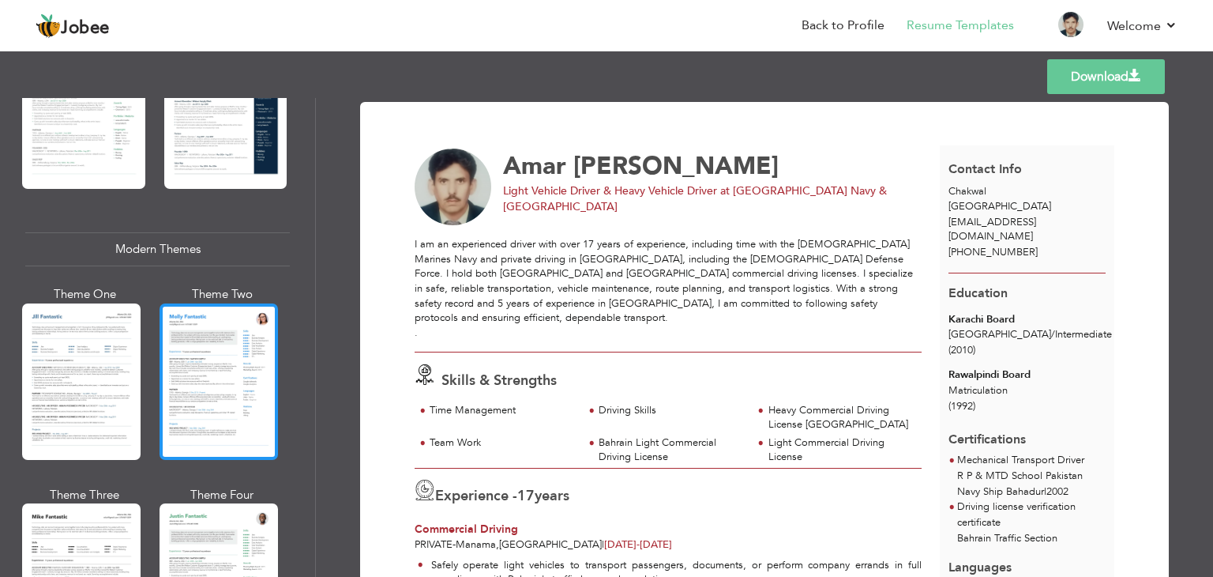
click at [207, 396] on div at bounding box center [219, 381] width 118 height 156
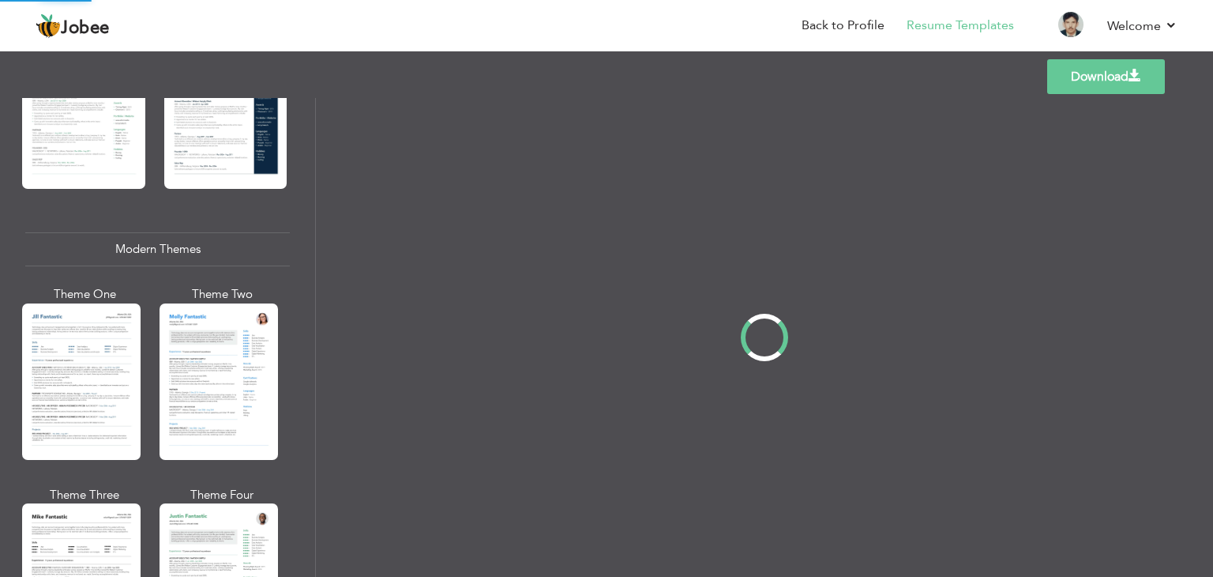
click at [101, 364] on div "Professional Themes Theme One Theme Two Theme Three Theme Four" at bounding box center [606, 337] width 1213 height 479
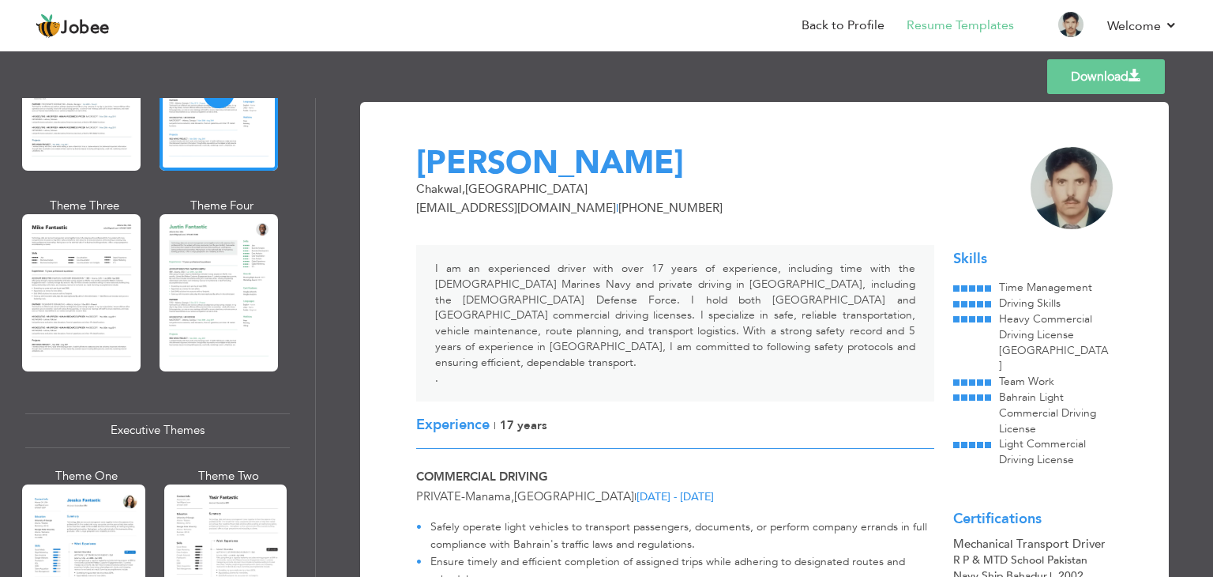
scroll to position [893, 0]
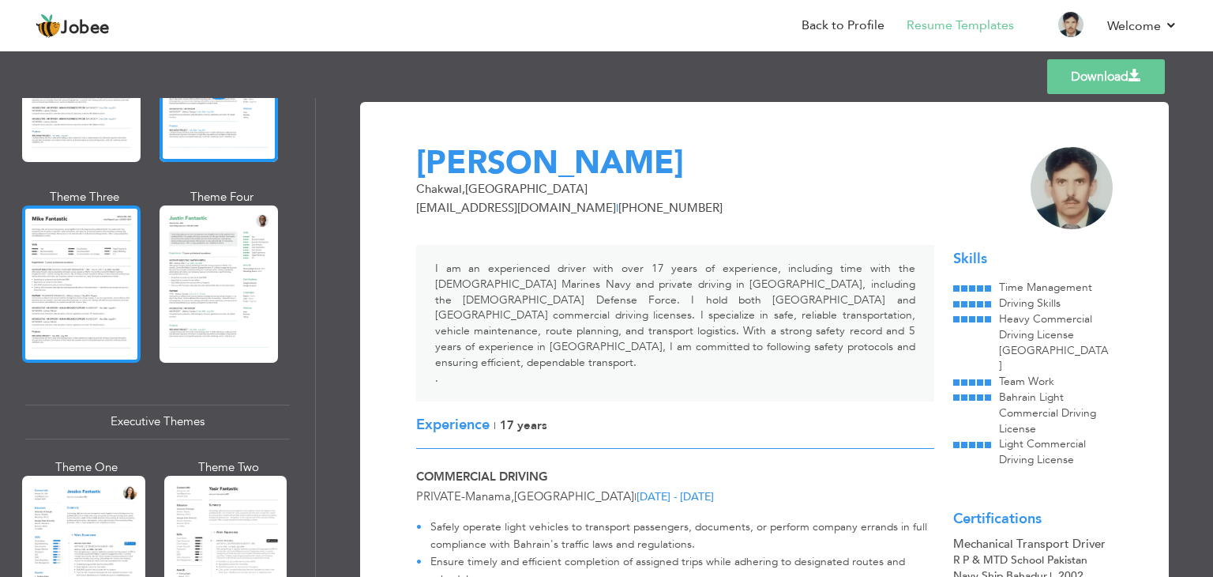
click at [82, 239] on div at bounding box center [81, 283] width 118 height 156
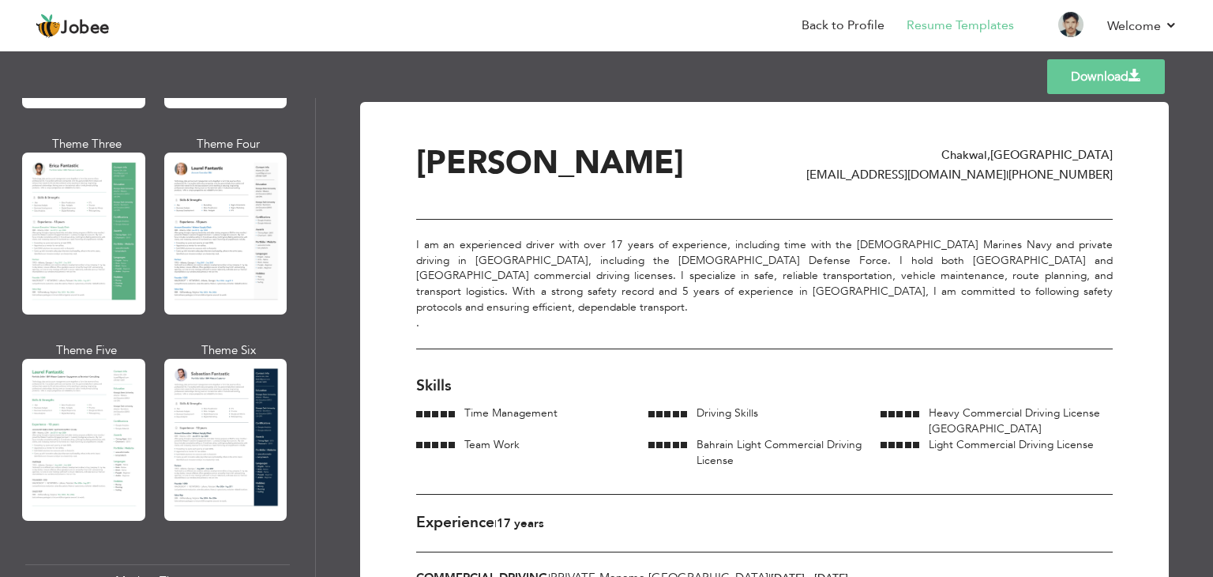
scroll to position [281, 0]
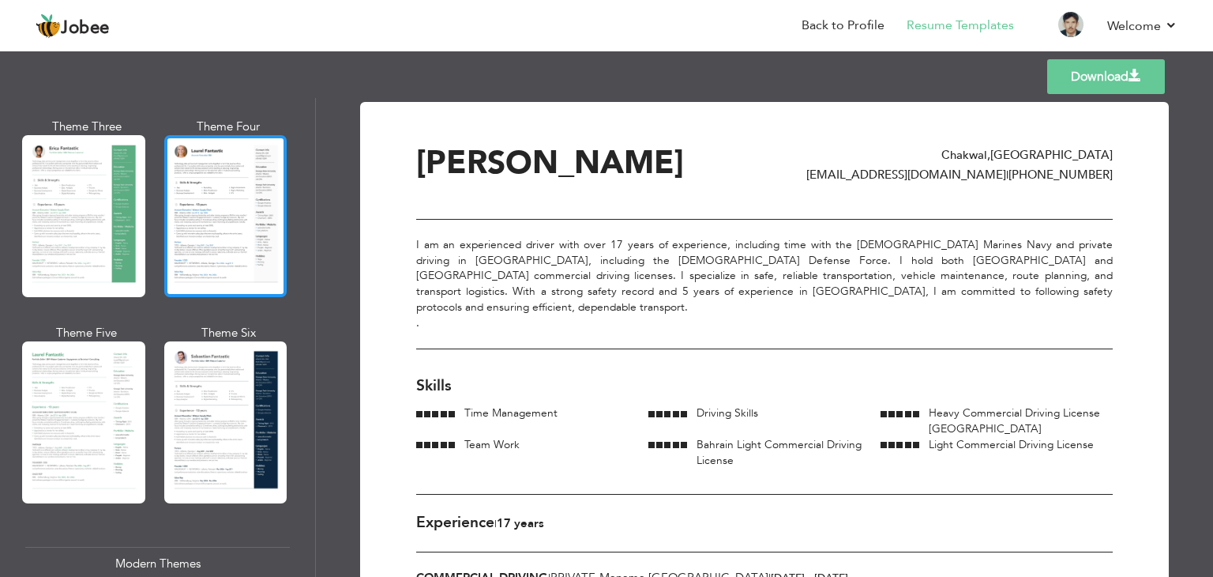
click at [238, 160] on div at bounding box center [225, 216] width 123 height 162
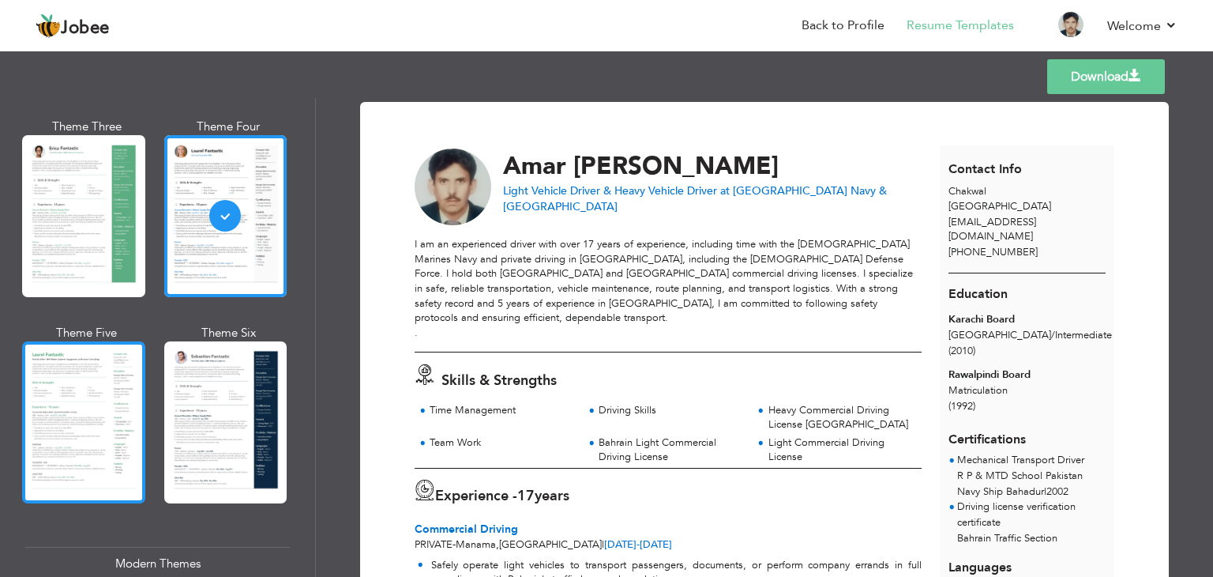
click at [95, 386] on div at bounding box center [83, 422] width 123 height 162
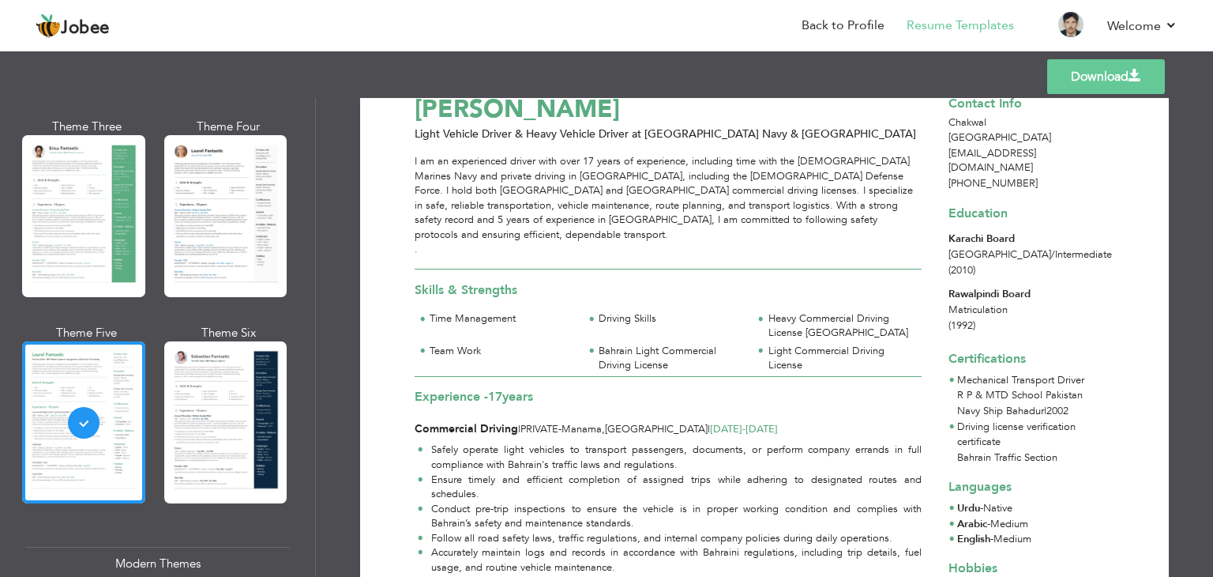
scroll to position [10, 0]
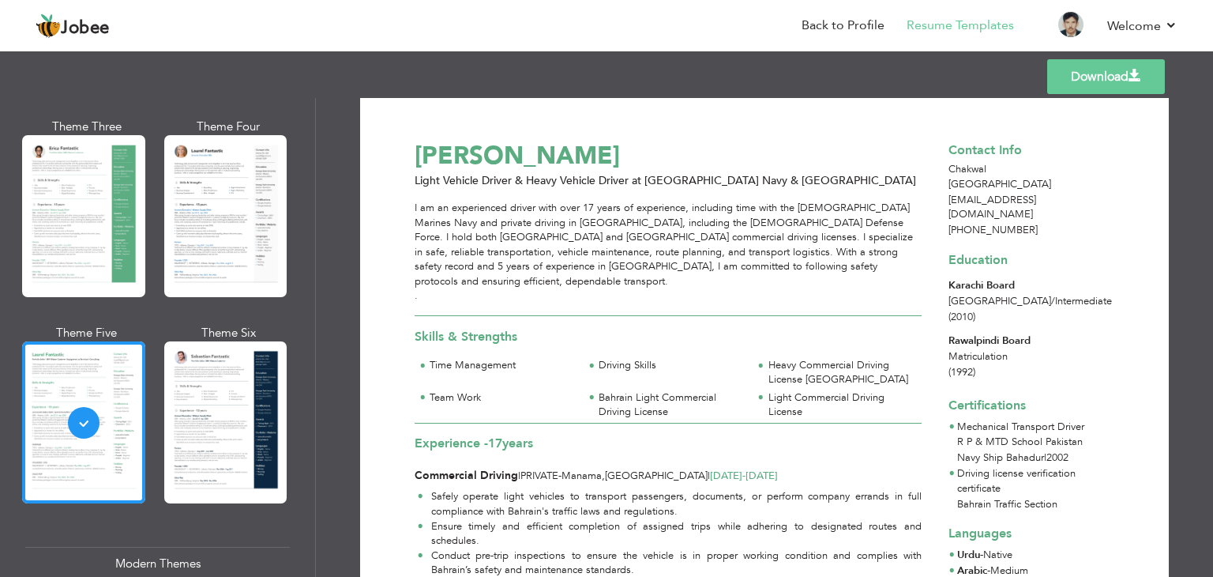
click at [726, 145] on div "[PERSON_NAME]" at bounding box center [677, 155] width 543 height 35
click at [415, 197] on div "[PERSON_NAME] Light Vehicle Driver & Heavy Vehicle Driver at Pakistan Navy & [G…" at bounding box center [677, 489] width 525 height 708
click at [550, 118] on div "Download [PERSON_NAME] Light Vehicle Driver & Heavy Vehicle Driver at Pakistan …" at bounding box center [764, 488] width 753 height 755
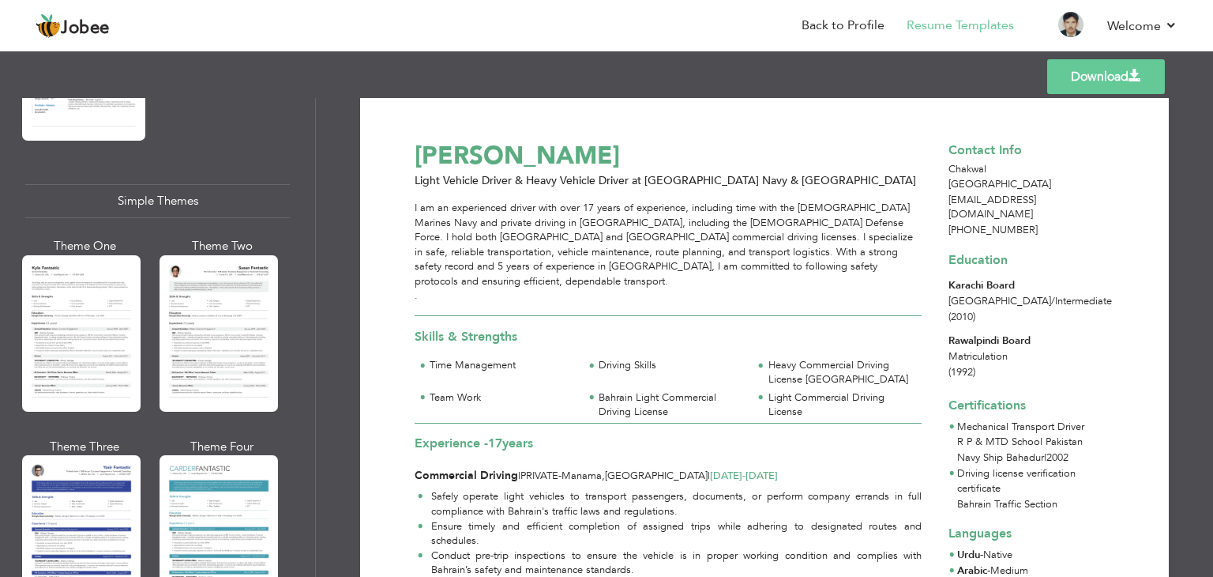
scroll to position [2745, 0]
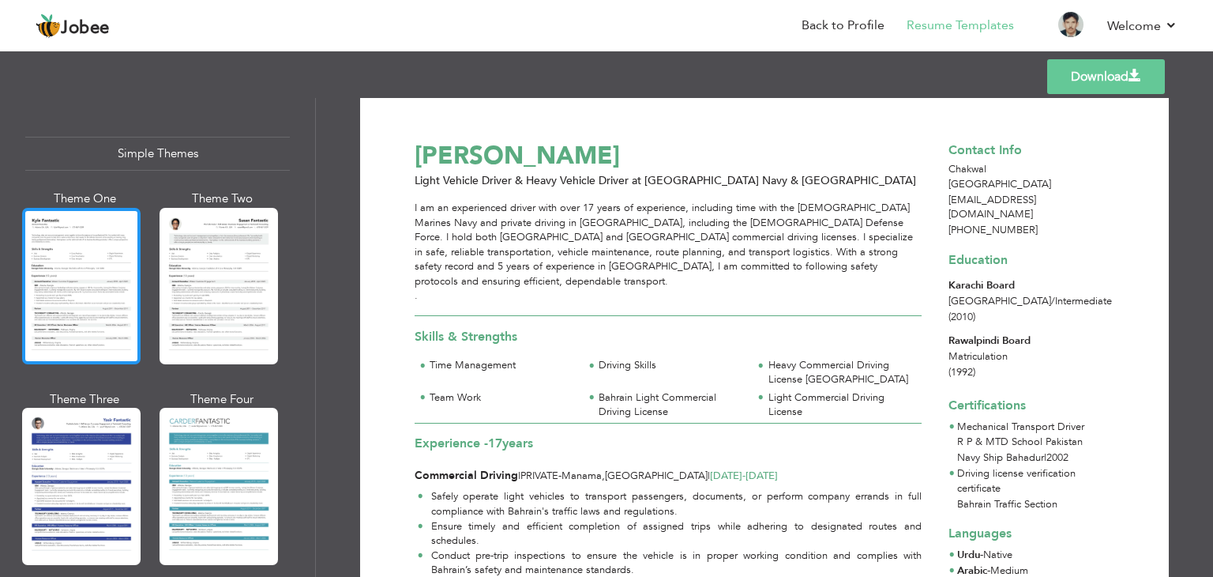
click at [92, 288] on div at bounding box center [81, 286] width 118 height 156
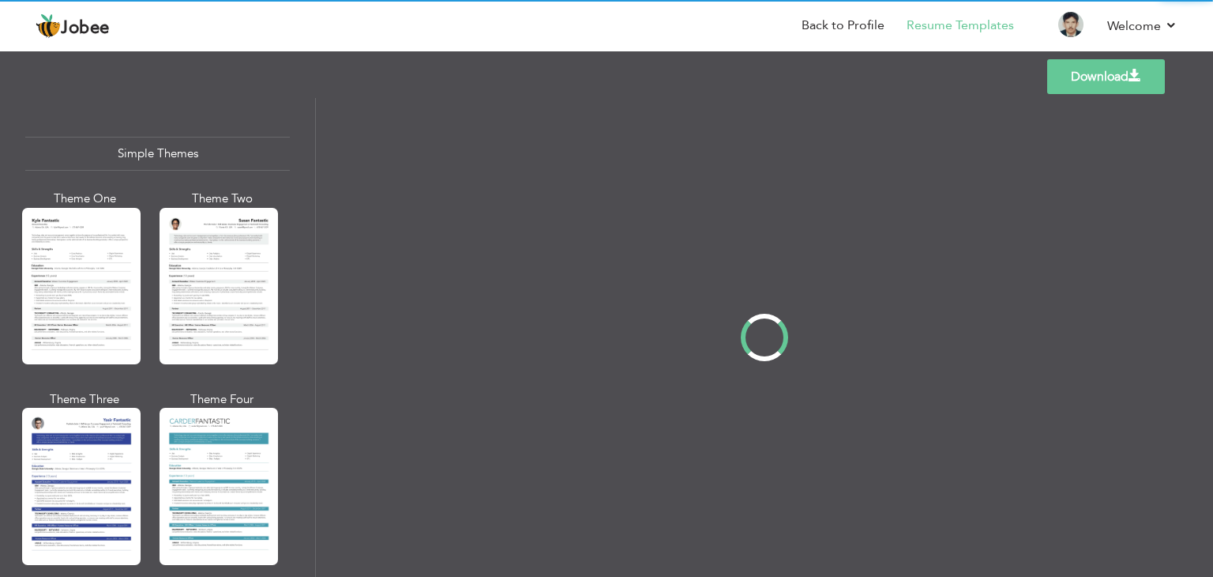
scroll to position [0, 0]
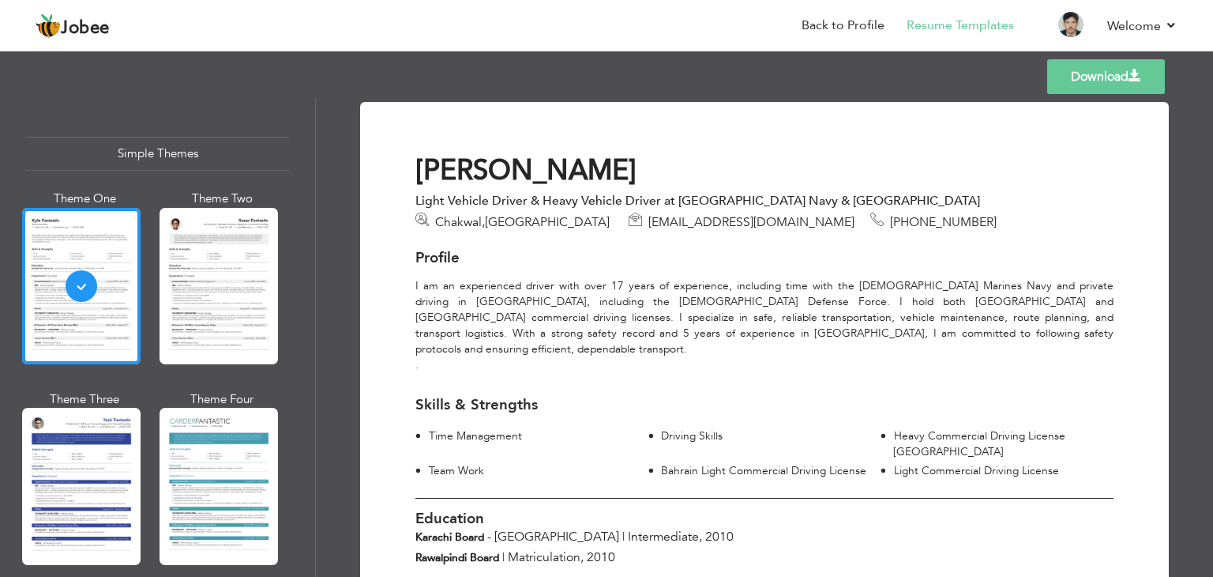
drag, startPoint x: 1212, startPoint y: 97, endPoint x: 1212, endPoint y: 437, distance: 339.6
click at [1212, 437] on div "Download [PERSON_NAME] Light Vehicle Driver & Heavy Vehicle Driver at Pakistan …" at bounding box center [764, 337] width 897 height 479
click at [1091, 82] on link "Download" at bounding box center [1106, 76] width 118 height 35
drag, startPoint x: 316, startPoint y: 520, endPoint x: 295, endPoint y: 380, distance: 142.1
click at [295, 380] on div "Professional Themes Theme One Theme Two Theme Three Theme Four" at bounding box center [606, 337] width 1213 height 479
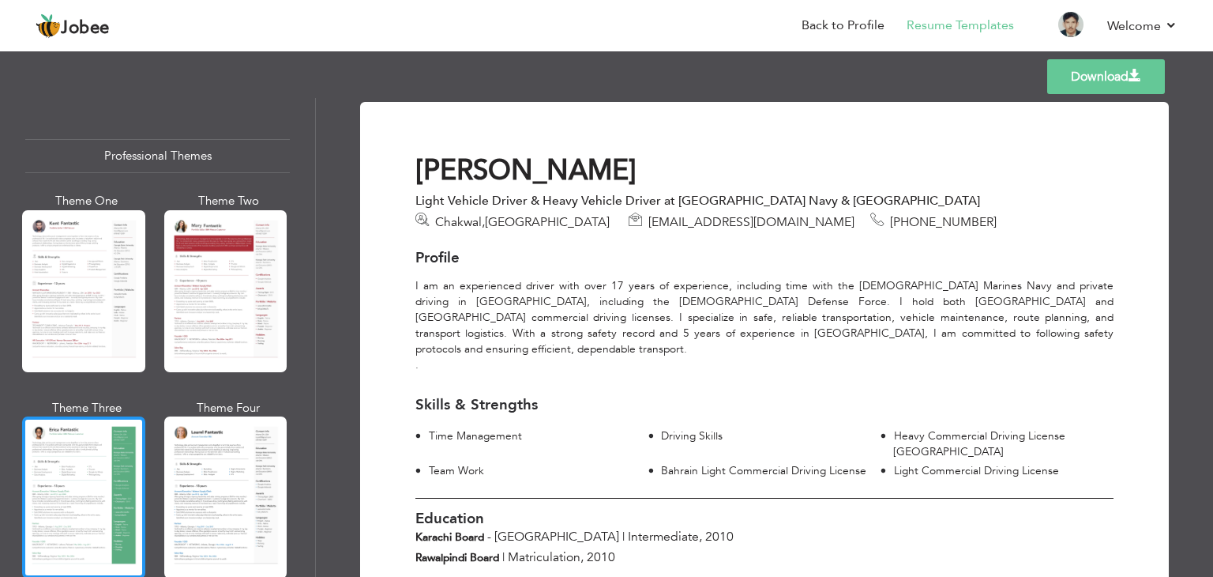
click at [92, 457] on div at bounding box center [83, 497] width 123 height 162
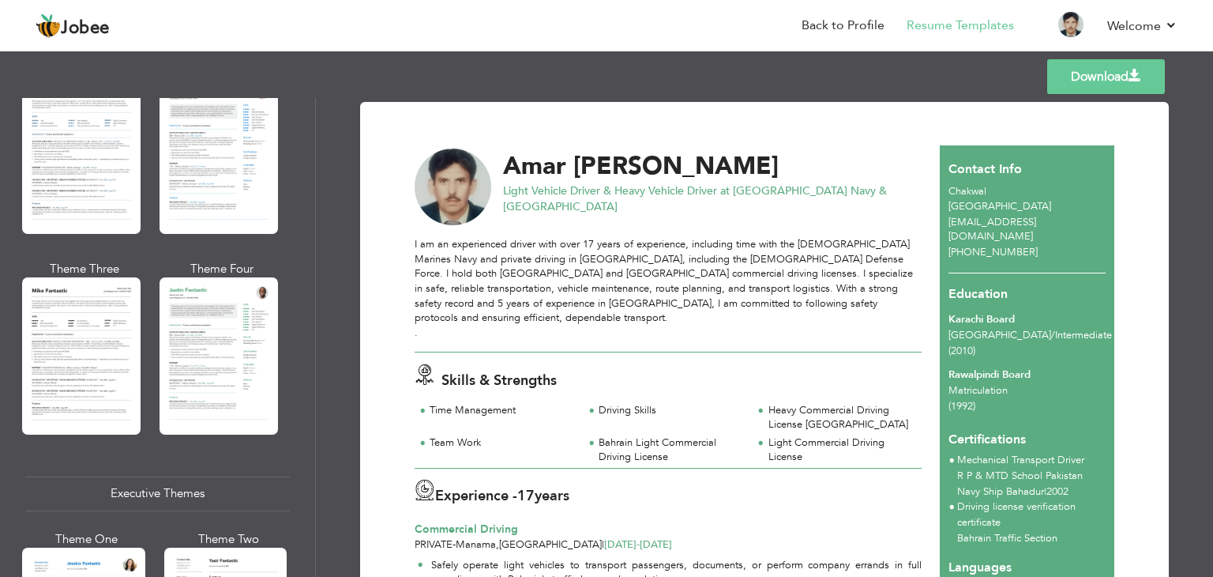
scroll to position [817, 0]
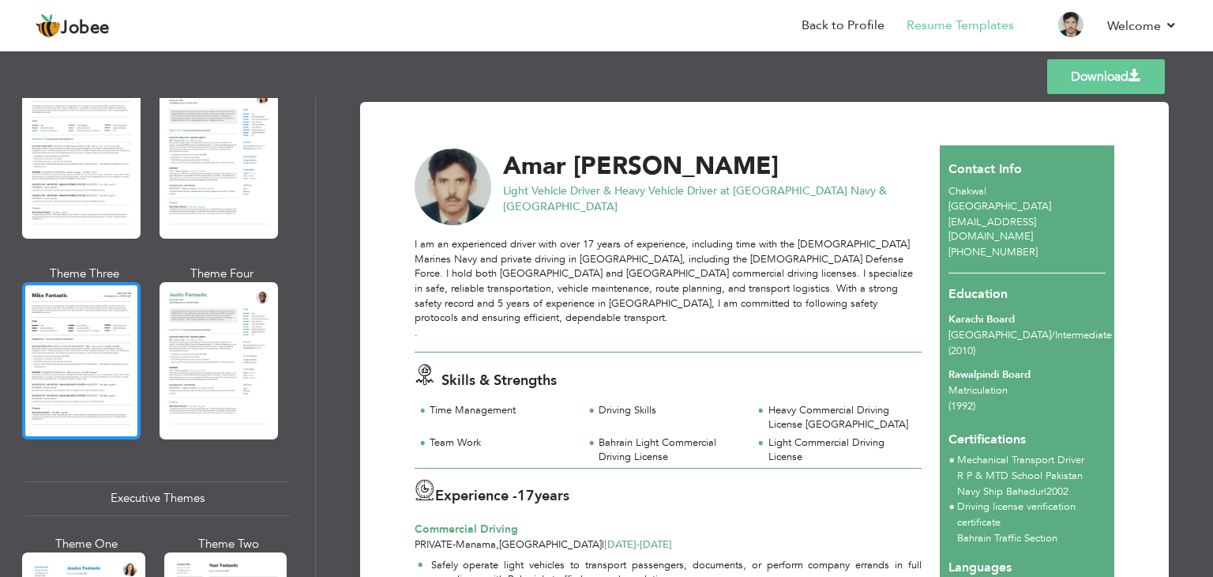
click at [28, 300] on div at bounding box center [81, 360] width 118 height 156
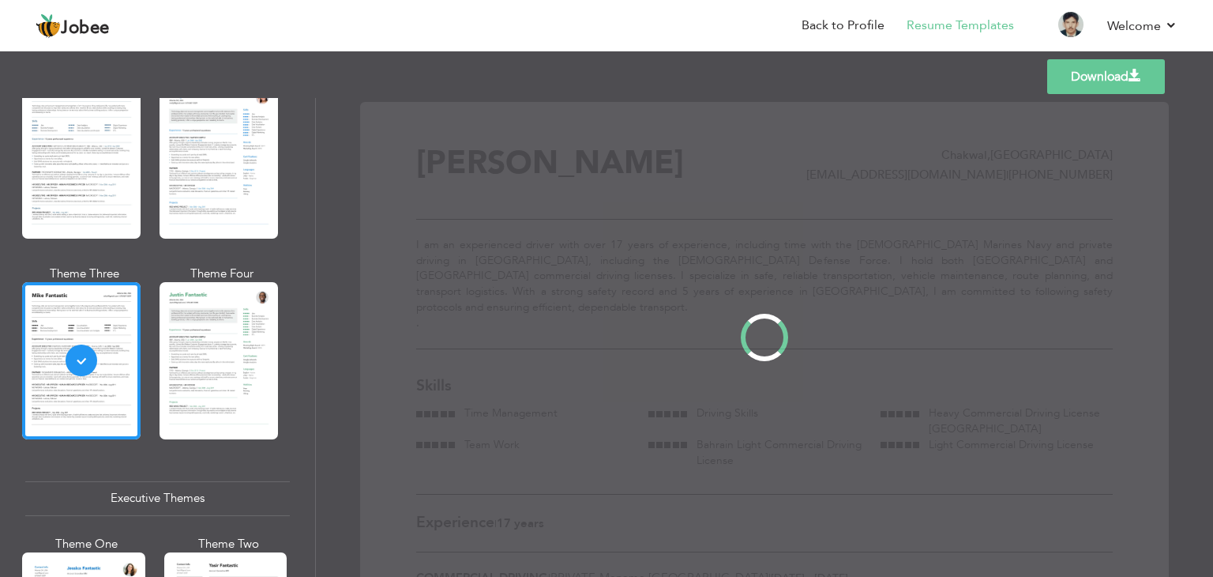
click at [248, 351] on div at bounding box center [219, 360] width 118 height 156
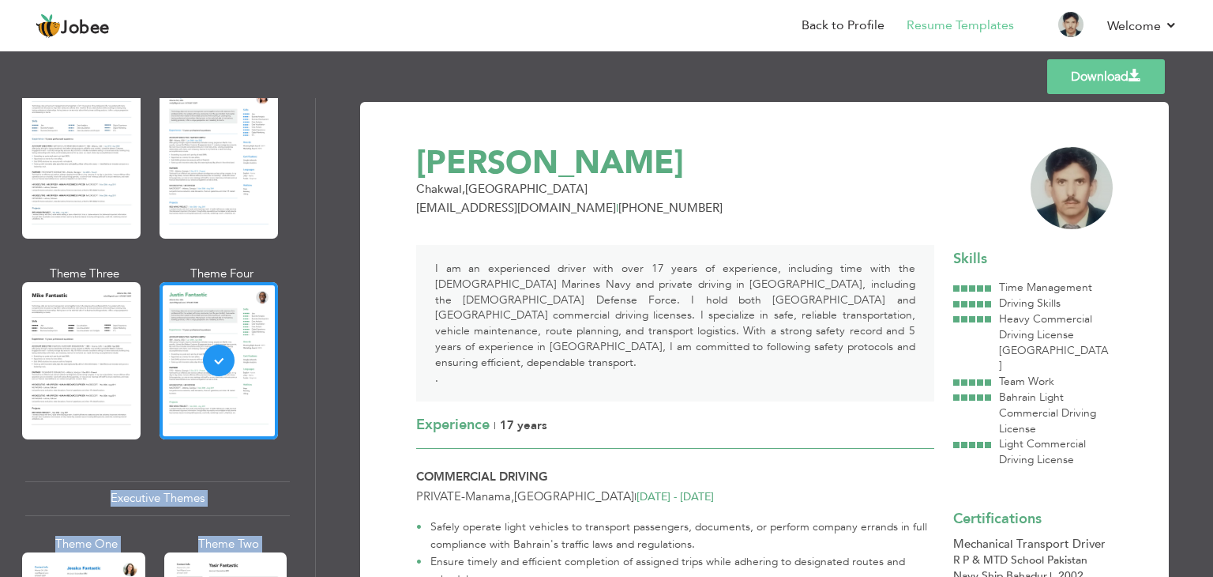
drag, startPoint x: 317, startPoint y: 268, endPoint x: 309, endPoint y: 449, distance: 181.8
click at [309, 449] on div "Professional Themes Theme One Theme Two Theme Three Theme Four" at bounding box center [606, 337] width 1213 height 479
click at [330, 367] on div "Download [PERSON_NAME] [GEOGRAPHIC_DATA] , [GEOGRAPHIC_DATA] [EMAIL_ADDRESS][DO…" at bounding box center [764, 337] width 897 height 479
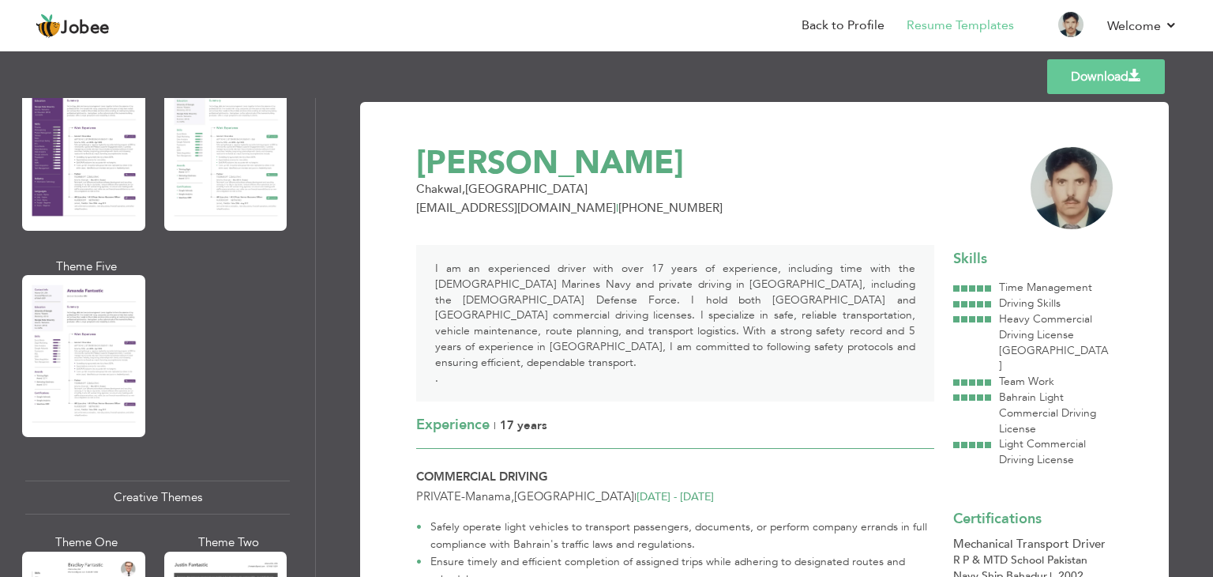
scroll to position [1744, 0]
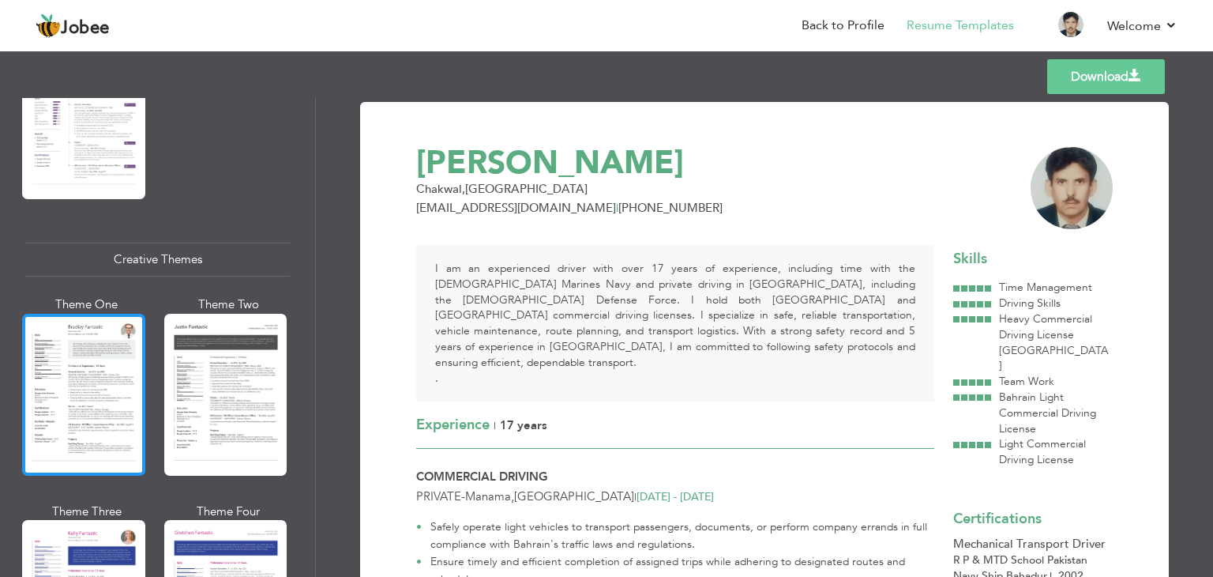
click at [30, 386] on div at bounding box center [83, 395] width 123 height 162
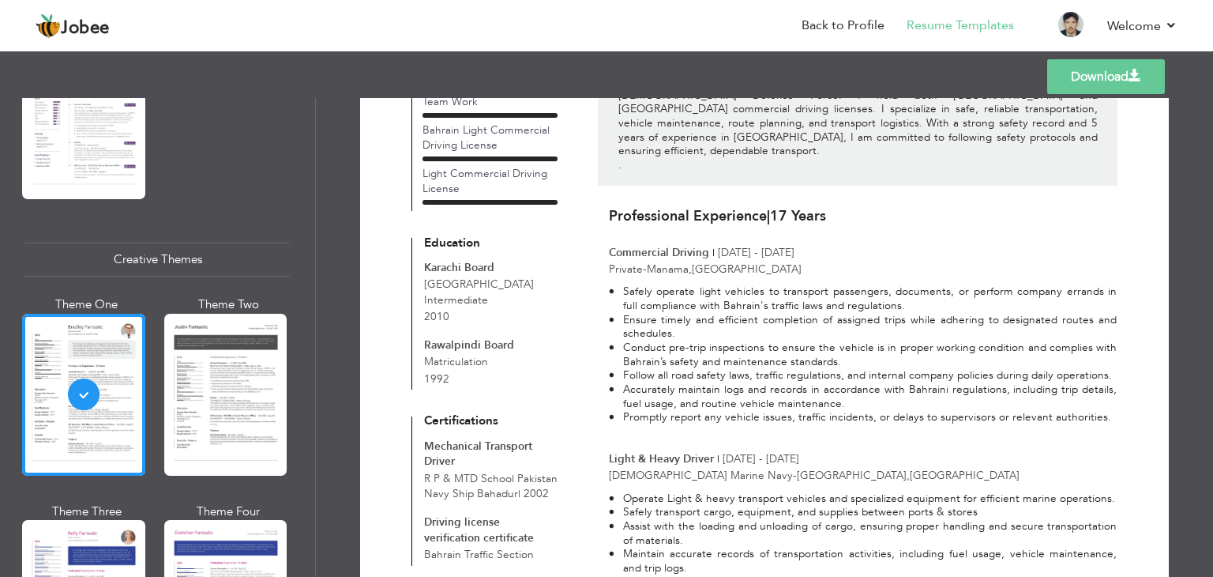
scroll to position [0, 0]
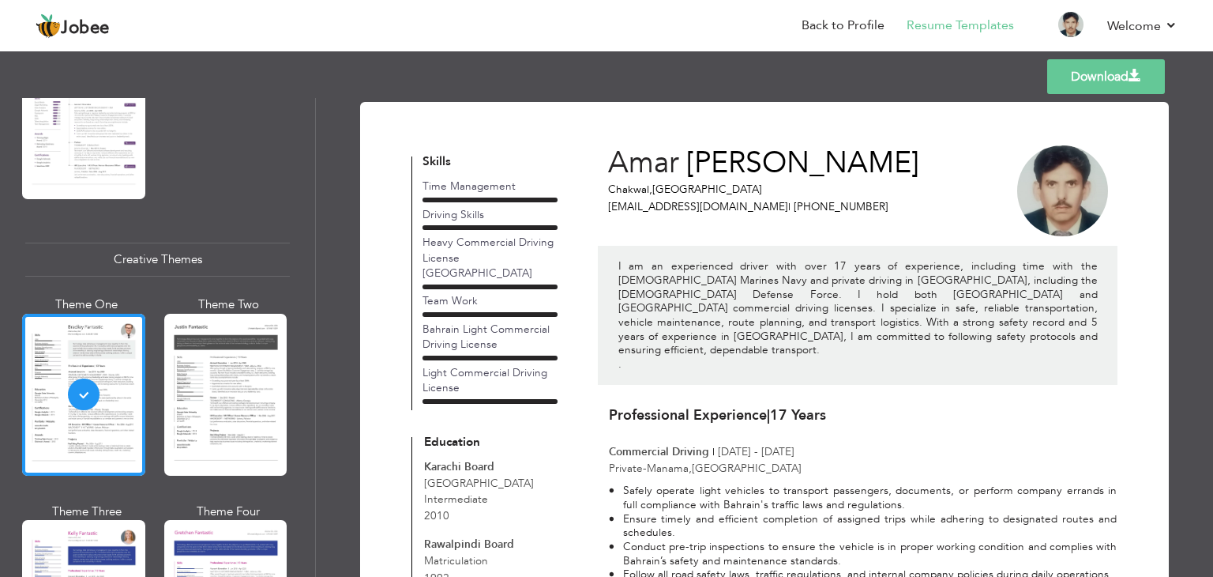
click at [1088, 66] on link "Download" at bounding box center [1106, 76] width 118 height 35
